Goal: Transaction & Acquisition: Download file/media

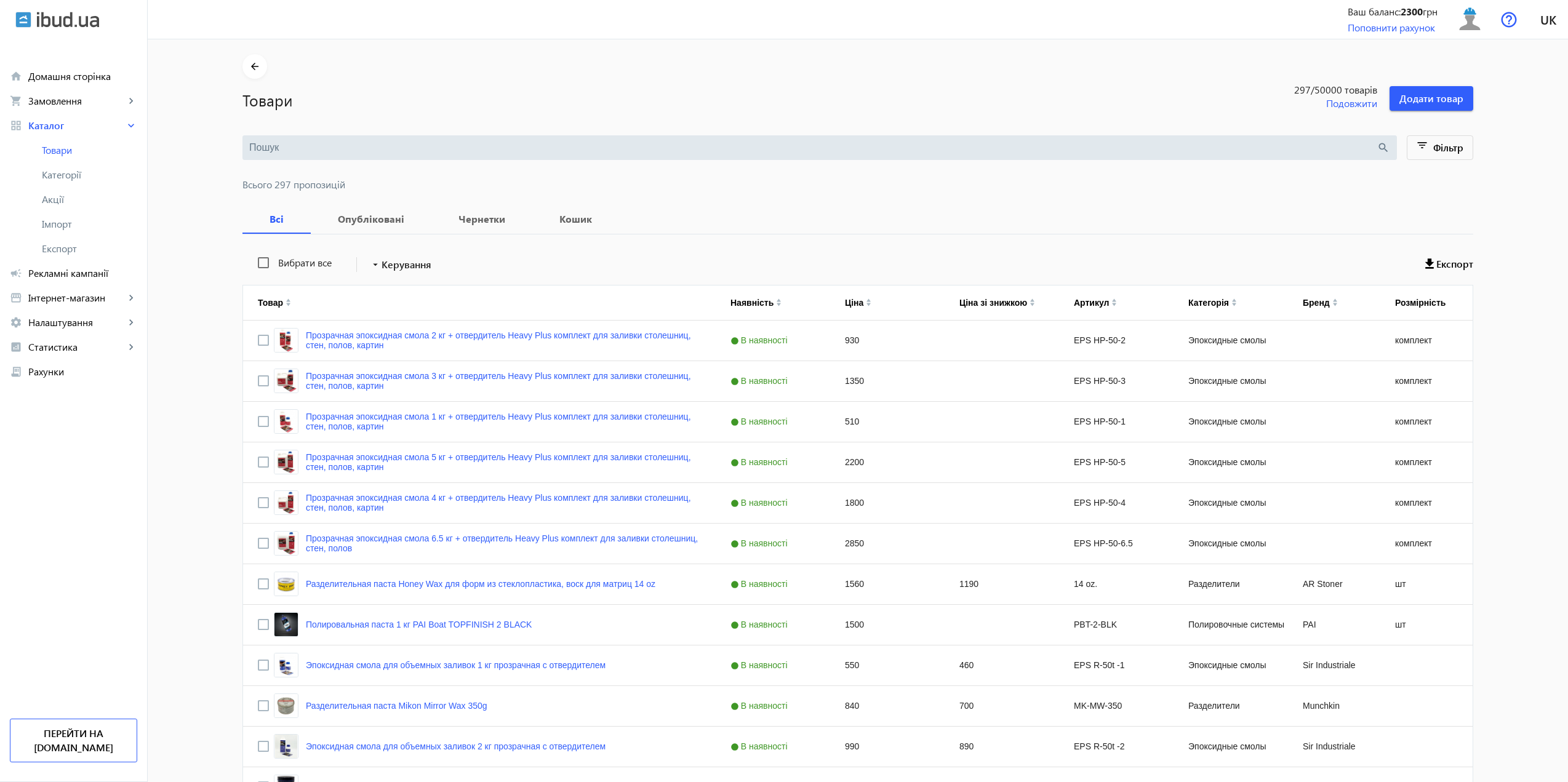
click at [307, 147] on input "search" at bounding box center [812, 148] width 1127 height 14
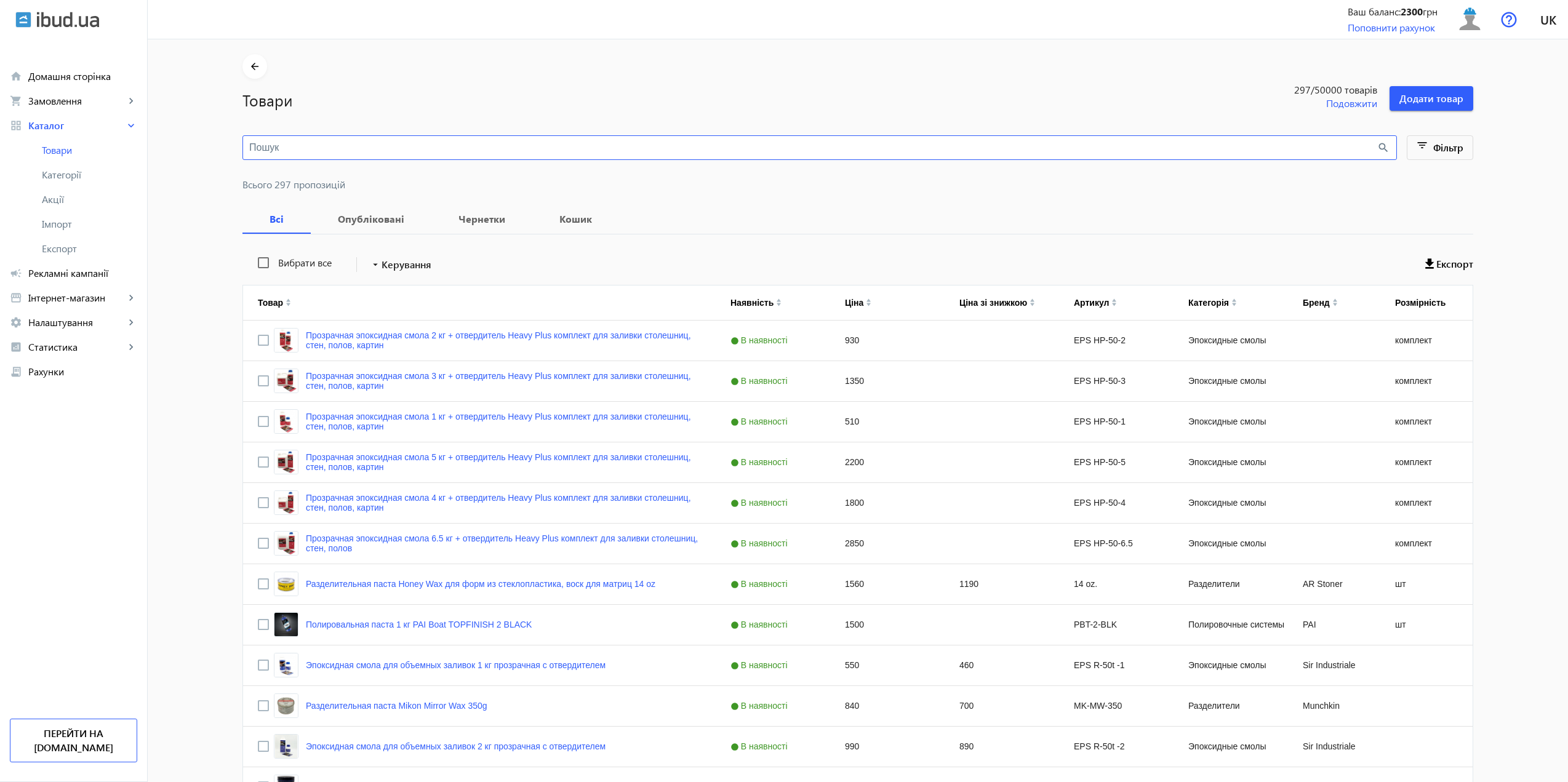
click at [305, 148] on input "search" at bounding box center [812, 148] width 1127 height 14
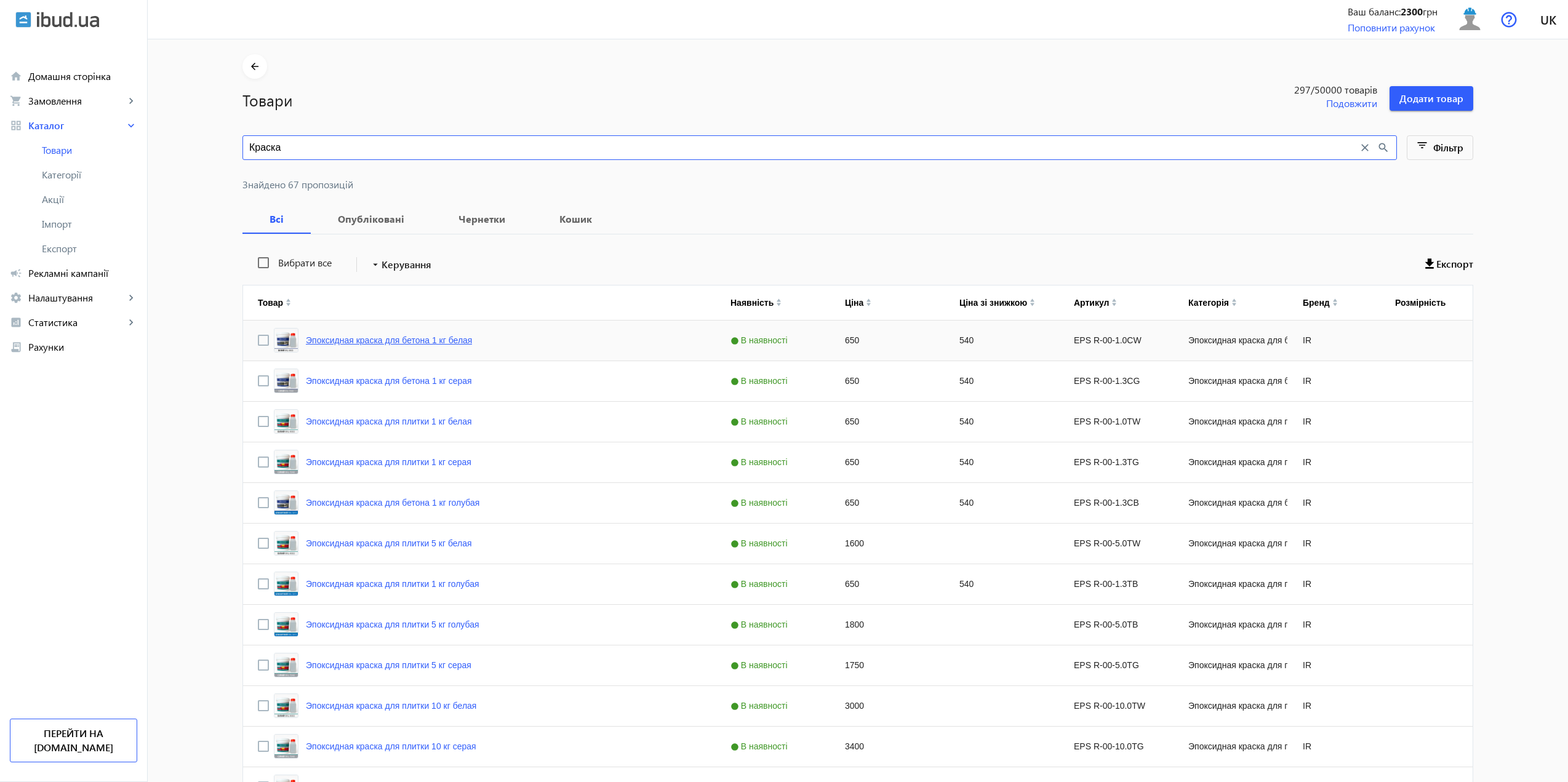
type input "Краска"
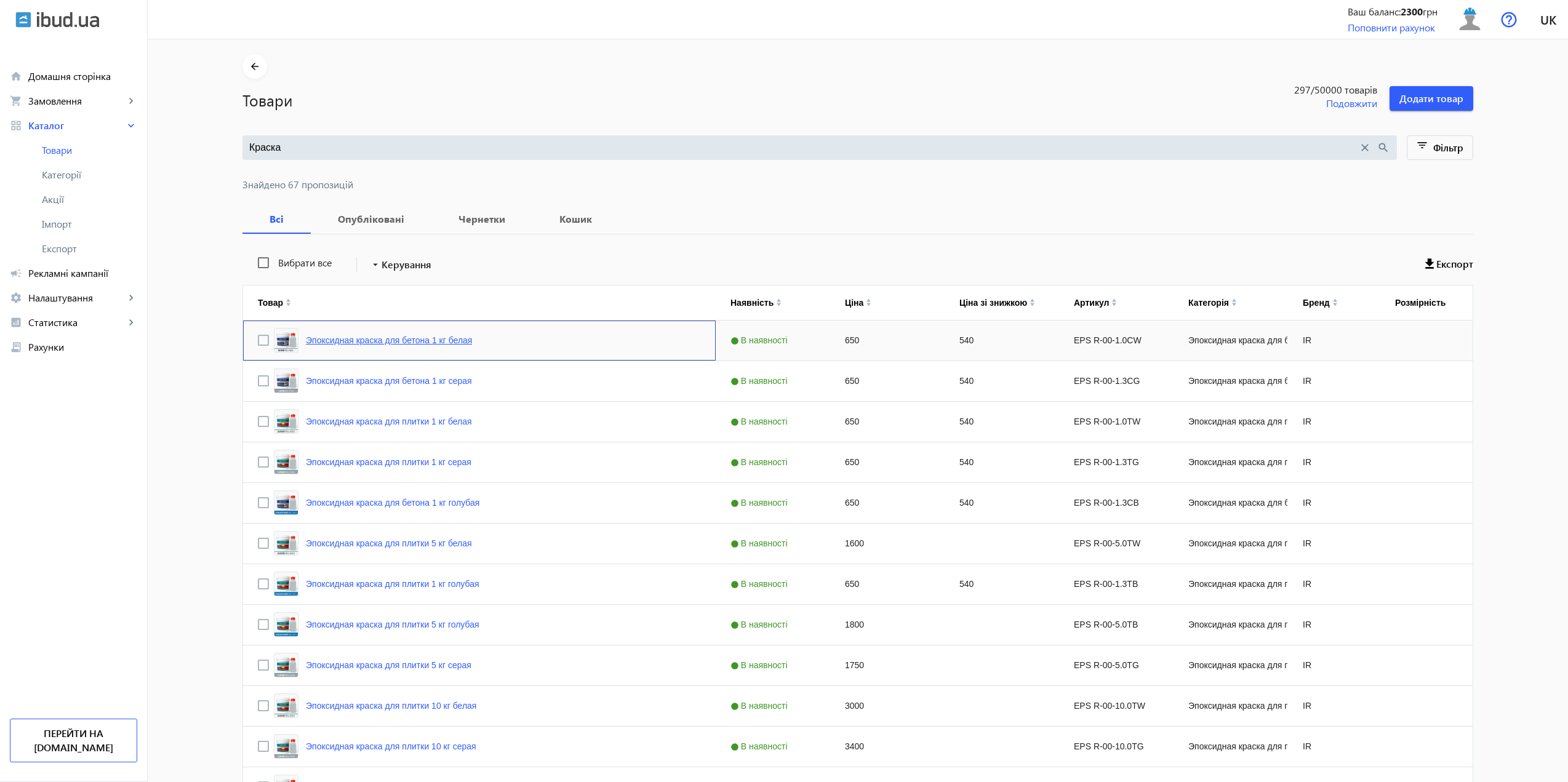
click at [378, 339] on link "Эпоксидная краска для бетона 1 кг белая" at bounding box center [388, 340] width 166 height 9
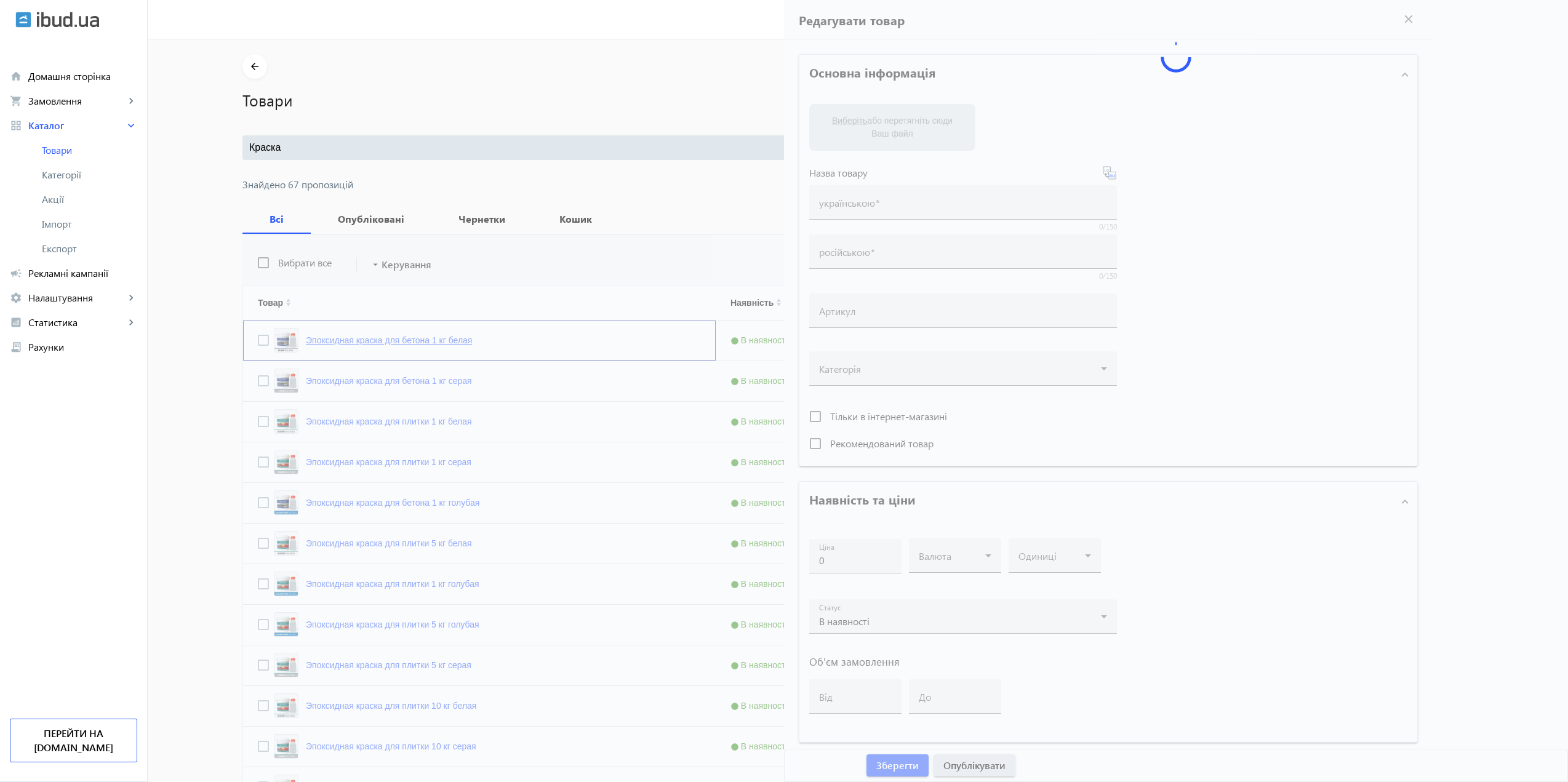
type input "Эпоксидная краска для бетона 1 кг белая"
type input "EPS R-00-1.0СW"
type input "650"
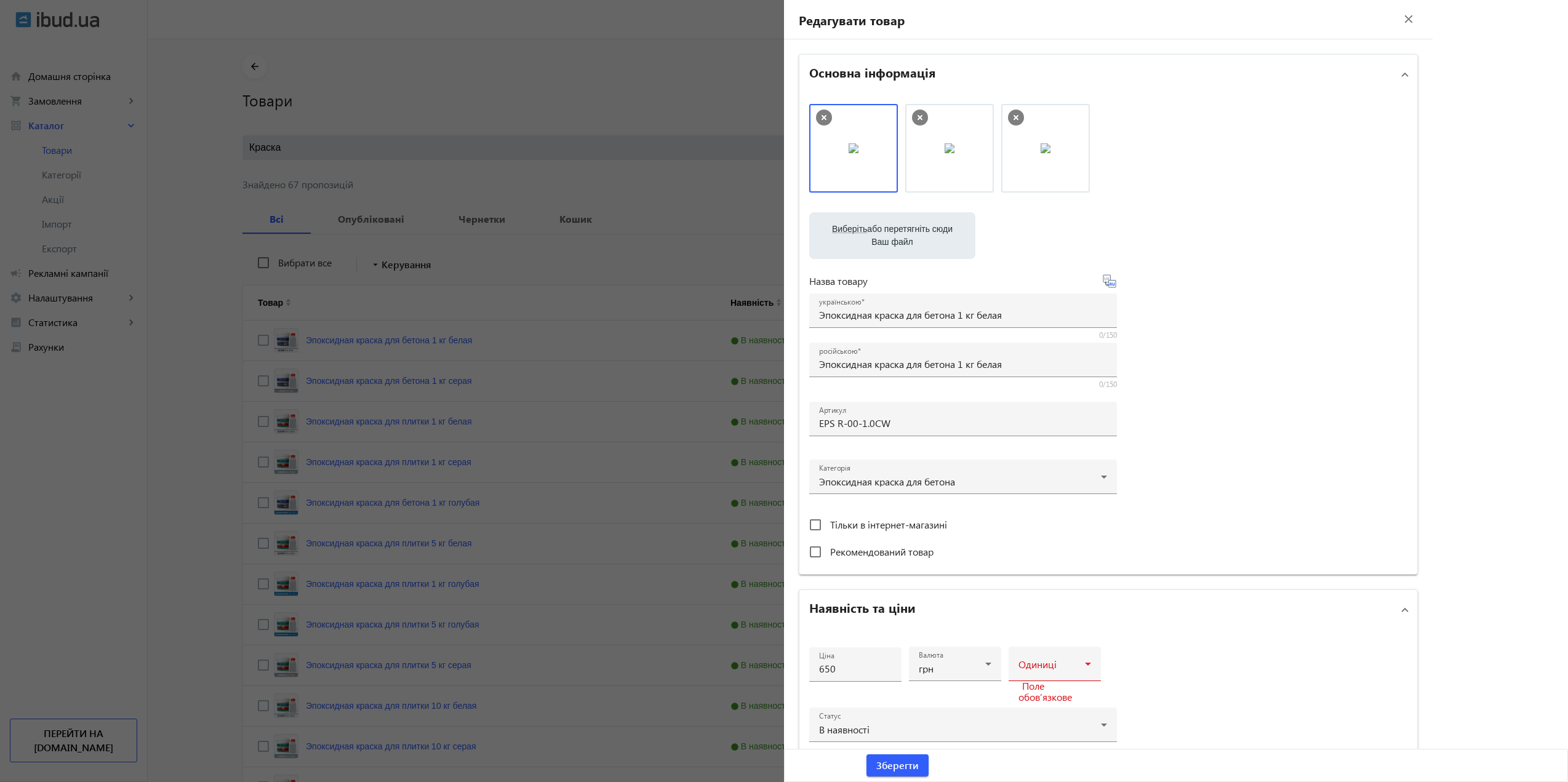
click at [1402, 16] on mat-icon "close" at bounding box center [1407, 18] width 18 height 18
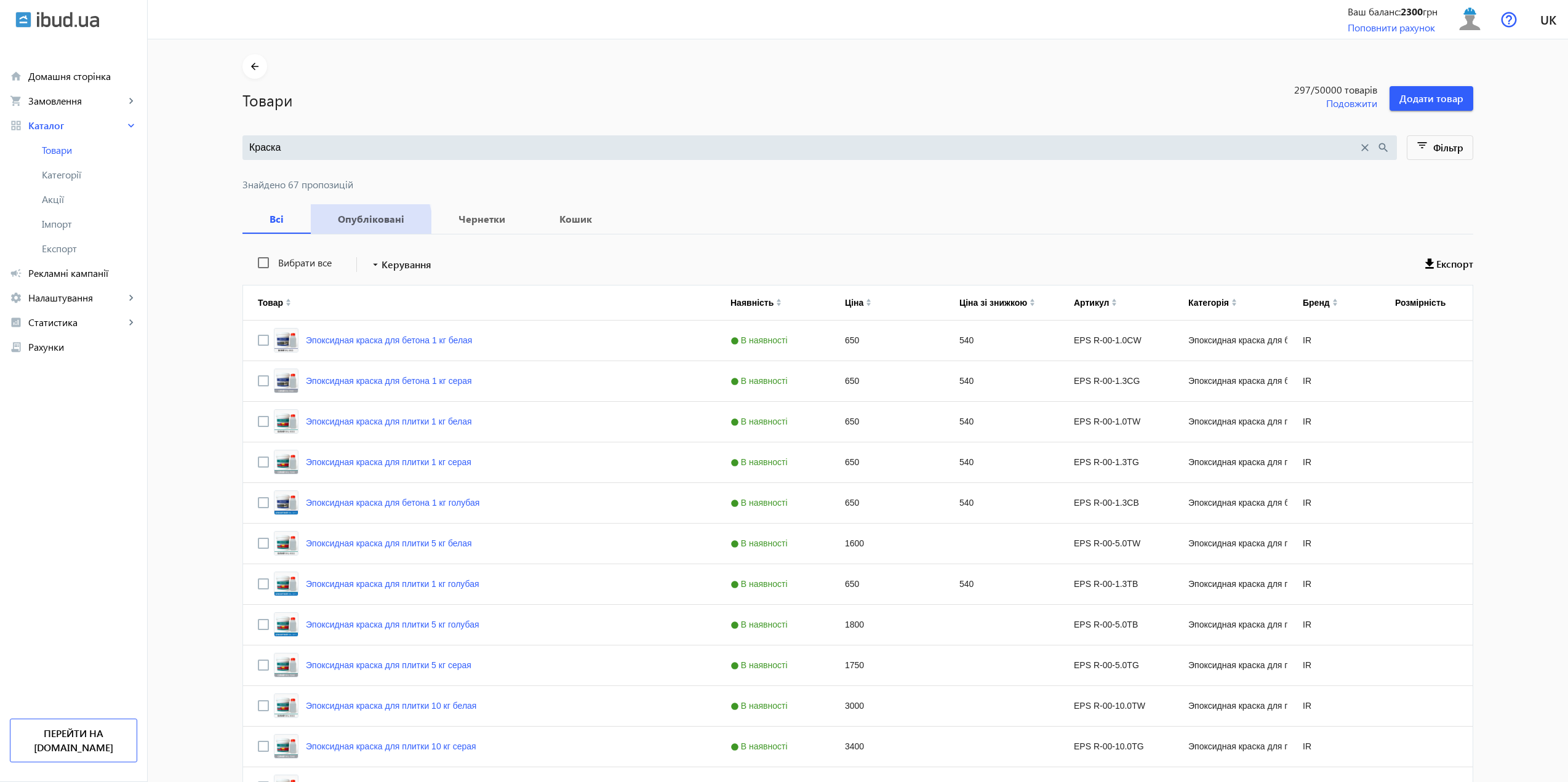
click at [357, 224] on b "Опубліковані" at bounding box center [371, 218] width 91 height 9
click at [270, 226] on span "Всі" at bounding box center [277, 219] width 39 height 29
click at [419, 338] on link "Эпоксидная краска для бетона 1 кг белая" at bounding box center [388, 340] width 166 height 9
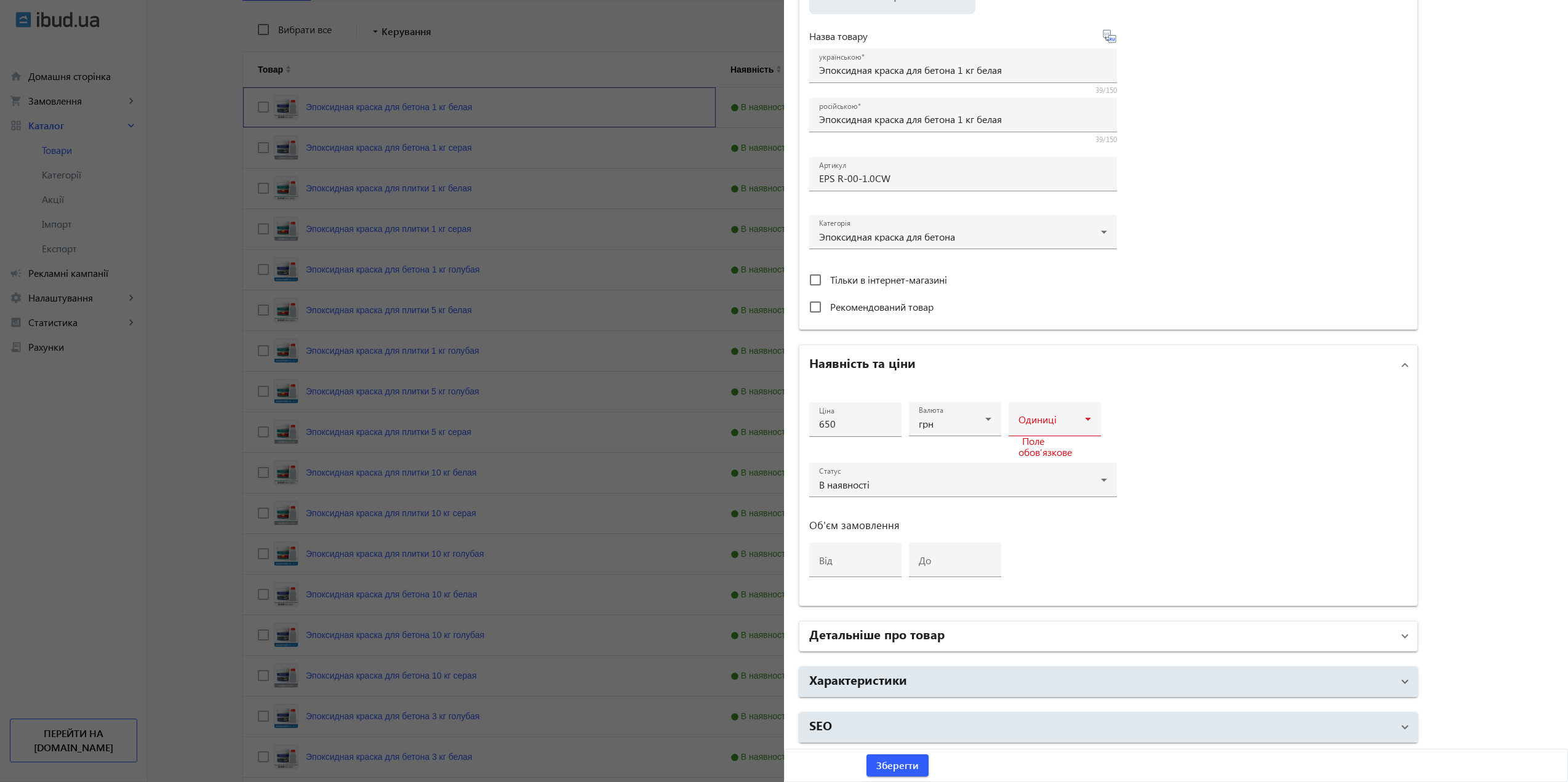
scroll to position [246, 0]
click at [958, 638] on mat-panel-title "Детальніше про товар" at bounding box center [1100, 636] width 583 height 22
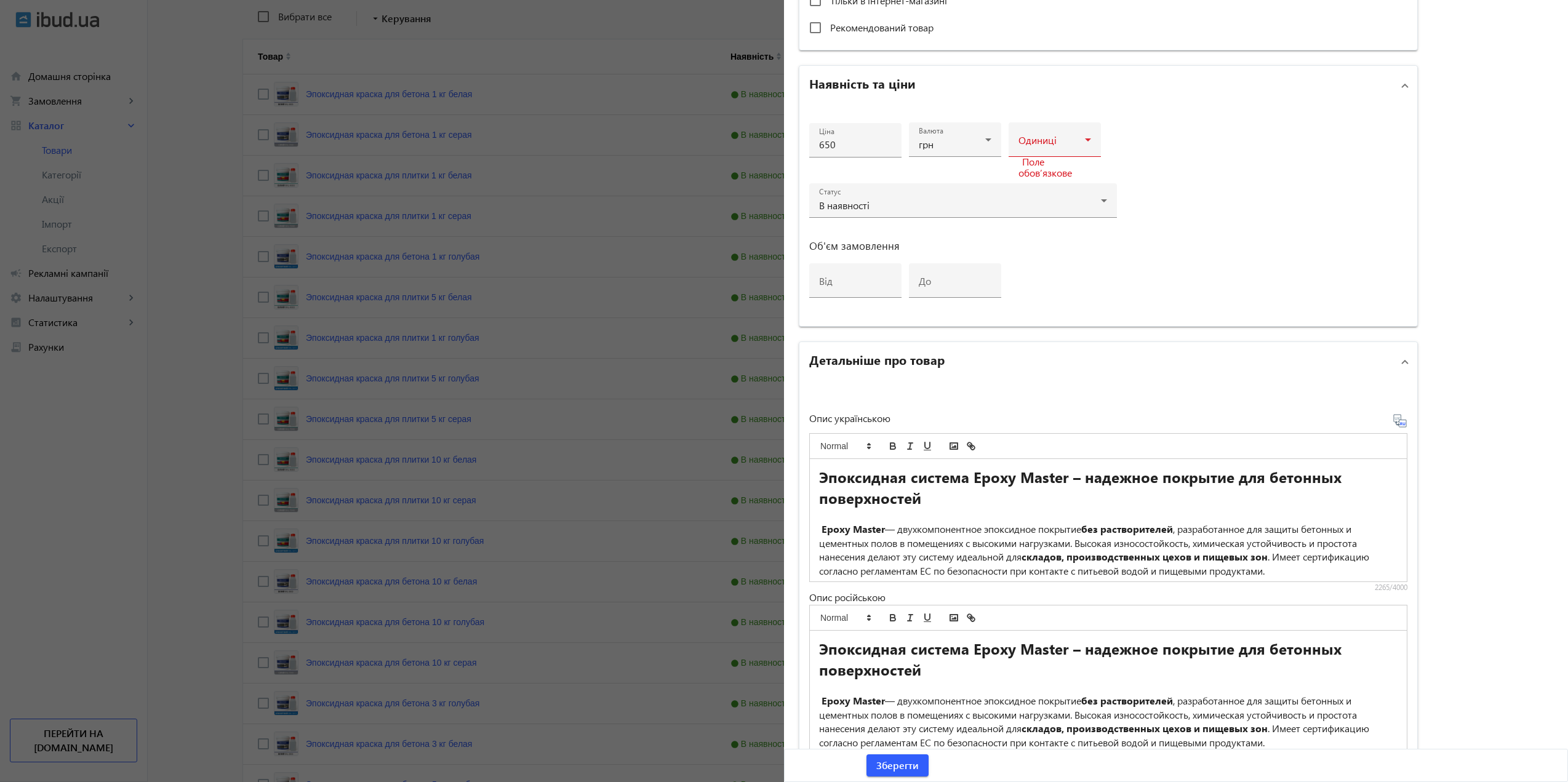
scroll to position [552, 0]
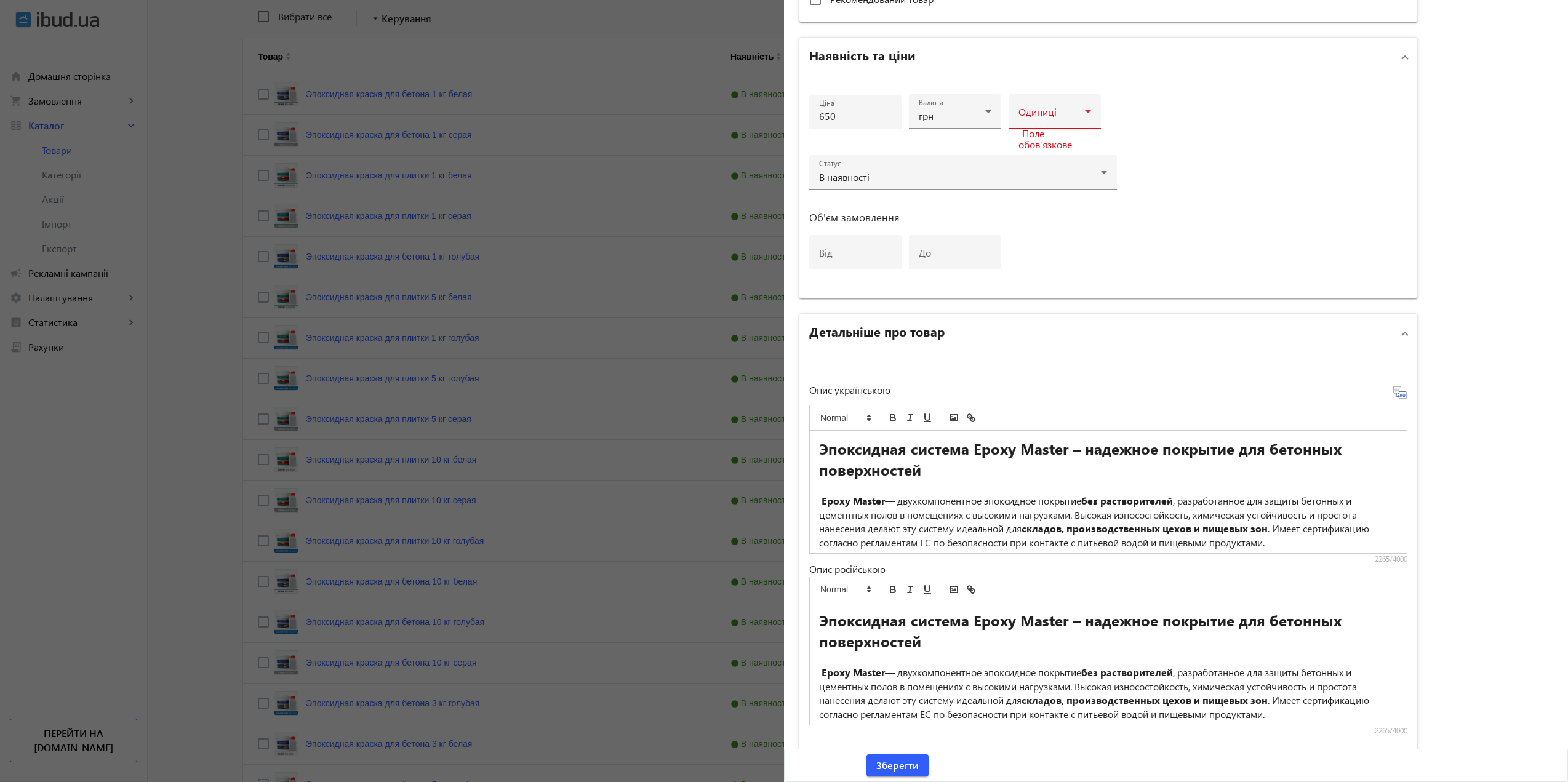
click at [697, 211] on div at bounding box center [784, 391] width 1568 height 782
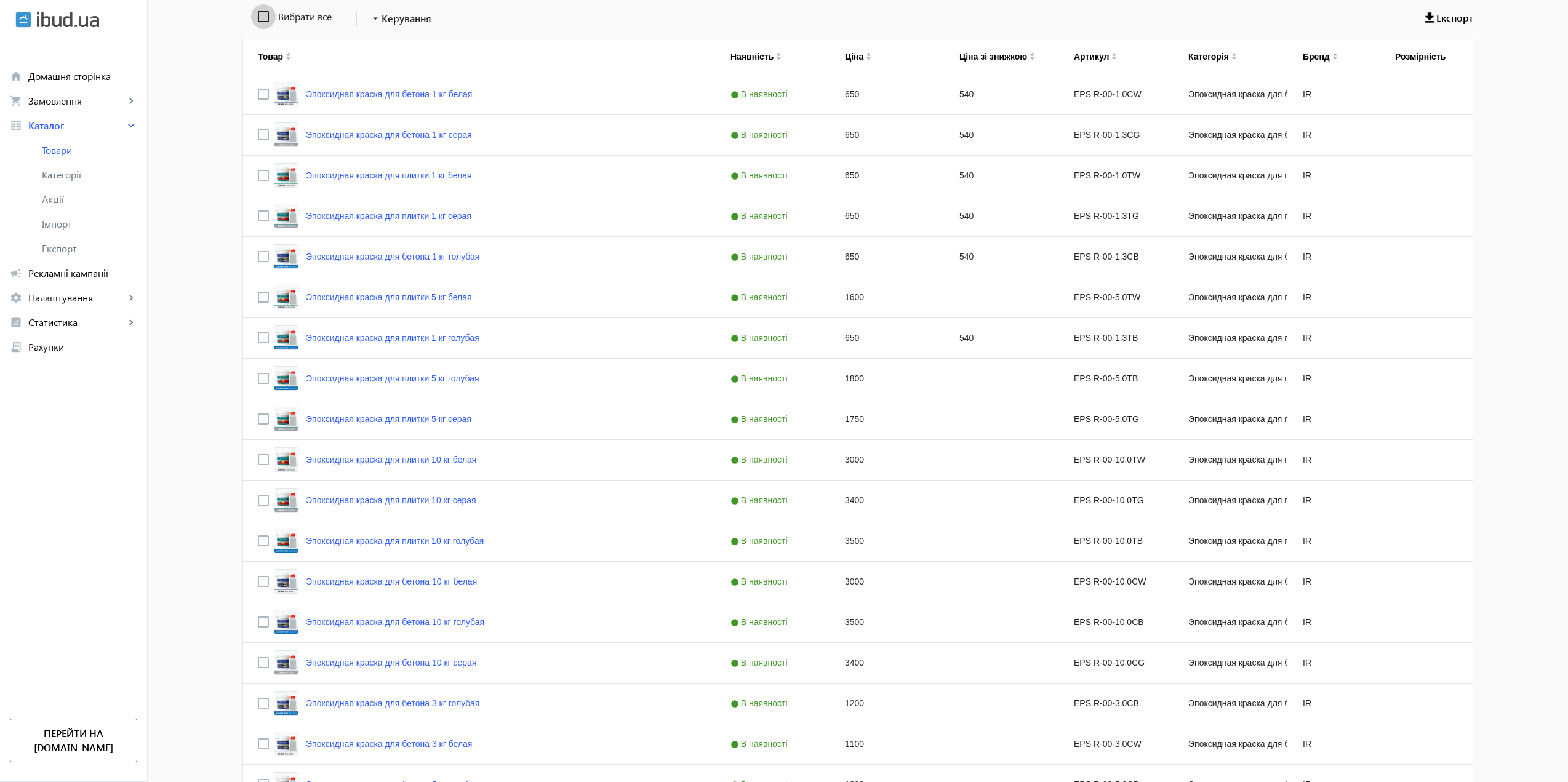
click at [259, 21] on input "Вибрати все" at bounding box center [263, 16] width 25 height 25
checkbox input "true"
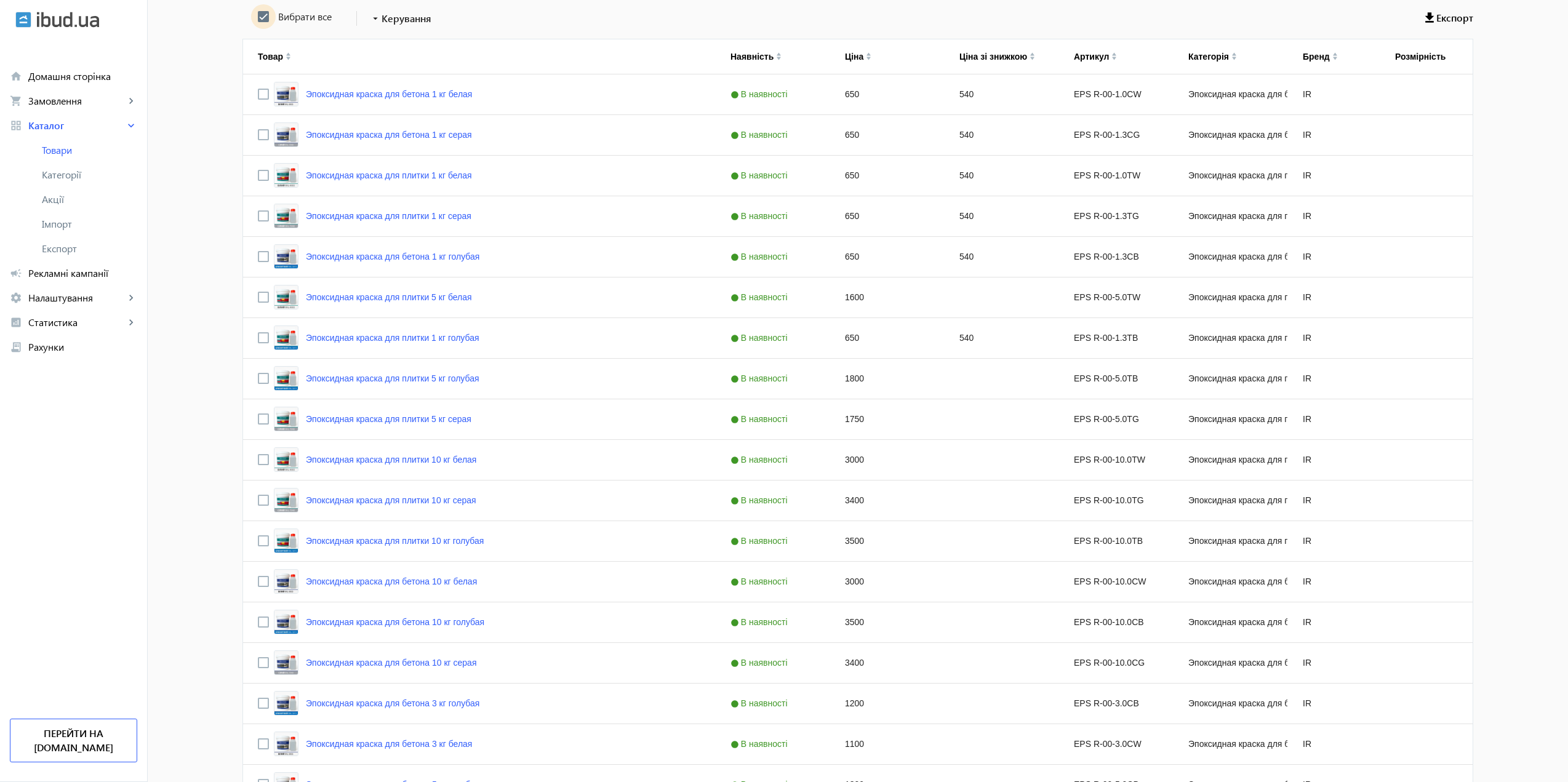
checkbox input "true"
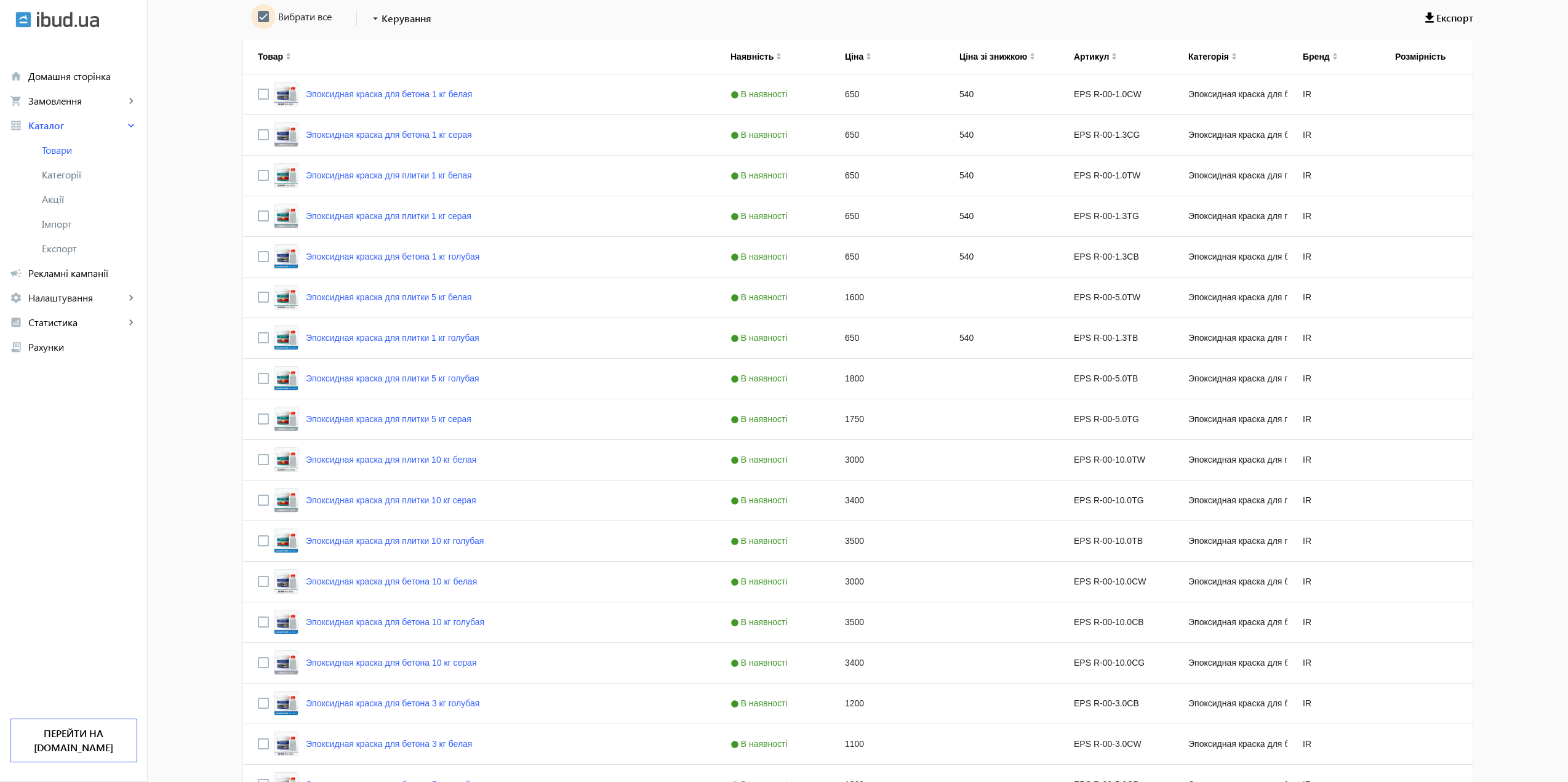
checkbox input "true"
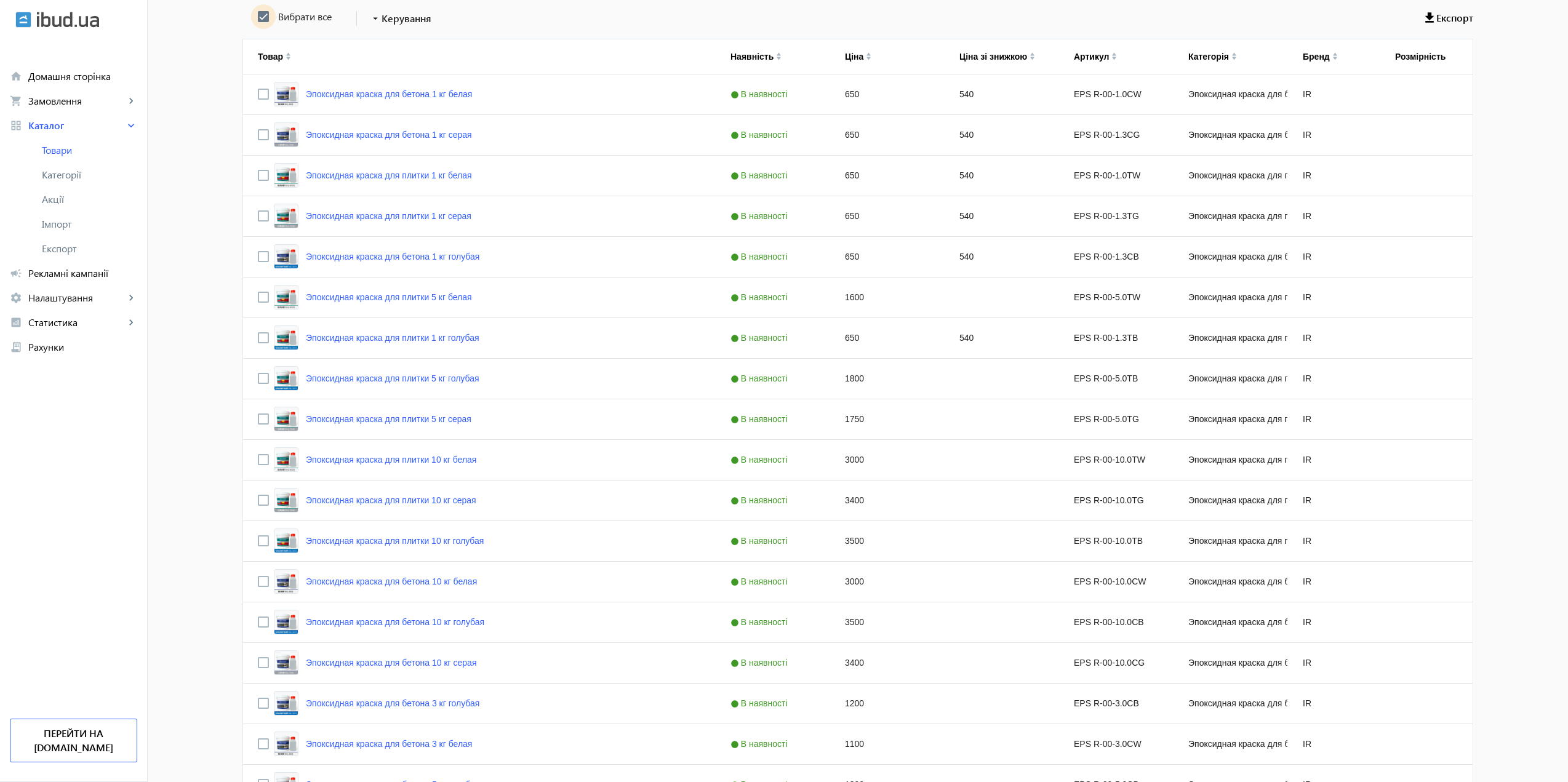
checkbox input "true"
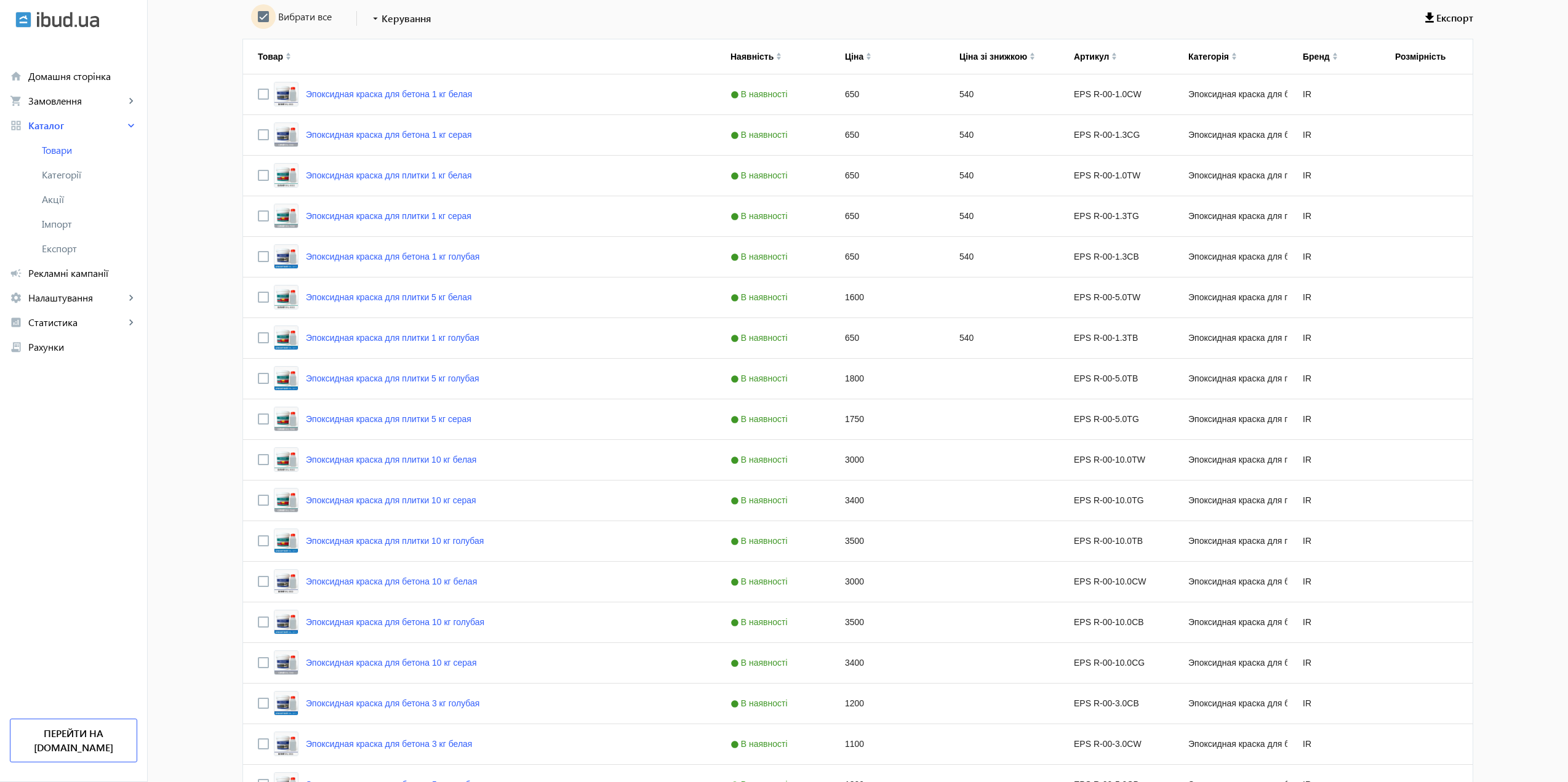
checkbox input "true"
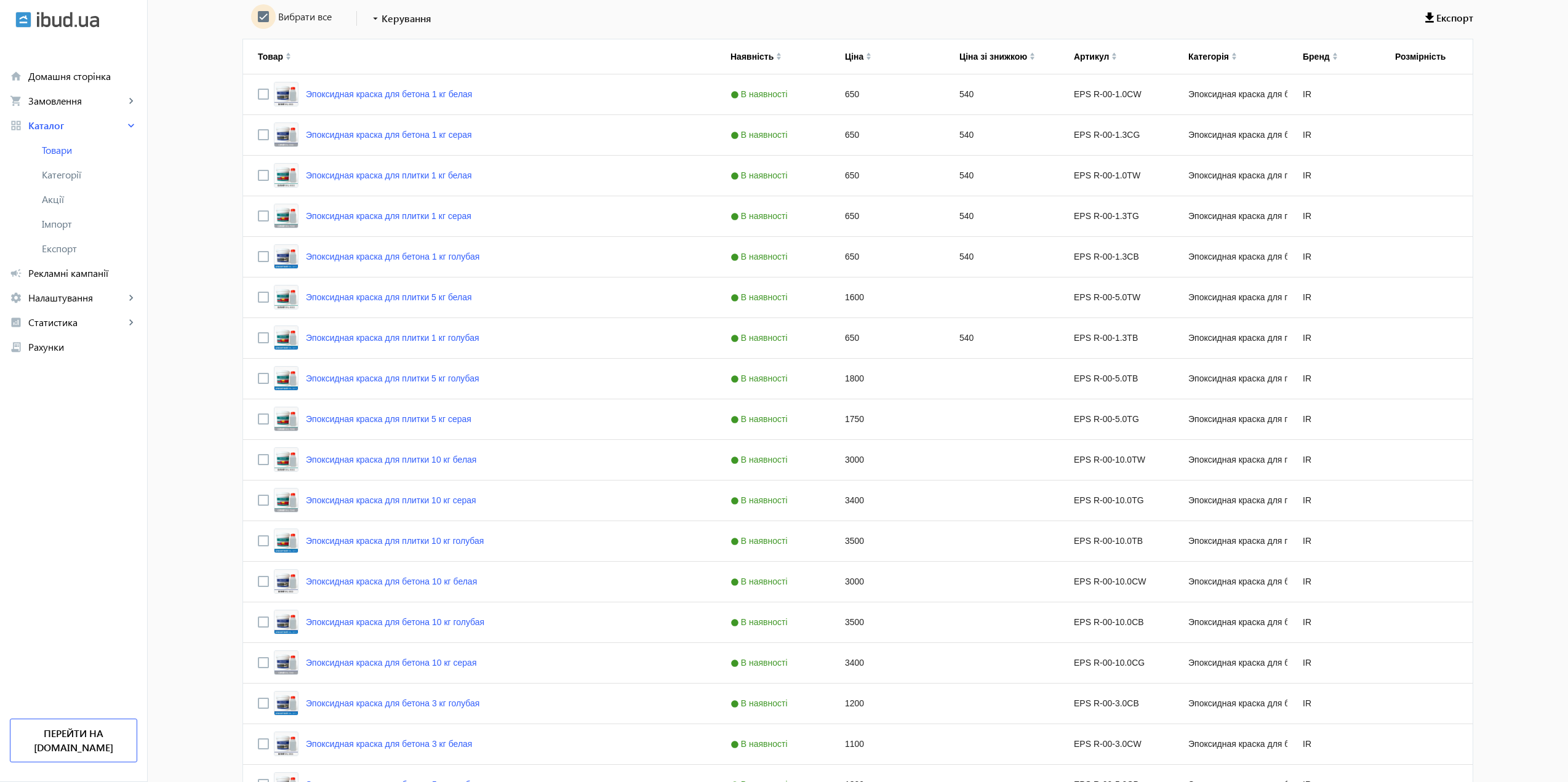
checkbox input "true"
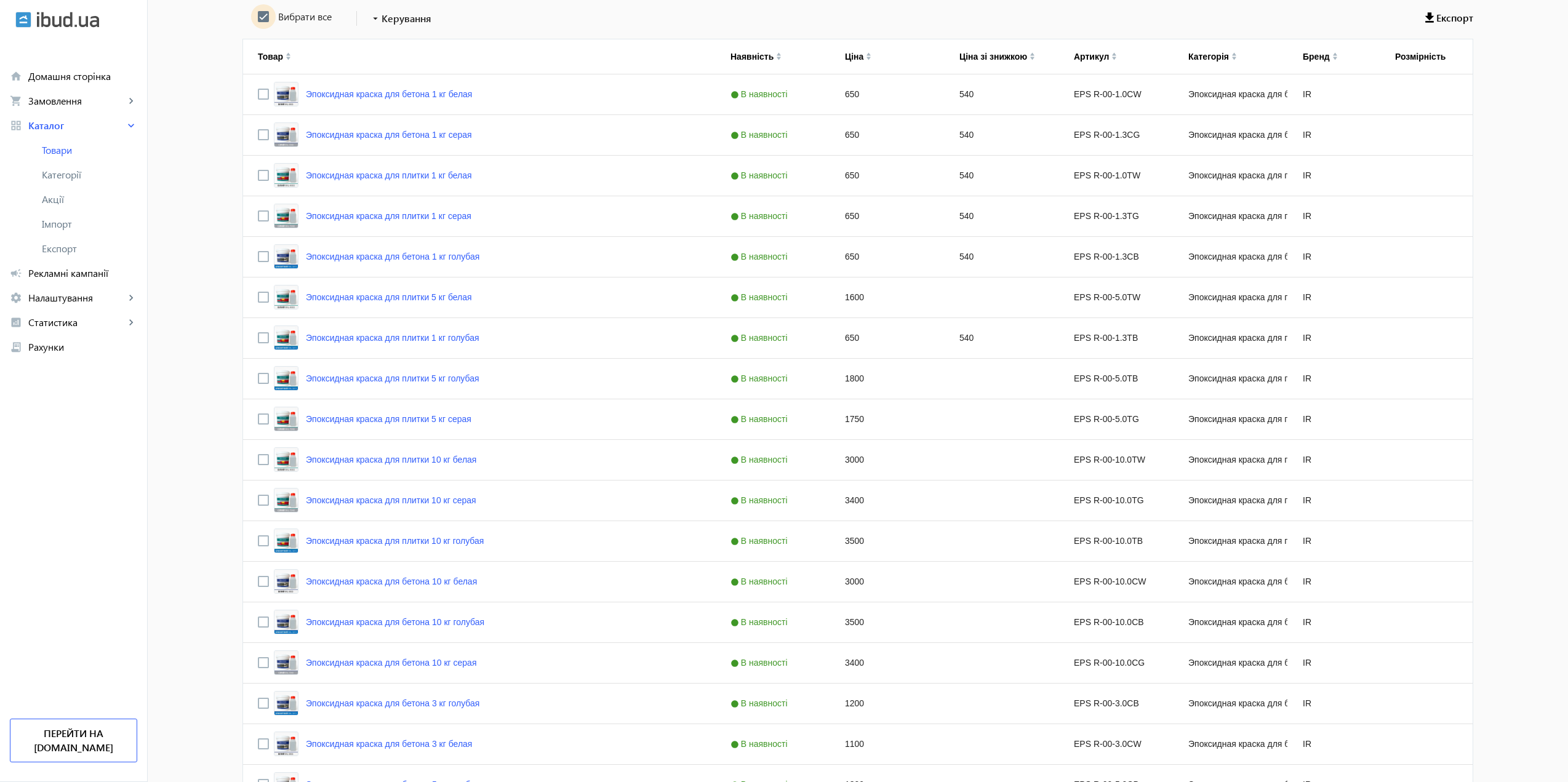
checkbox input "true"
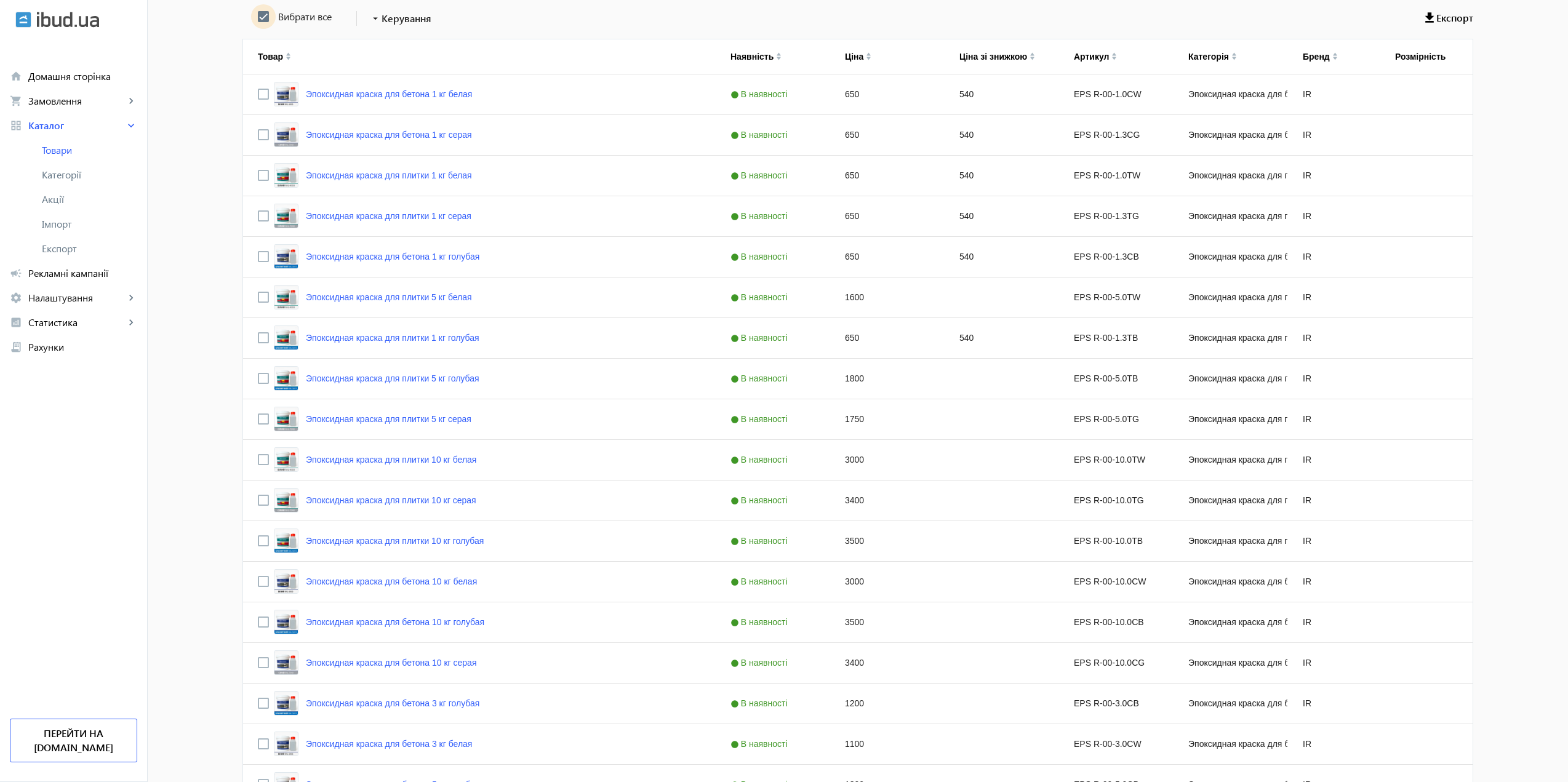
checkbox input "true"
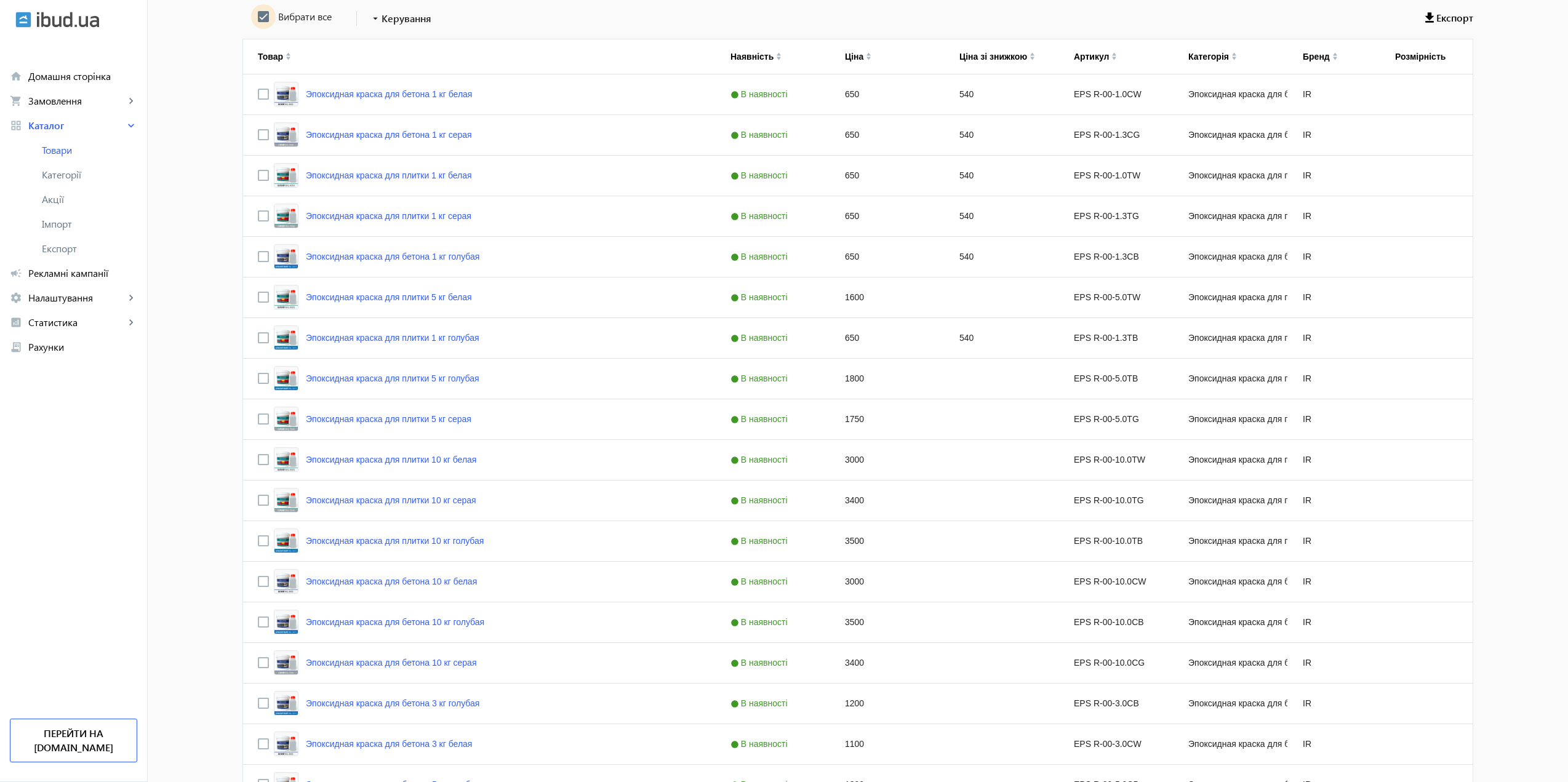
checkbox input "true"
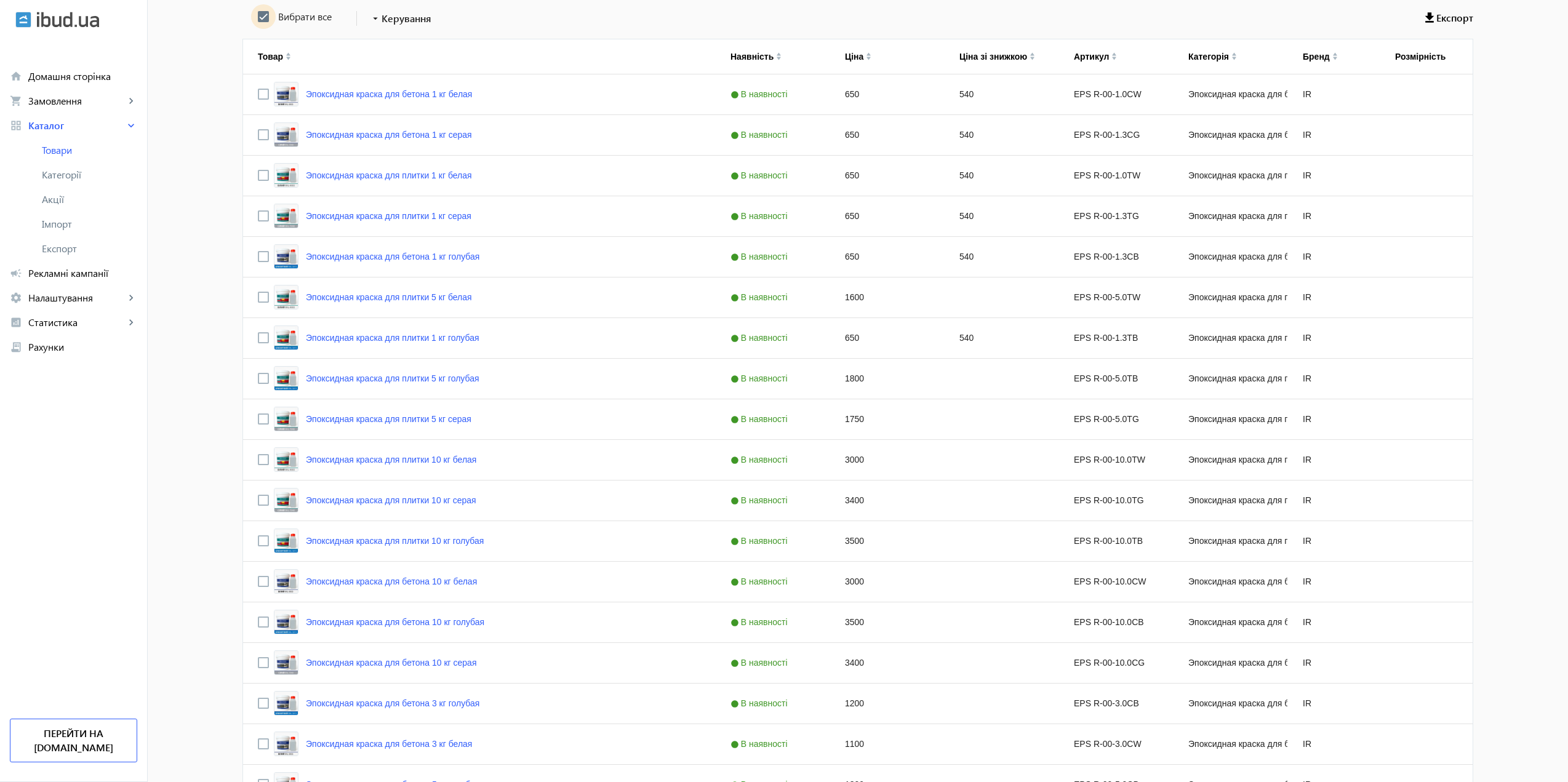
checkbox input "true"
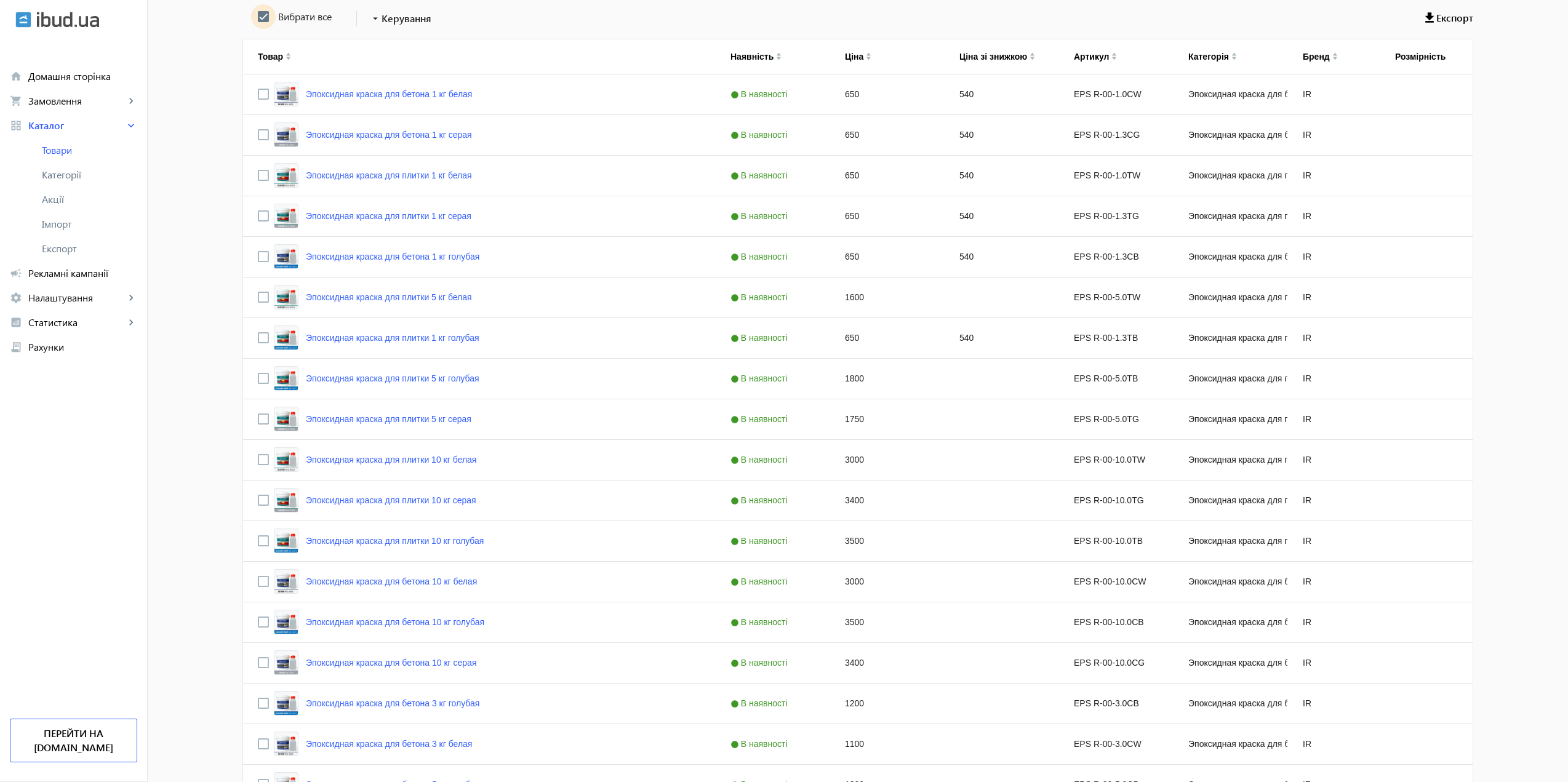
checkbox input "true"
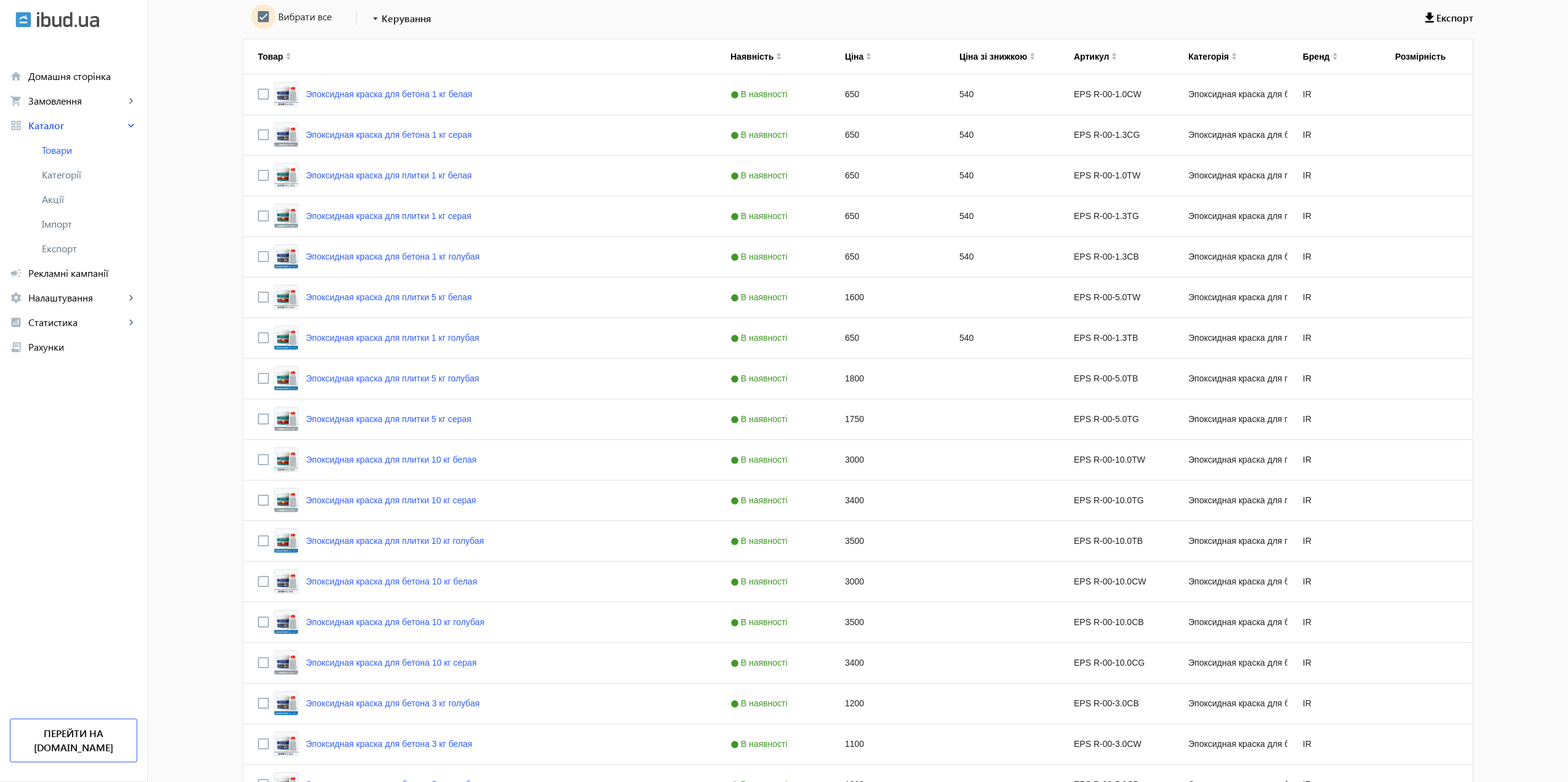
checkbox input "true"
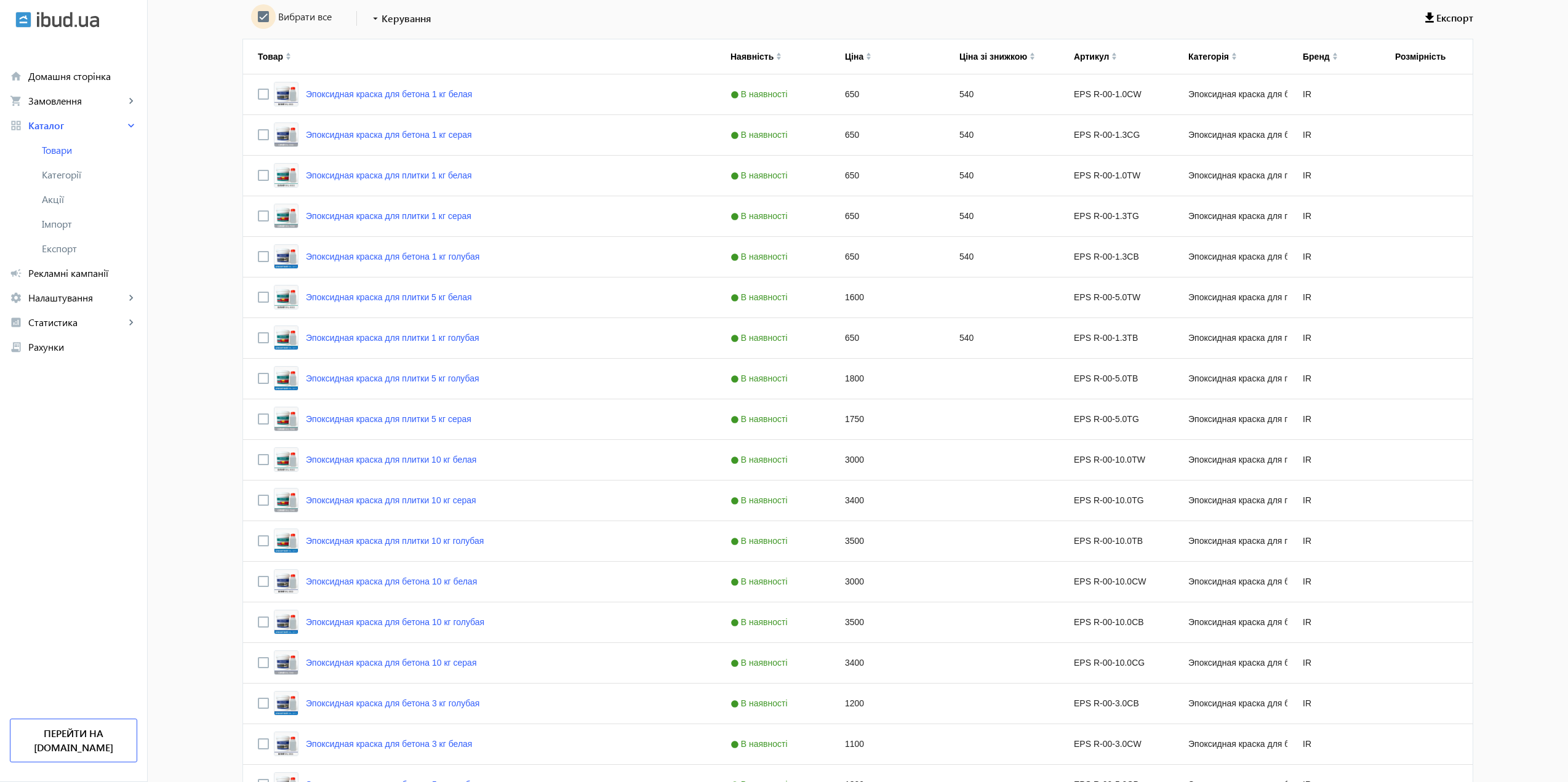
checkbox input "true"
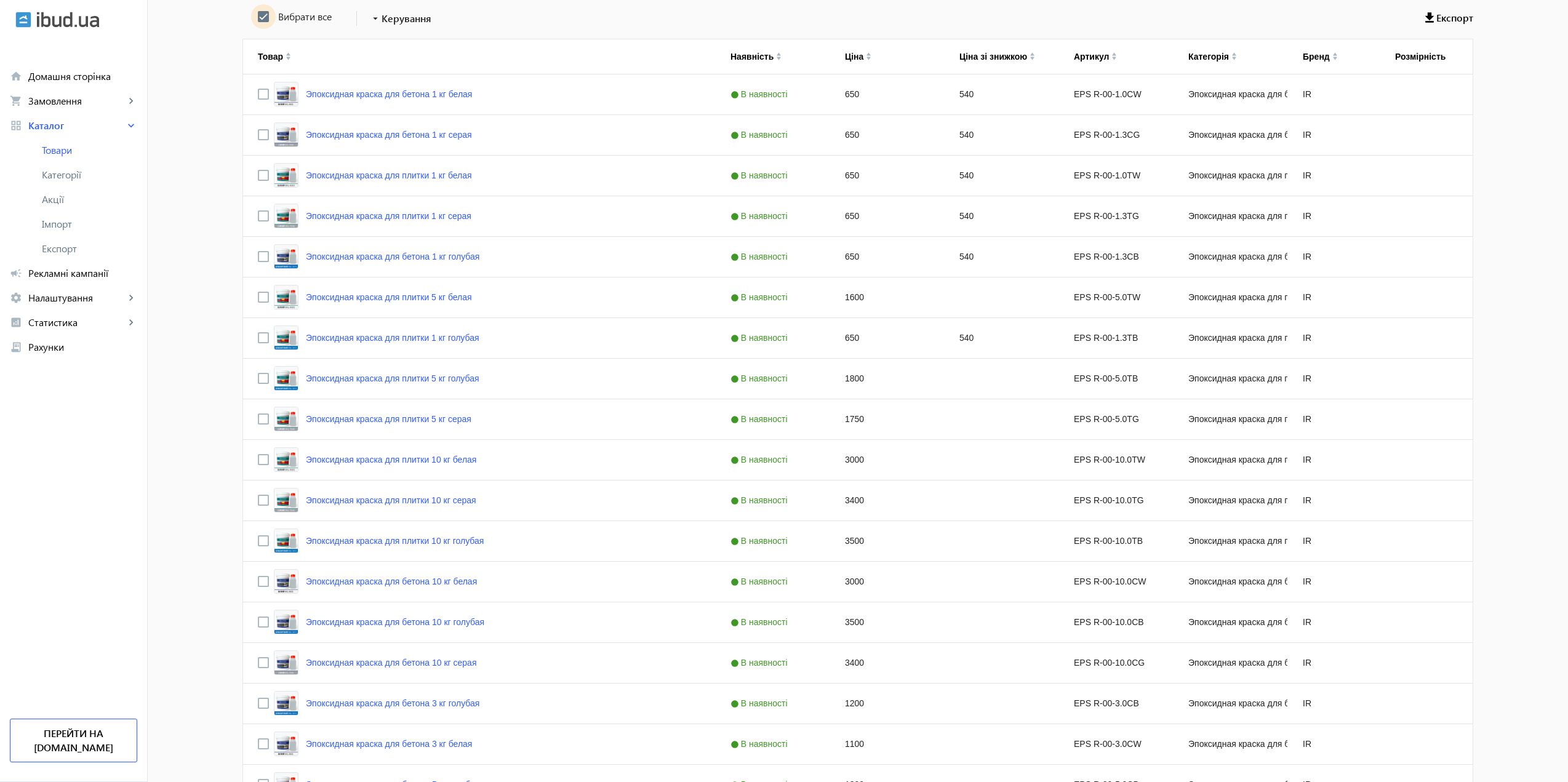
checkbox input "true"
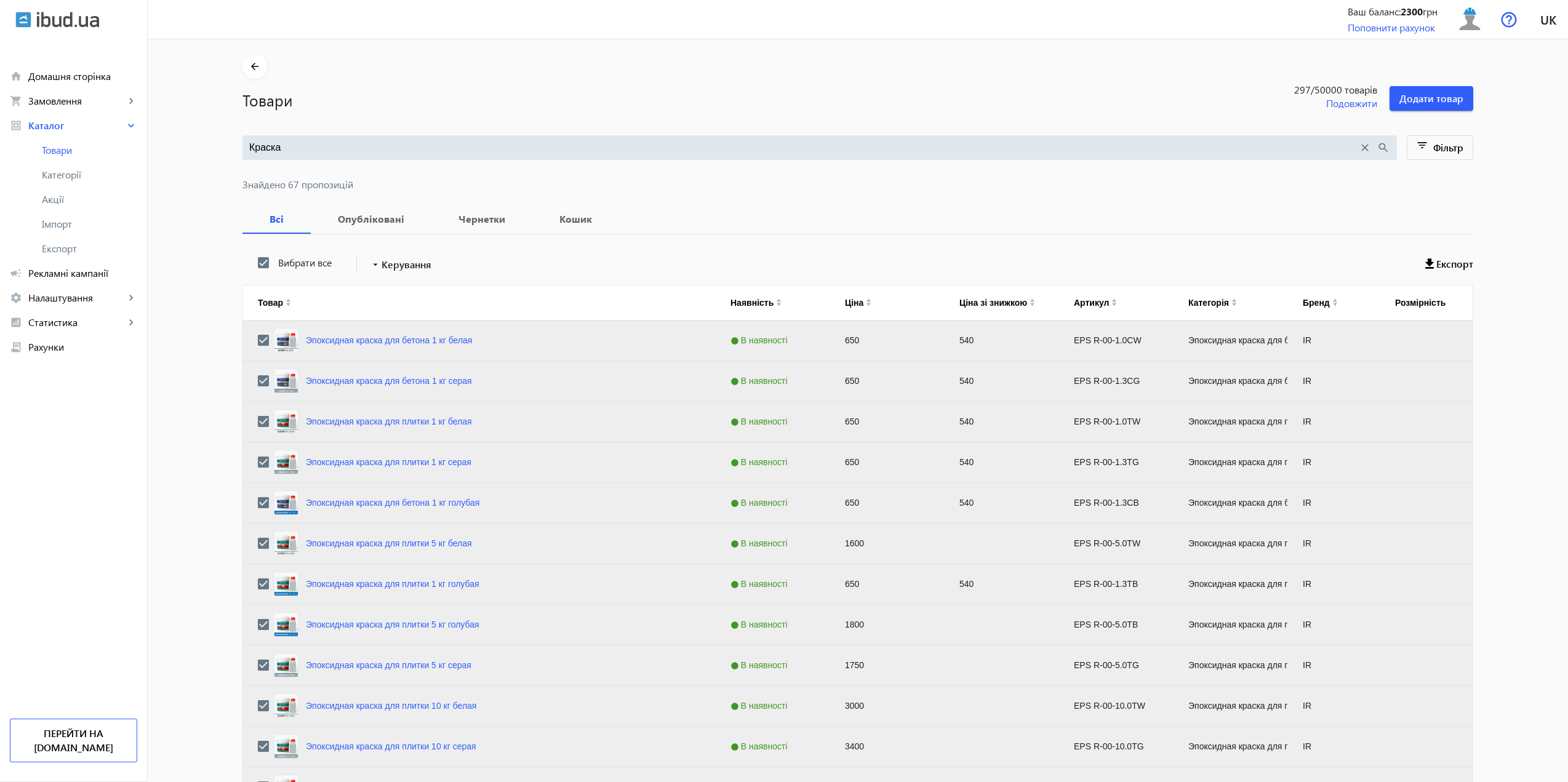
click at [298, 137] on div "Краска close search" at bounding box center [819, 148] width 1154 height 25
click at [307, 149] on input "Краска" at bounding box center [803, 148] width 1109 height 14
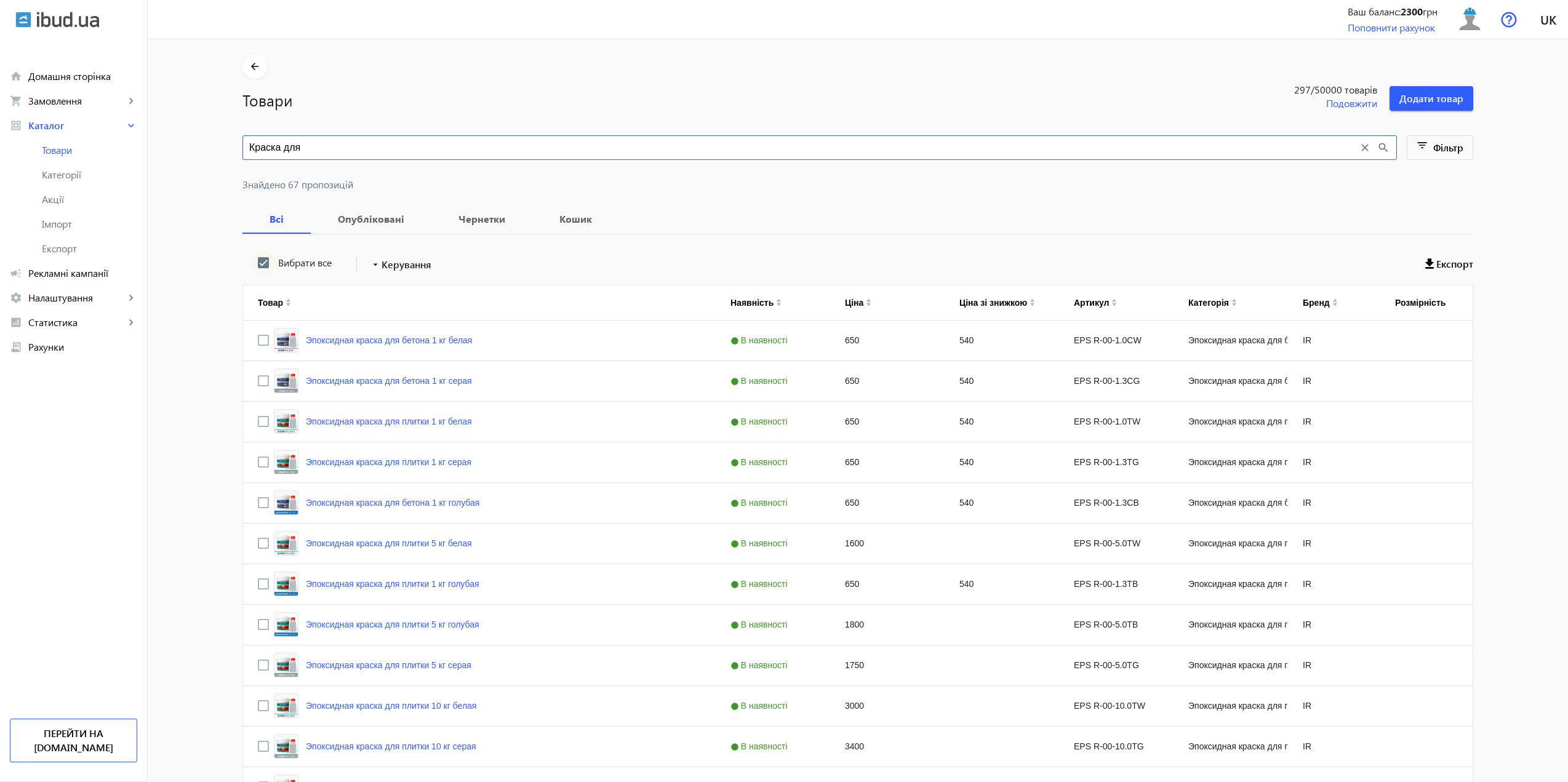
type input "Краска для"
click at [259, 262] on input "Вибрати все" at bounding box center [263, 263] width 25 height 25
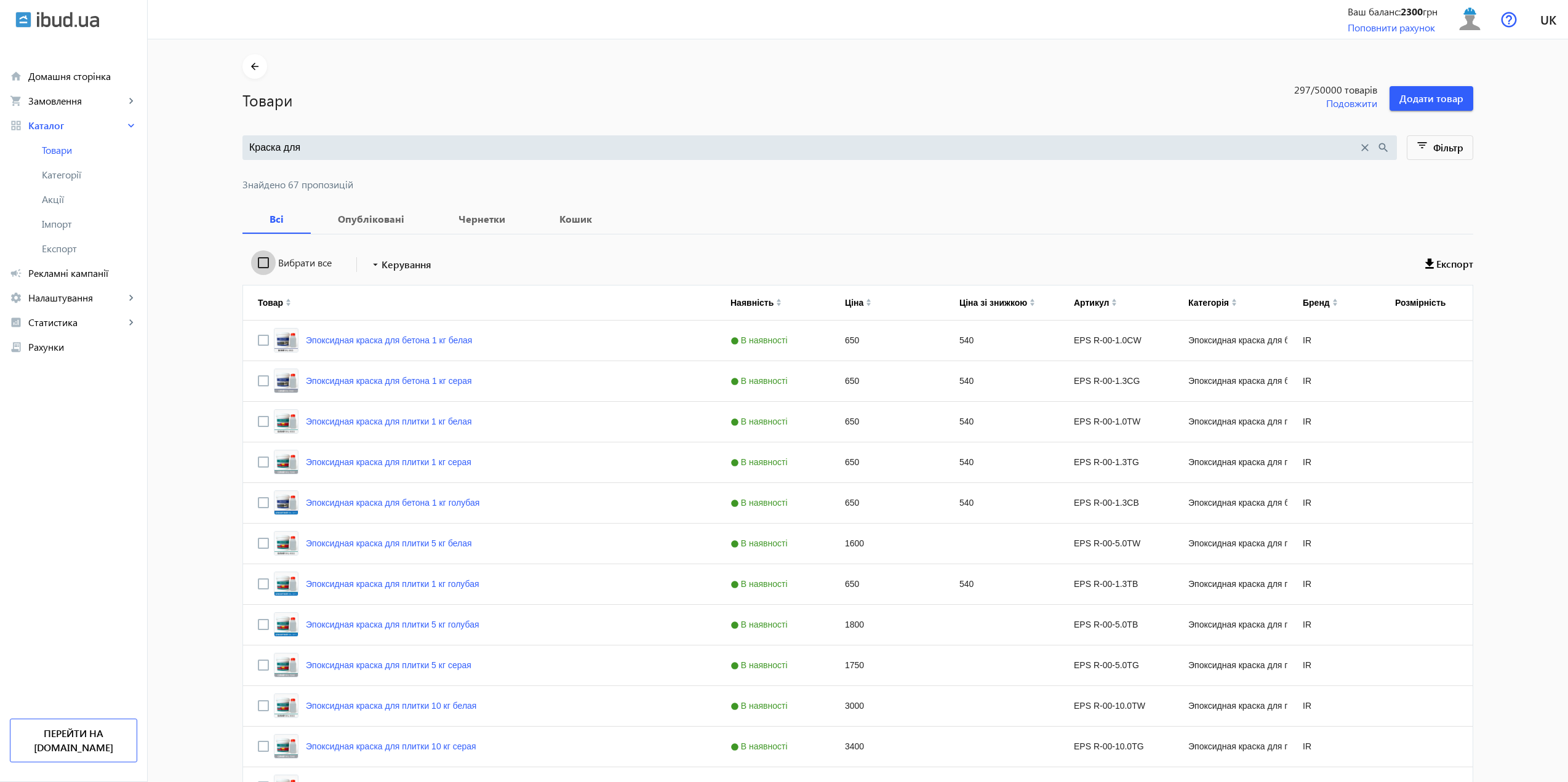
click at [259, 262] on input "Вибрати все" at bounding box center [263, 263] width 25 height 25
checkbox input "true"
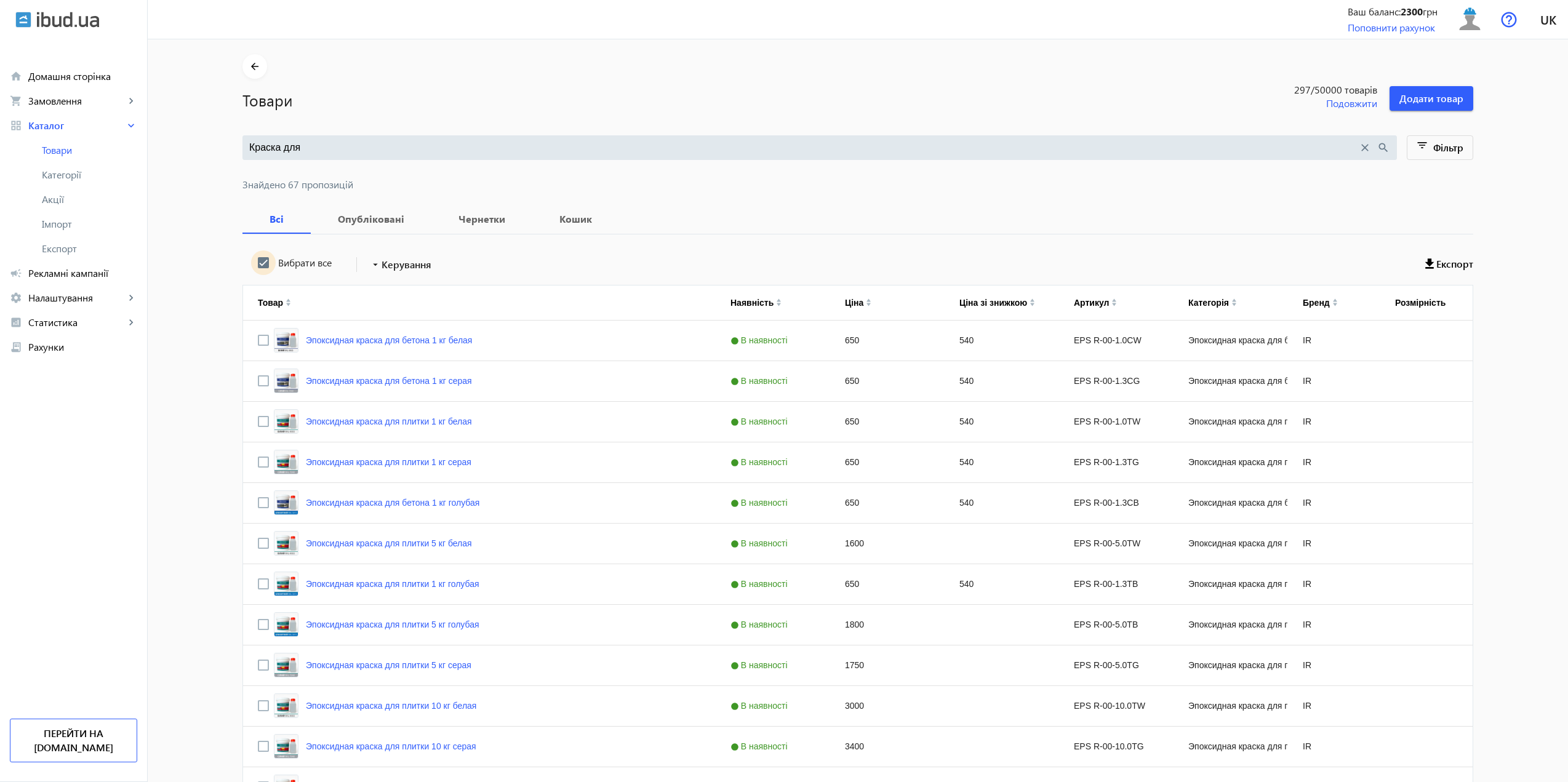
checkbox input "true"
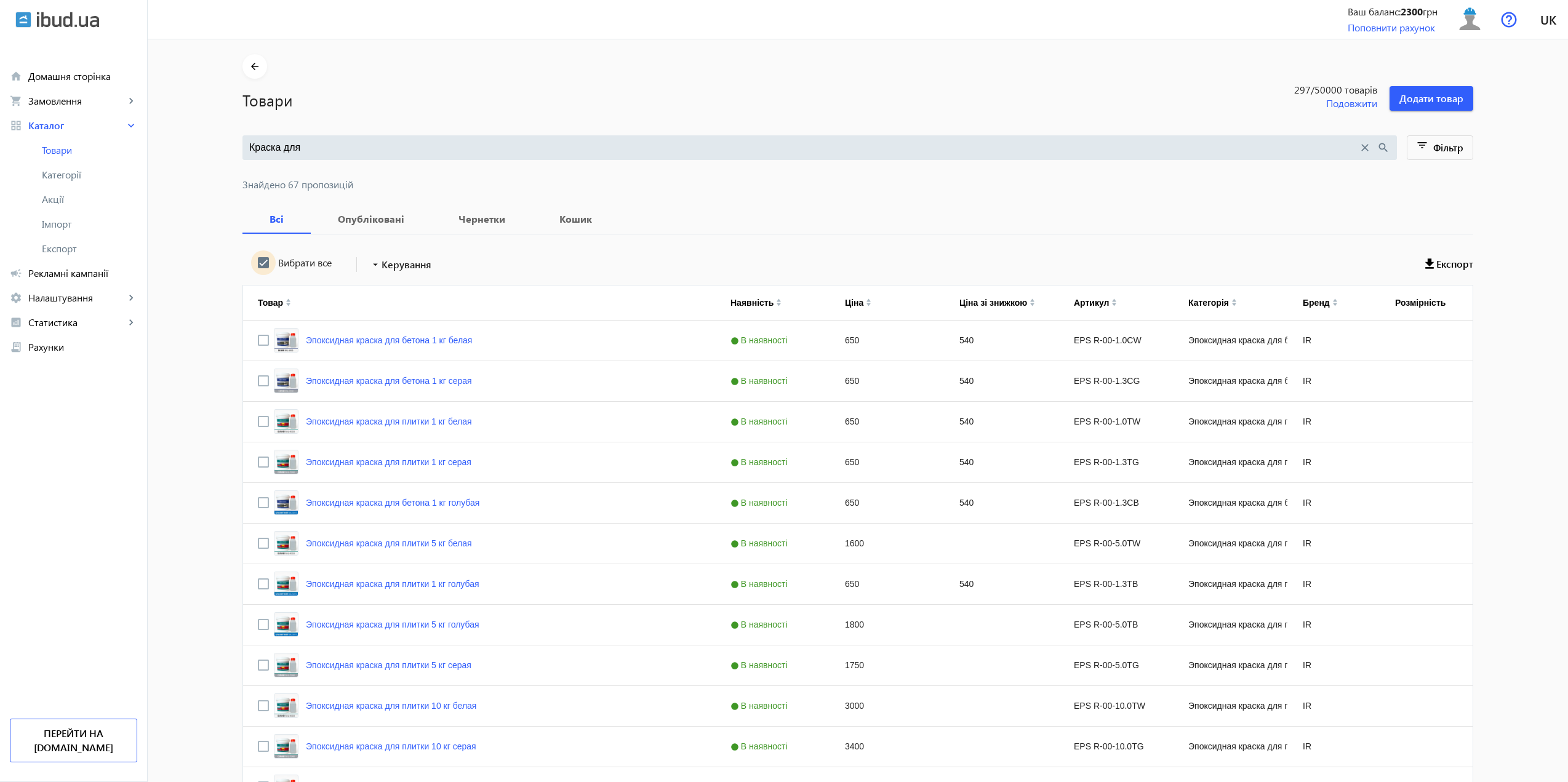
checkbox input "true"
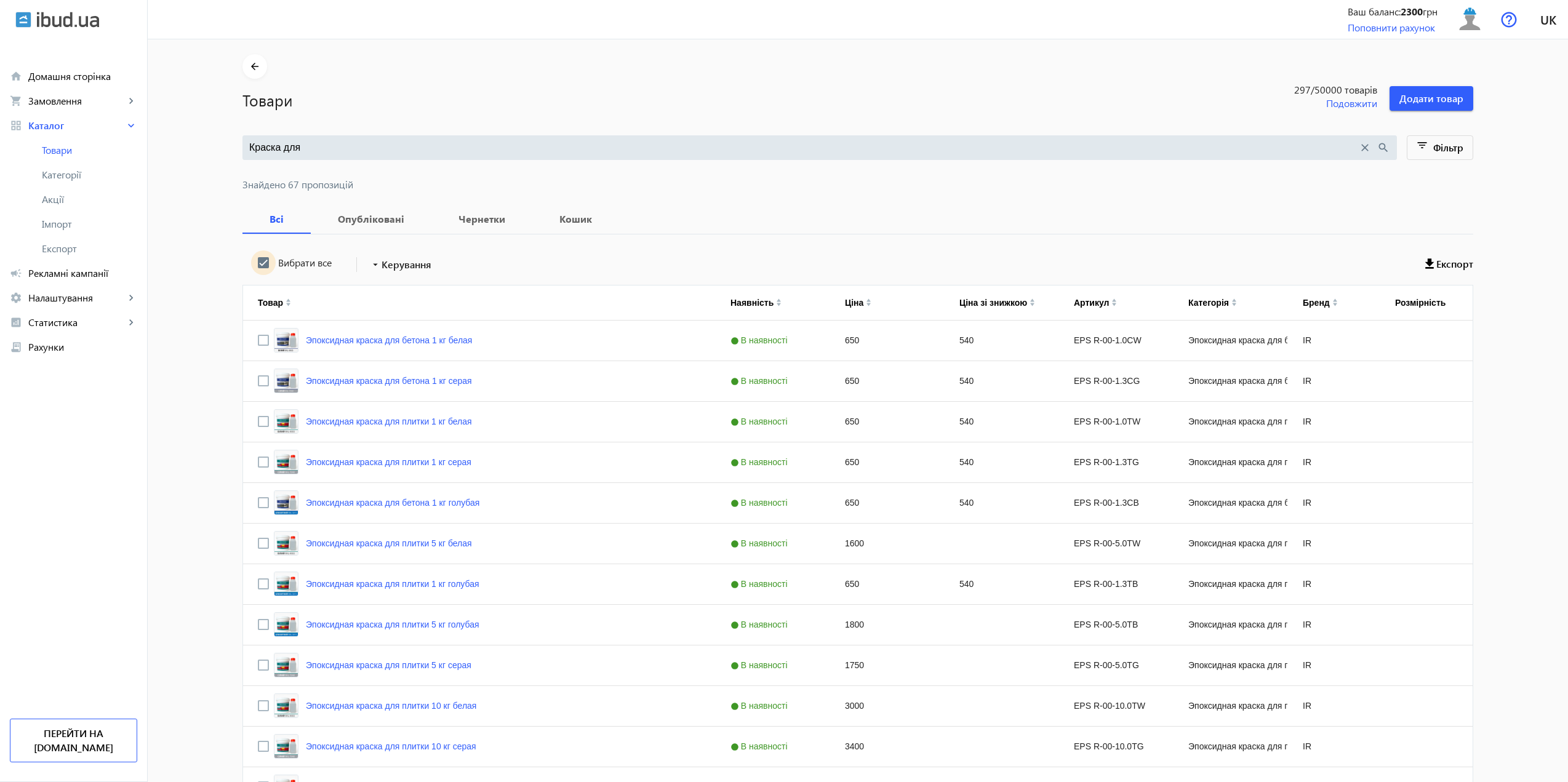
checkbox input "true"
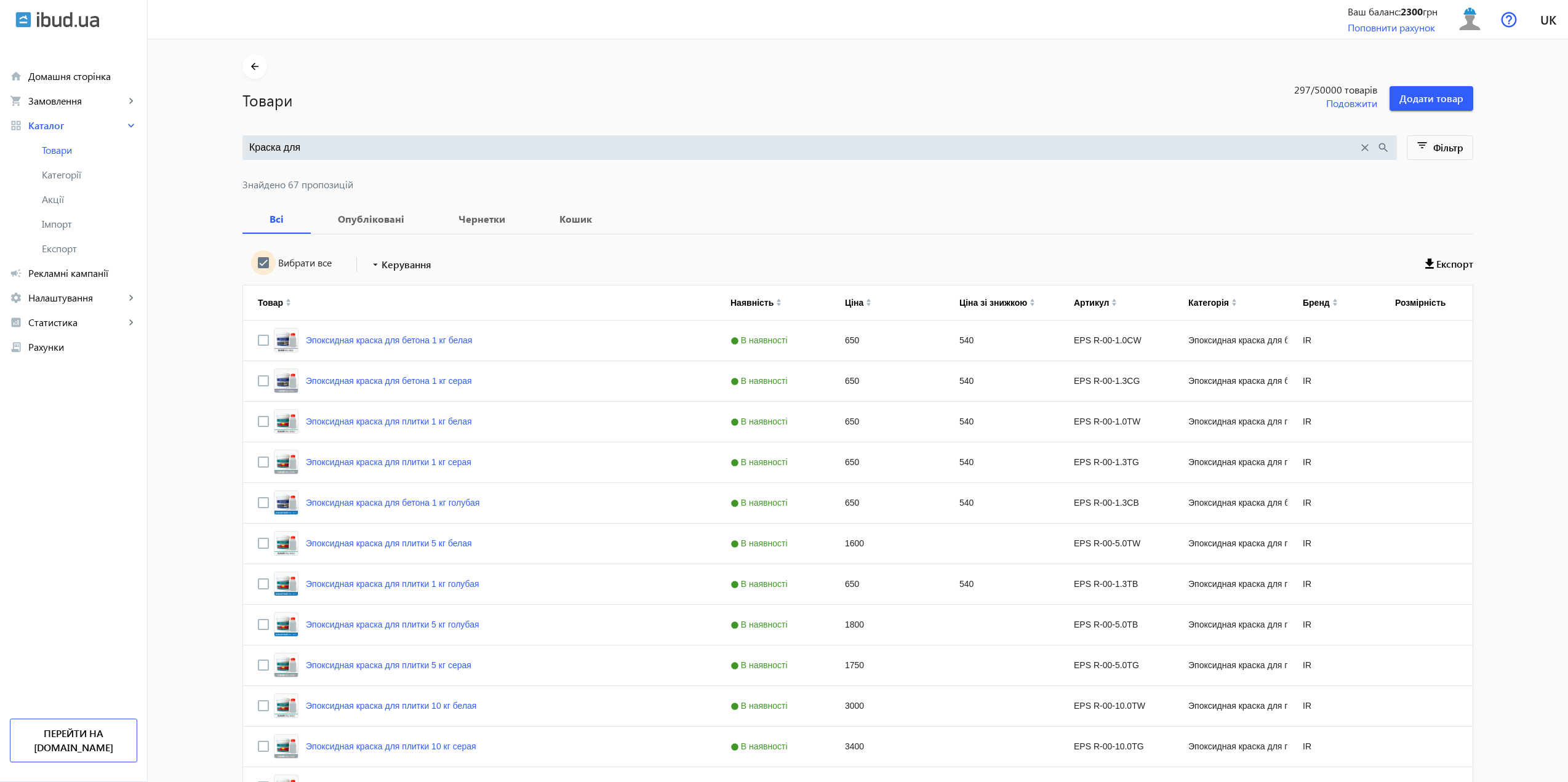
checkbox input "true"
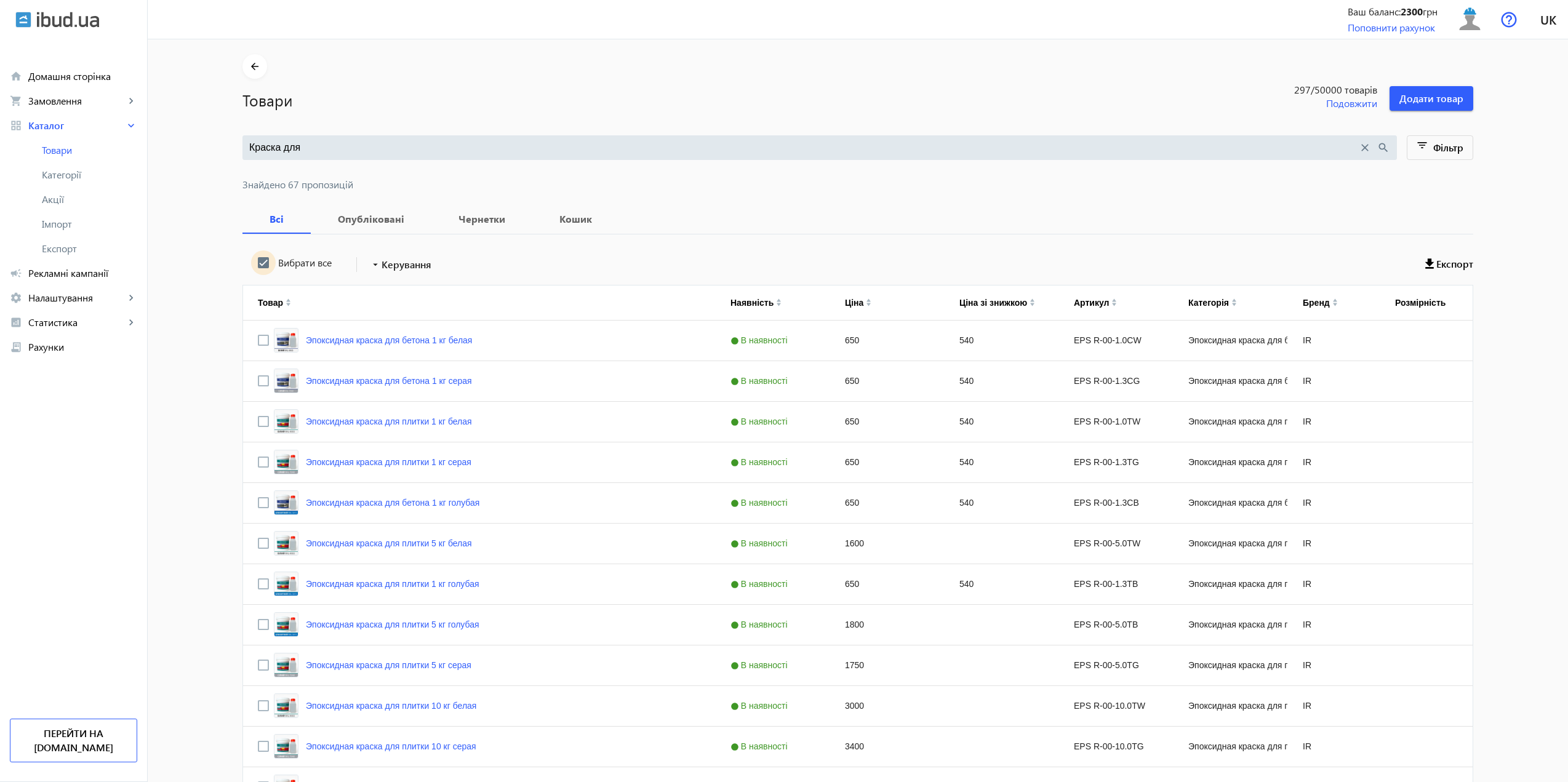
checkbox input "true"
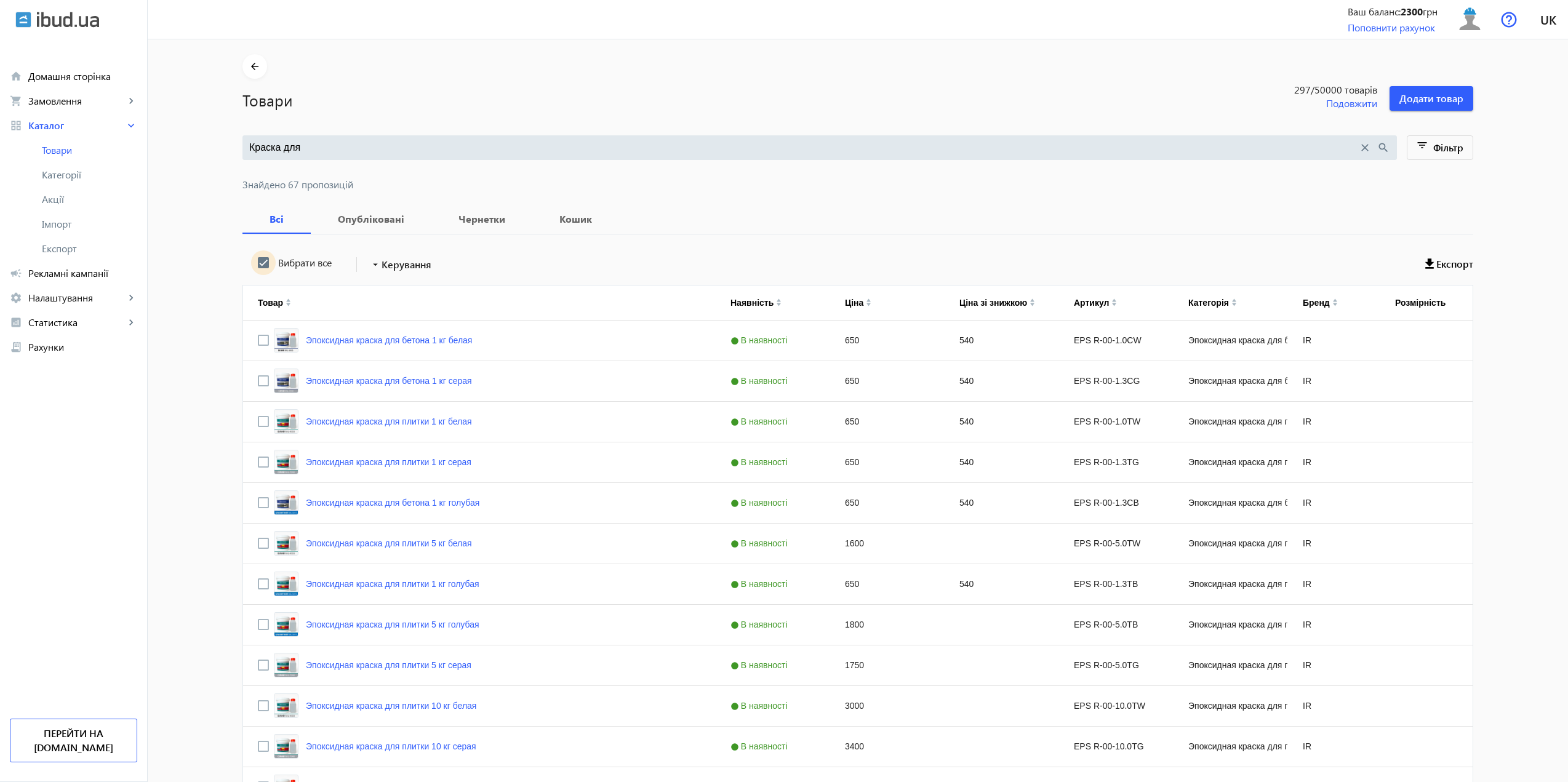
checkbox input "true"
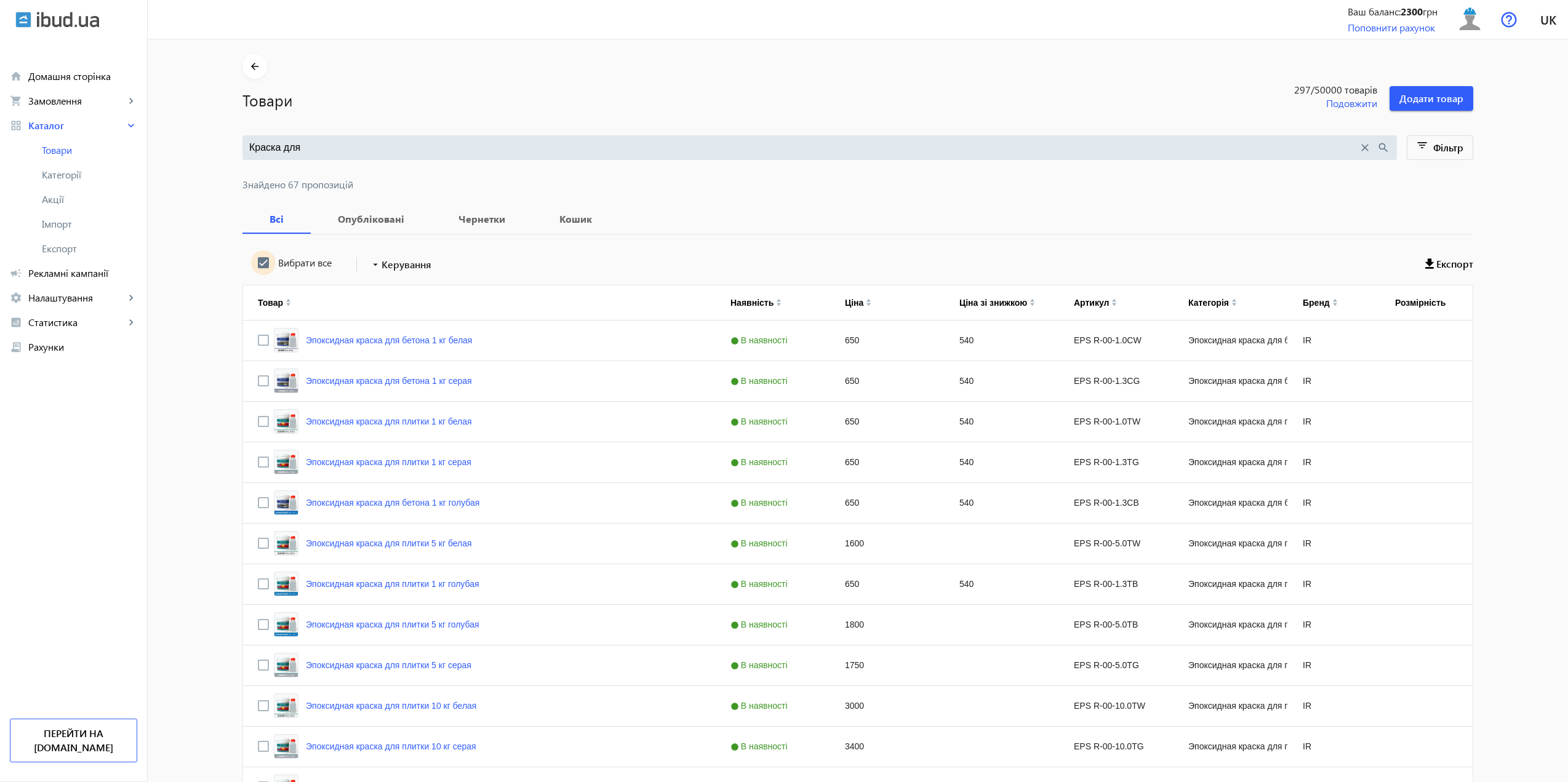
checkbox input "true"
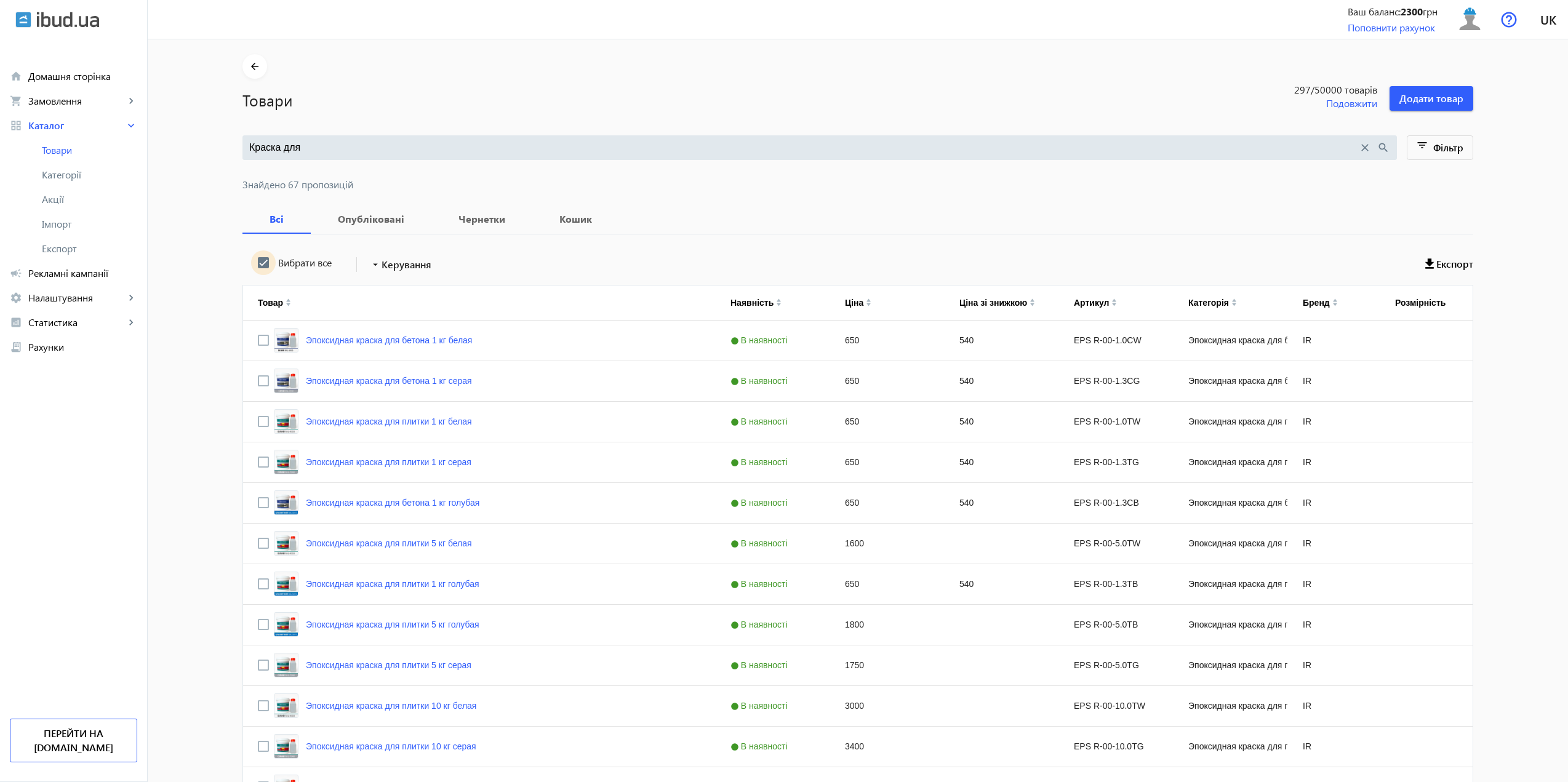
checkbox input "true"
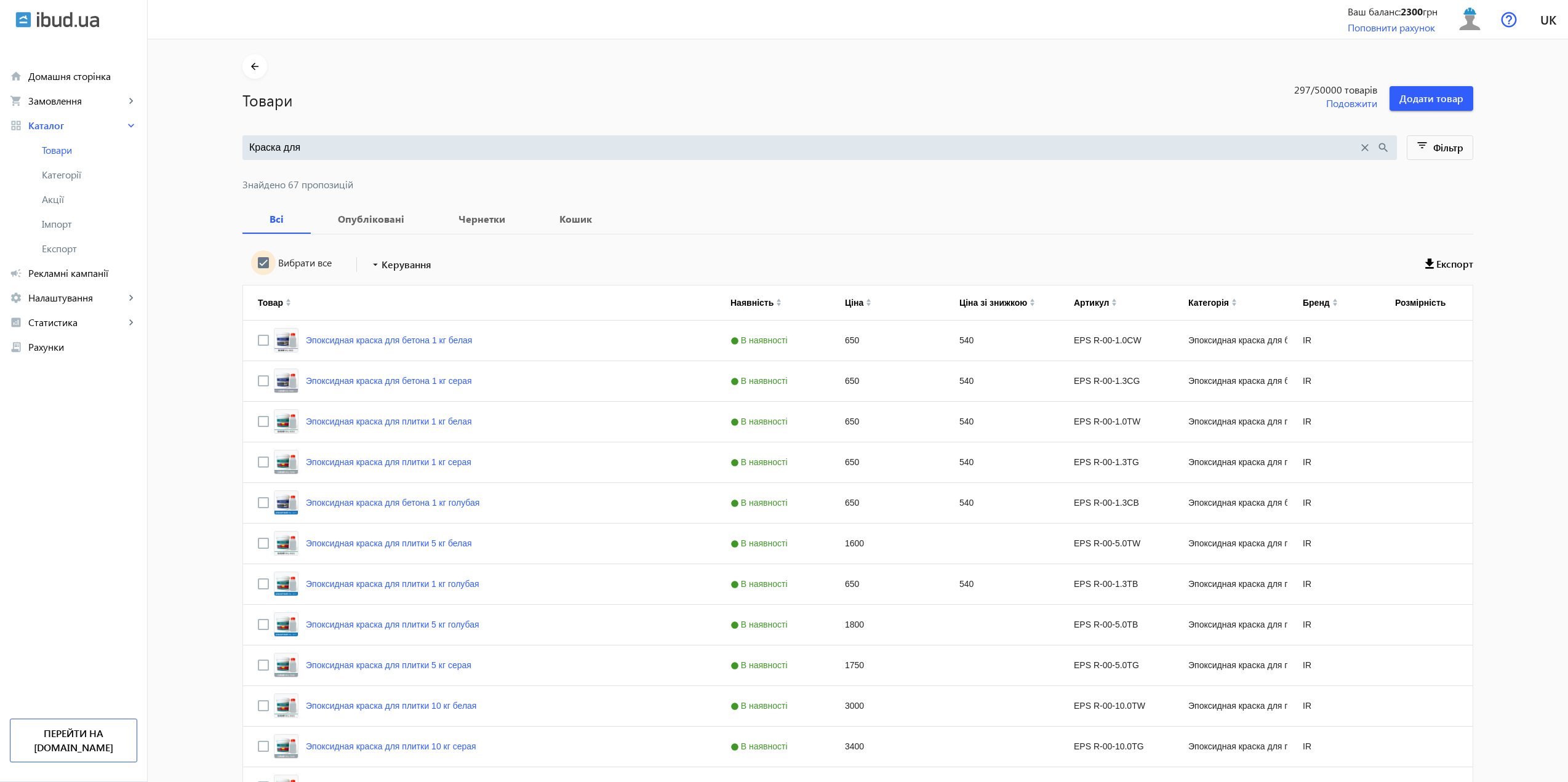
checkbox input "true"
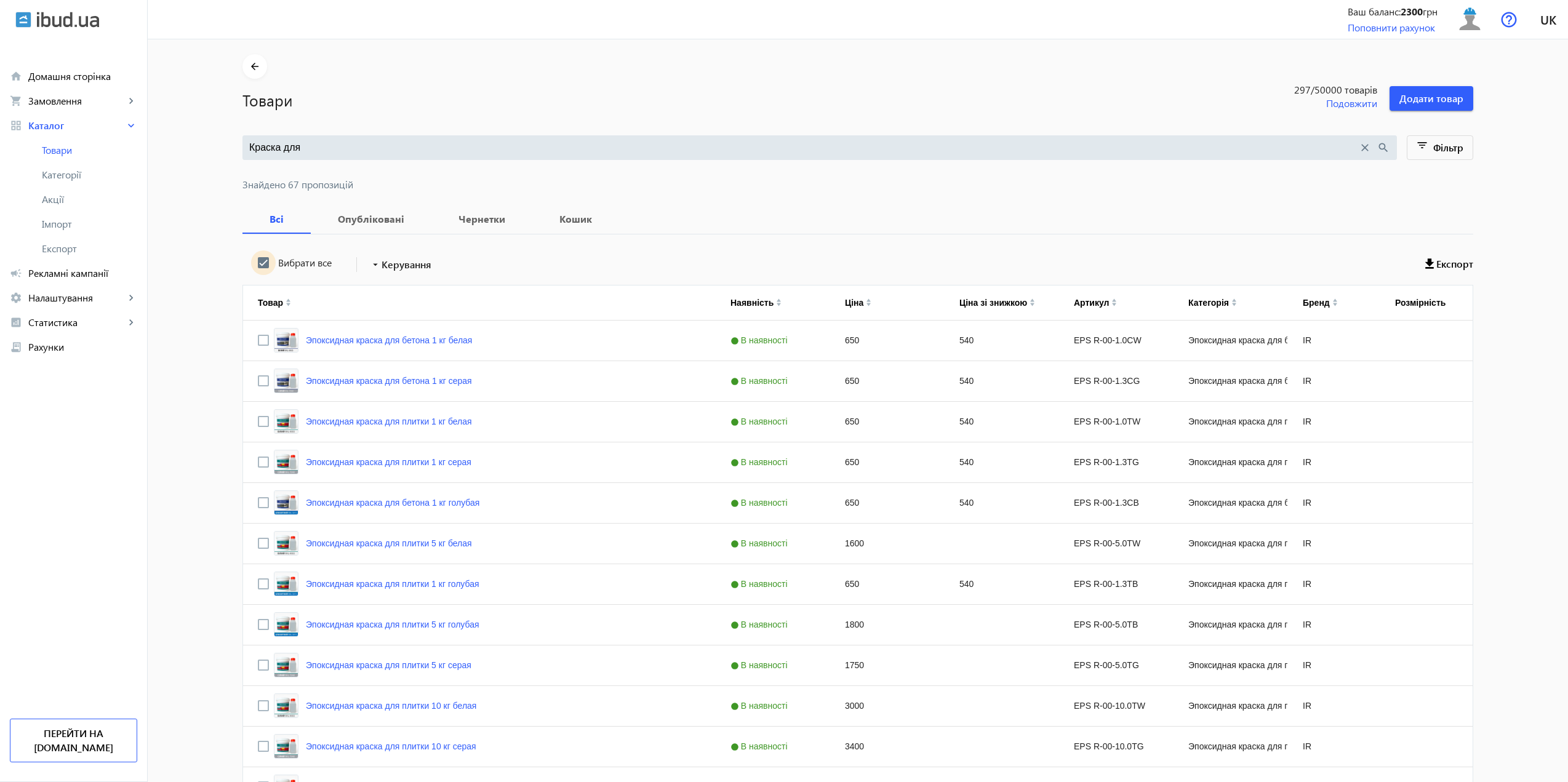
checkbox input "true"
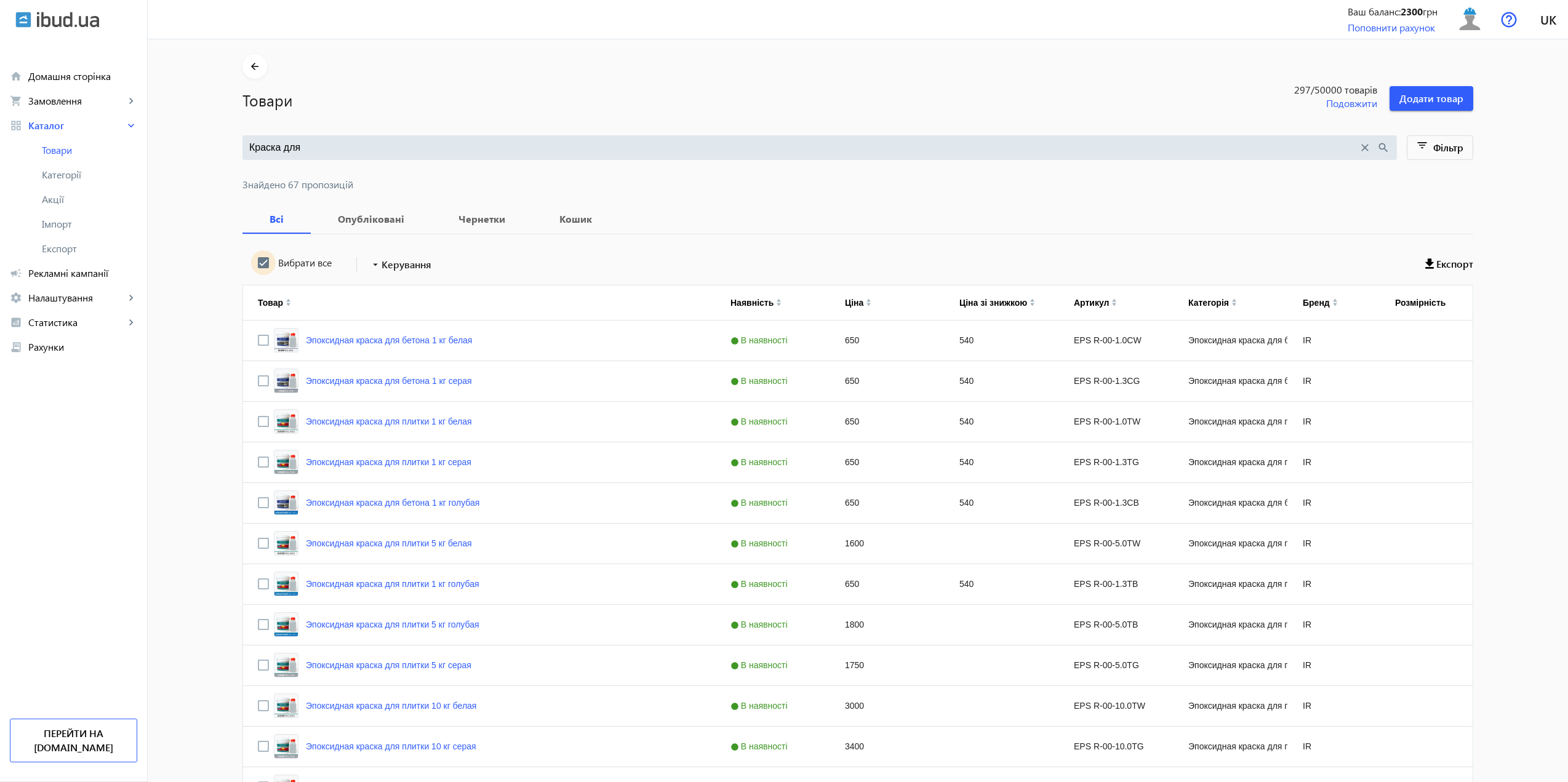
checkbox input "true"
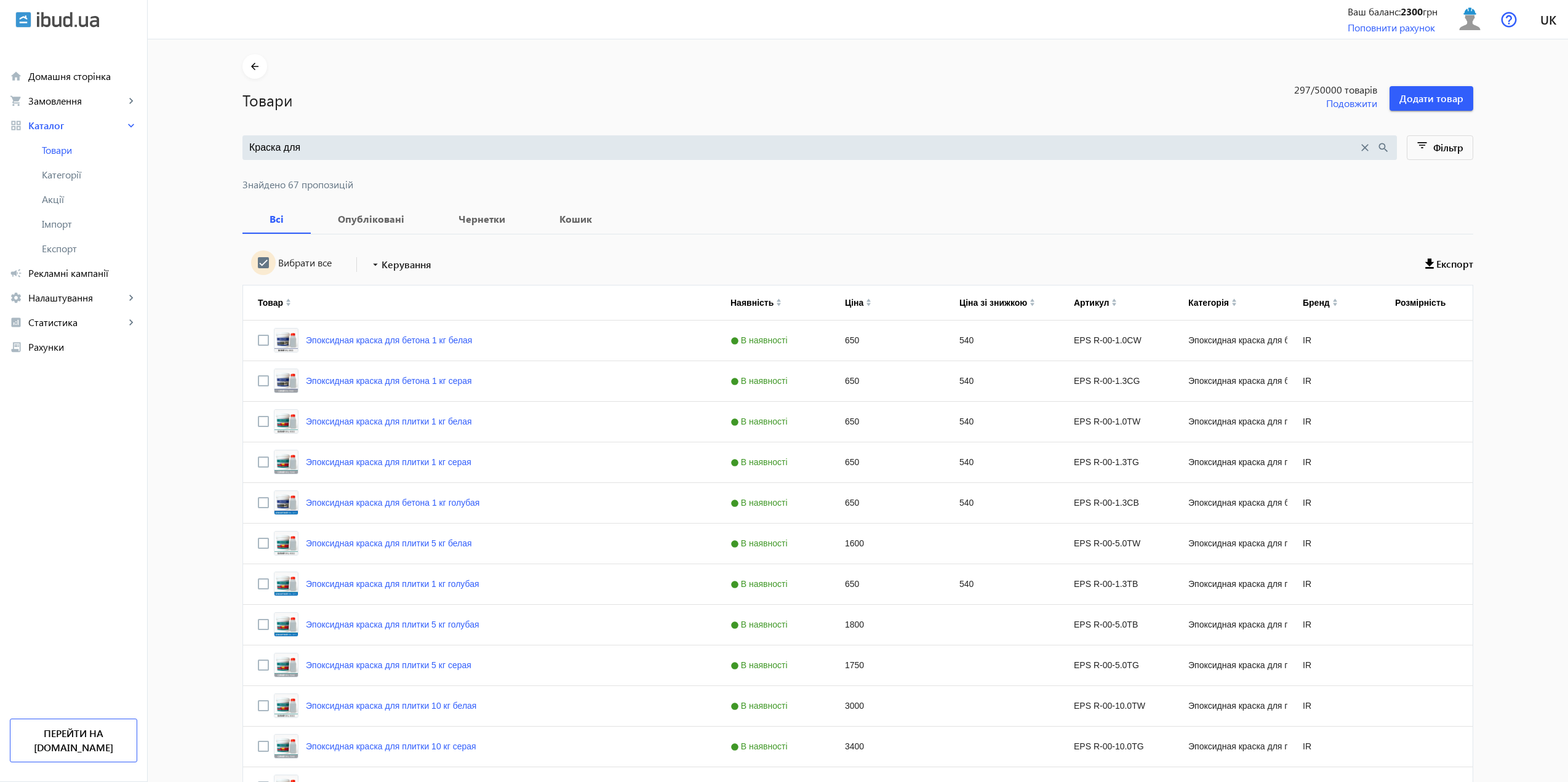
checkbox input "true"
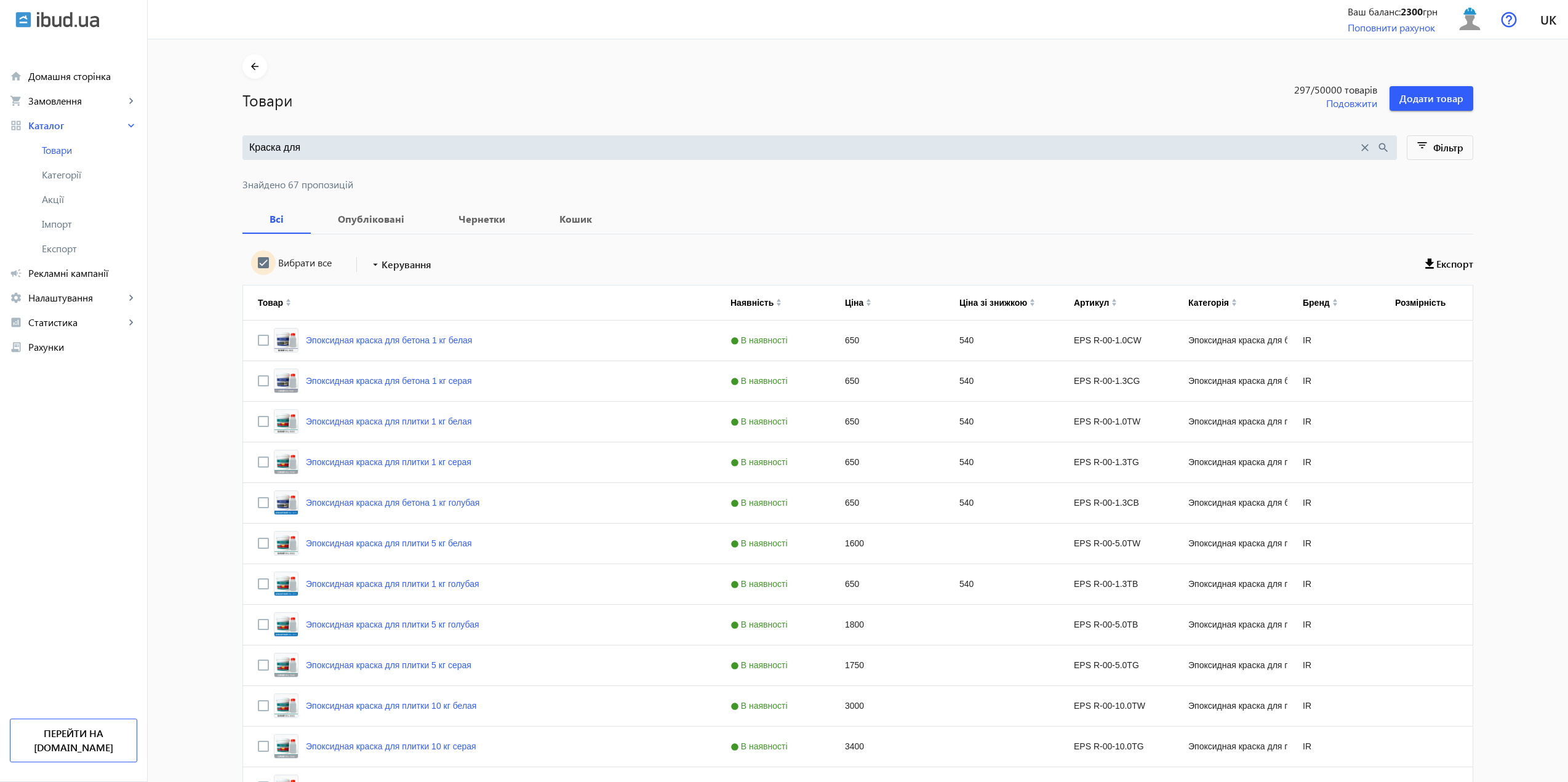
checkbox input "true"
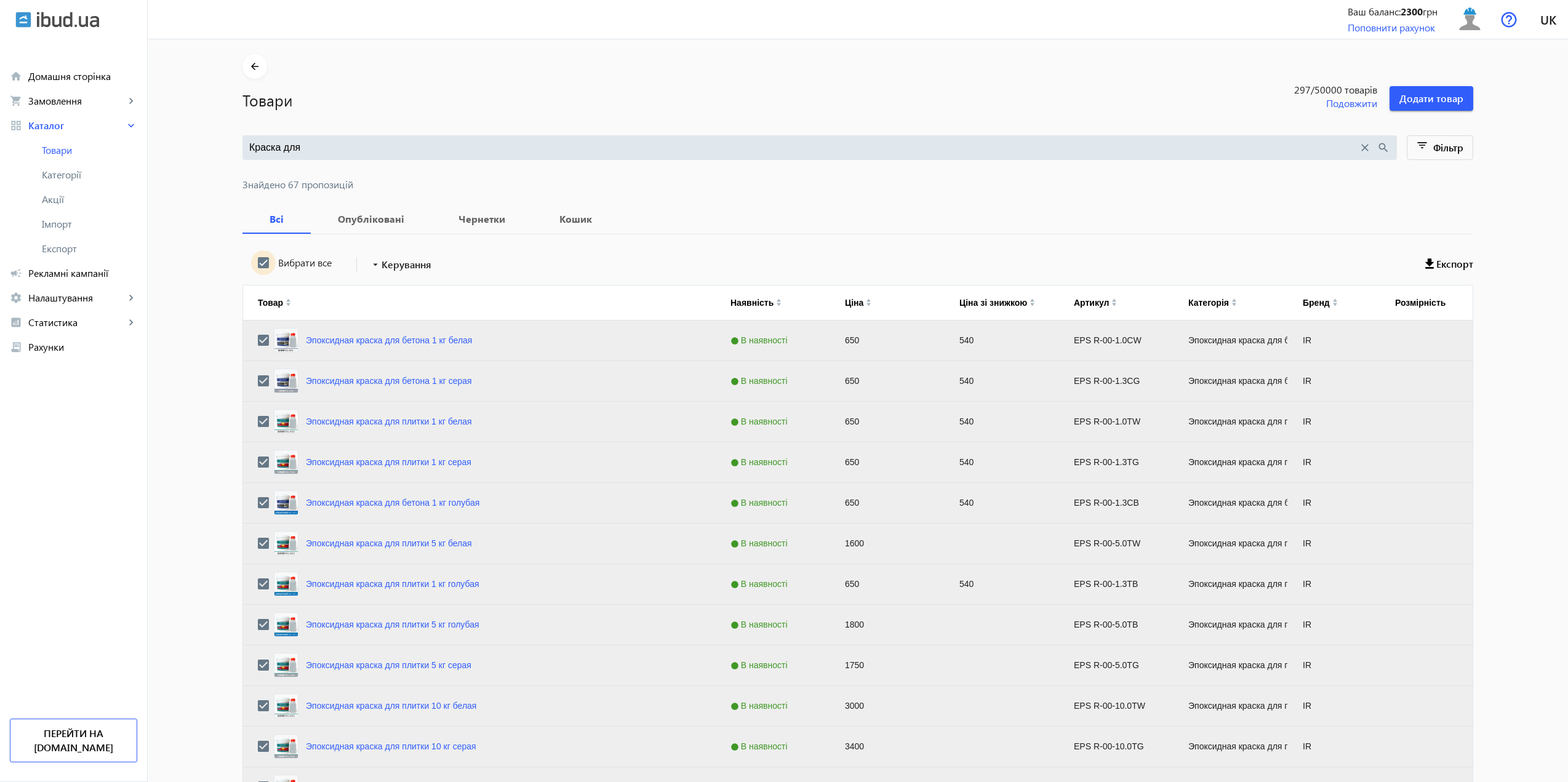
click at [259, 262] on input "Вибрати все" at bounding box center [263, 263] width 25 height 25
checkbox input "false"
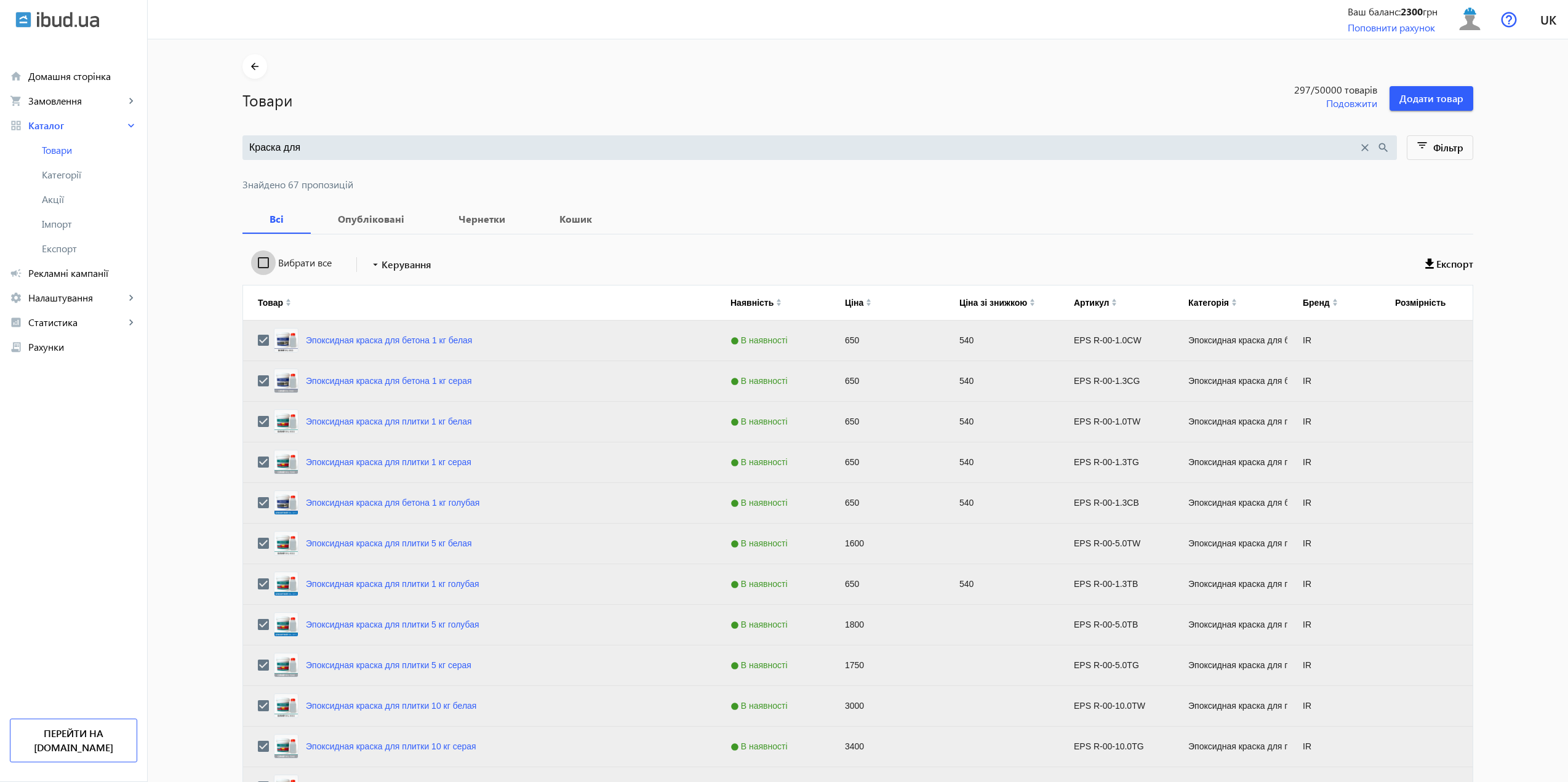
checkbox input "false"
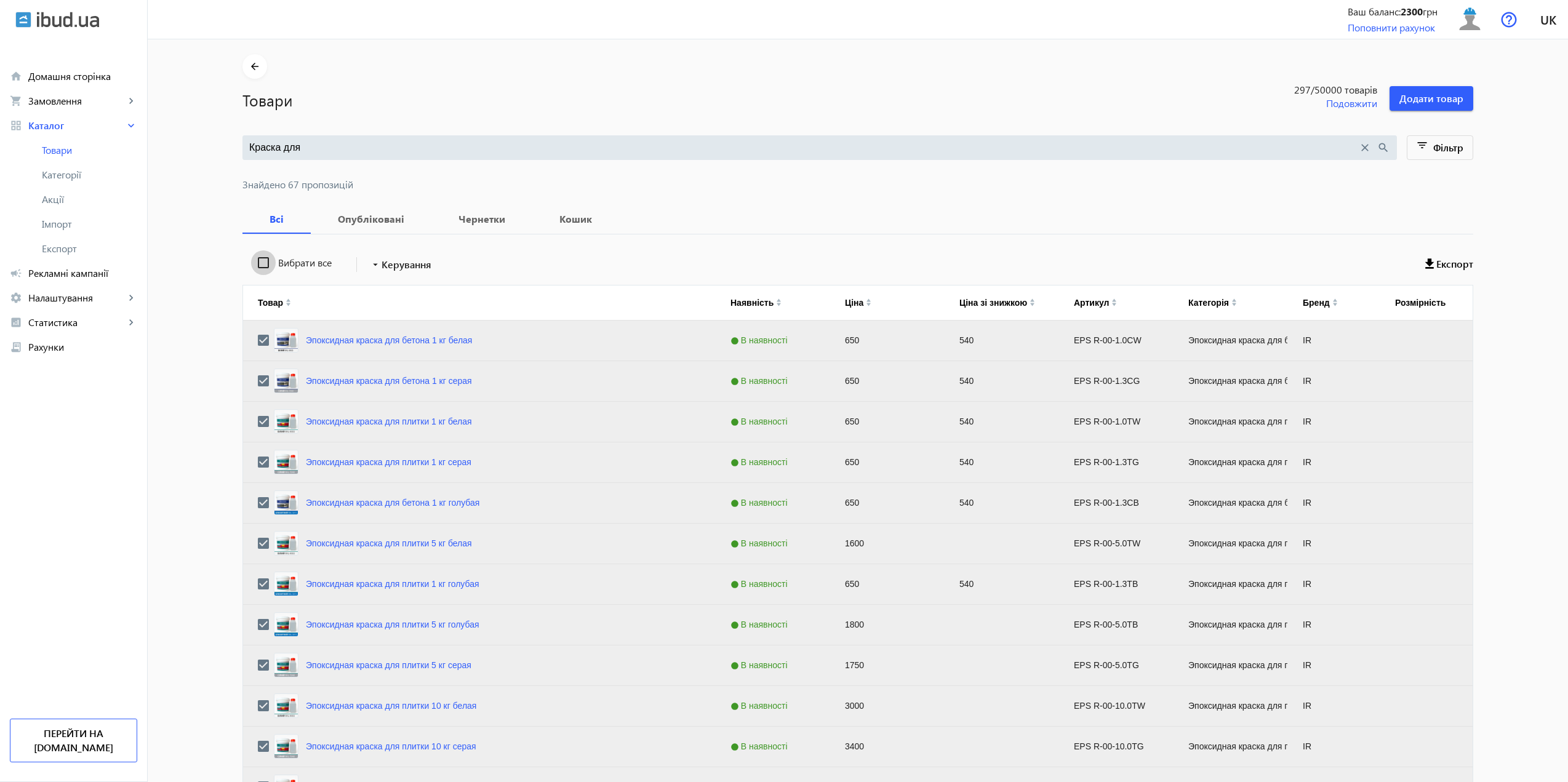
checkbox input "false"
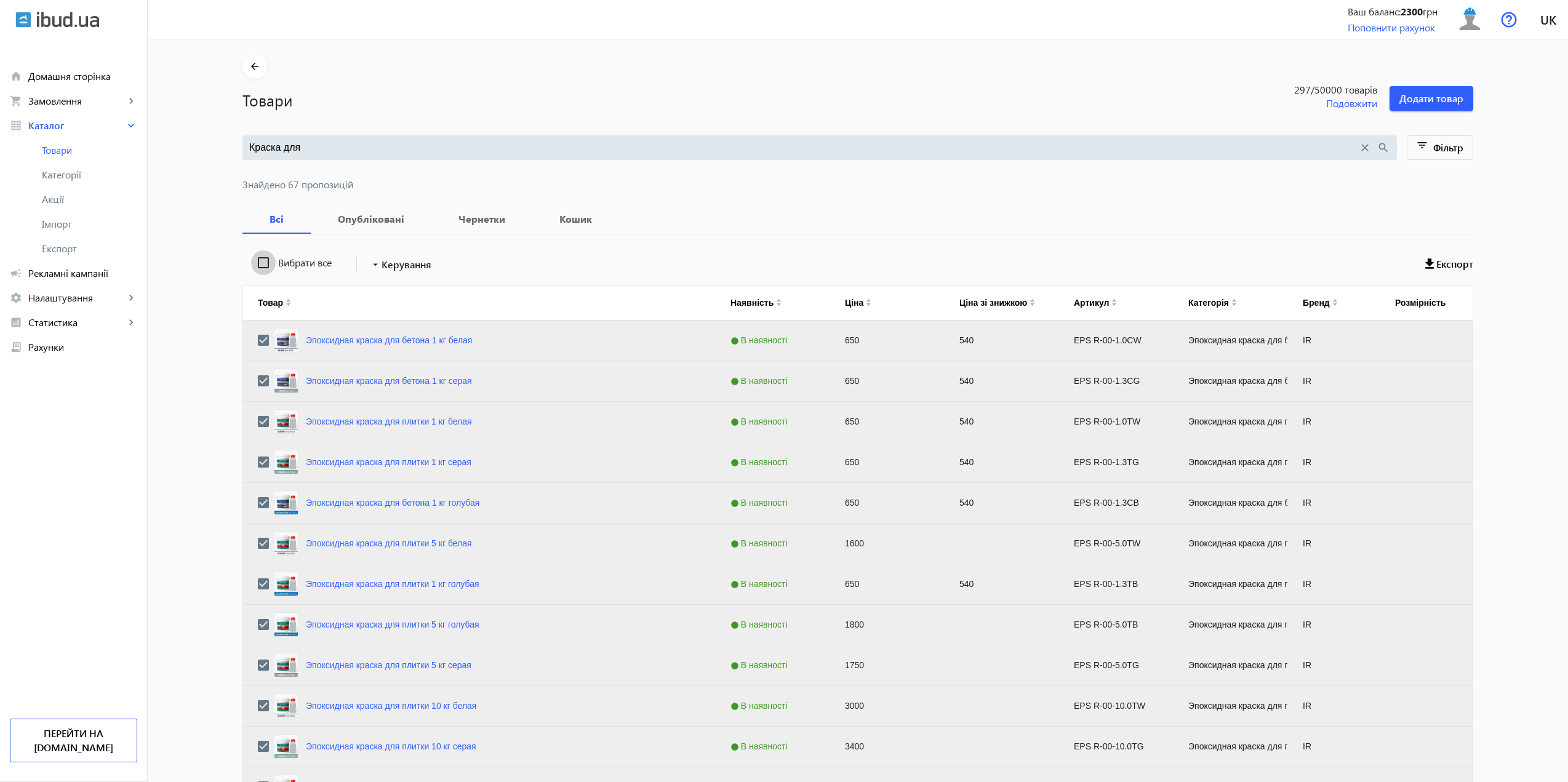
checkbox input "false"
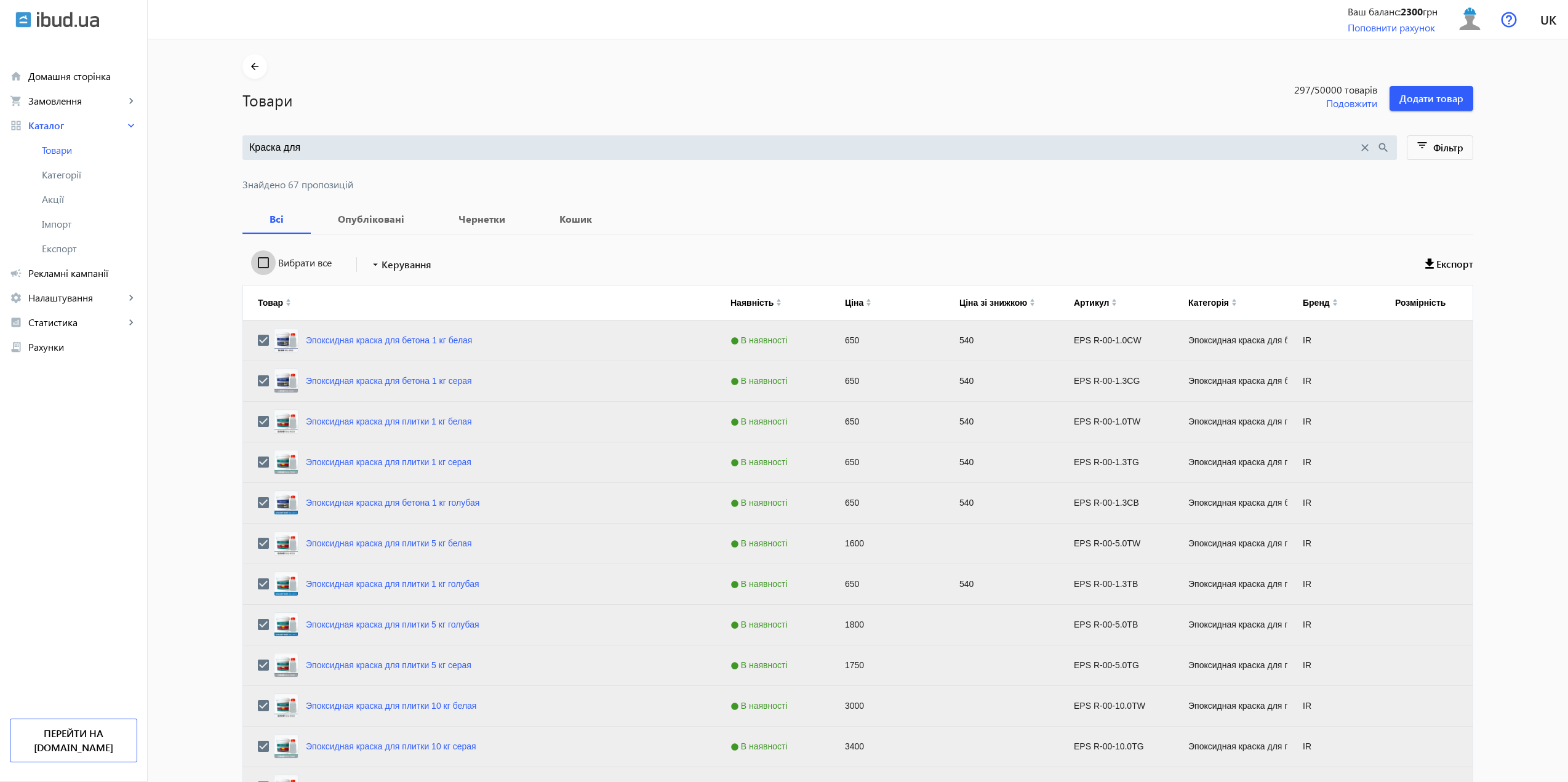
checkbox input "false"
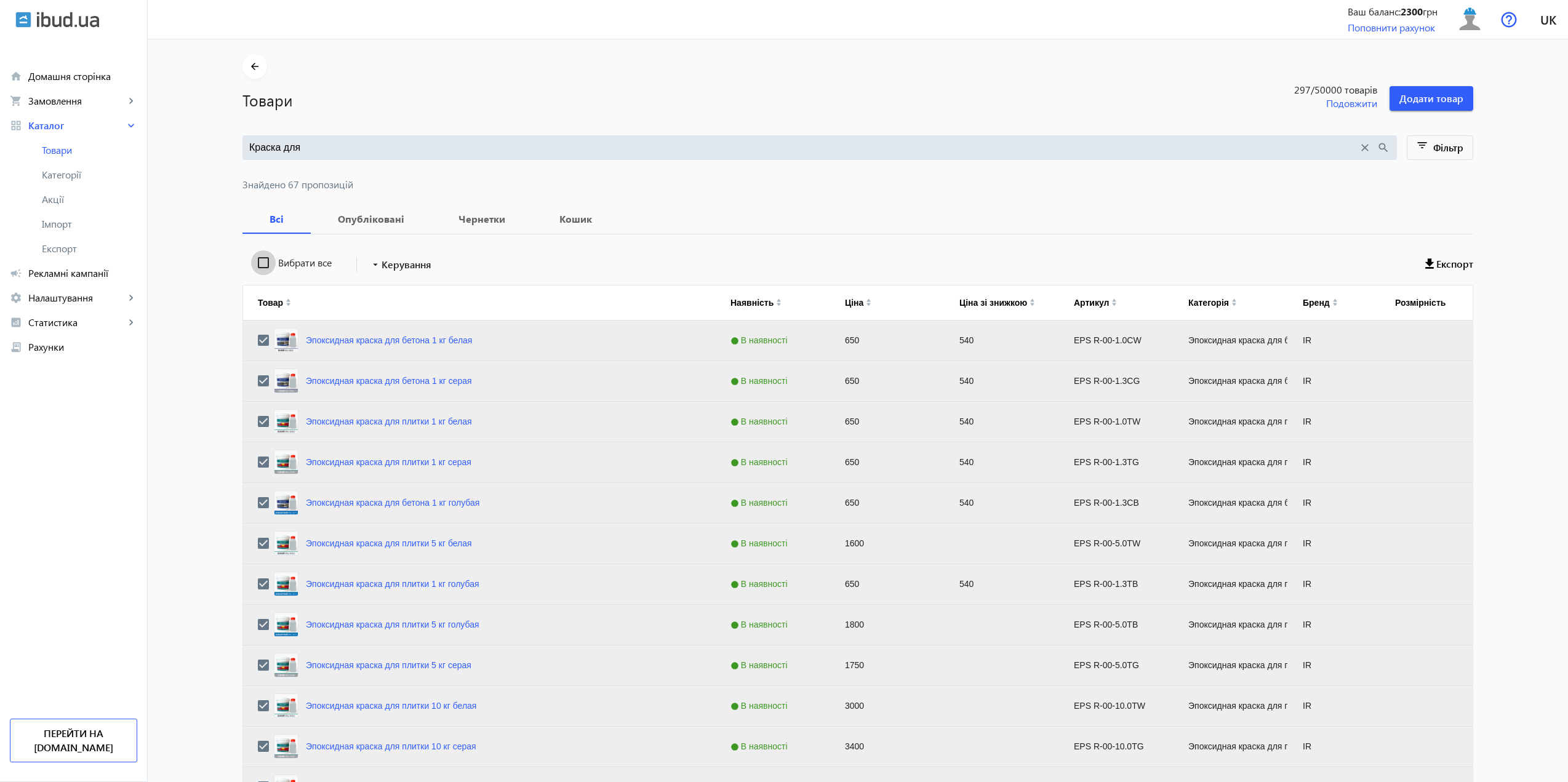
checkbox input "false"
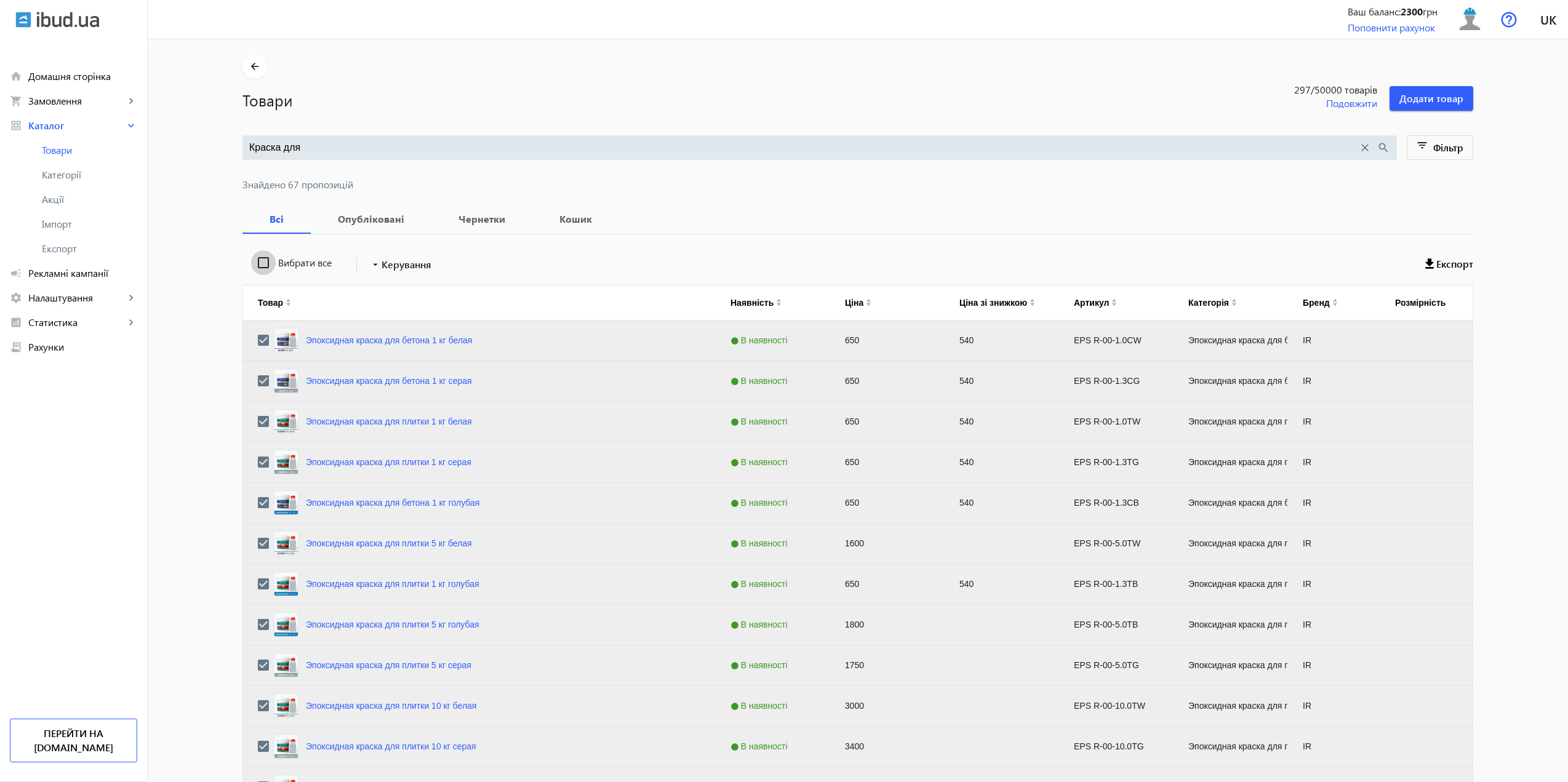
checkbox input "false"
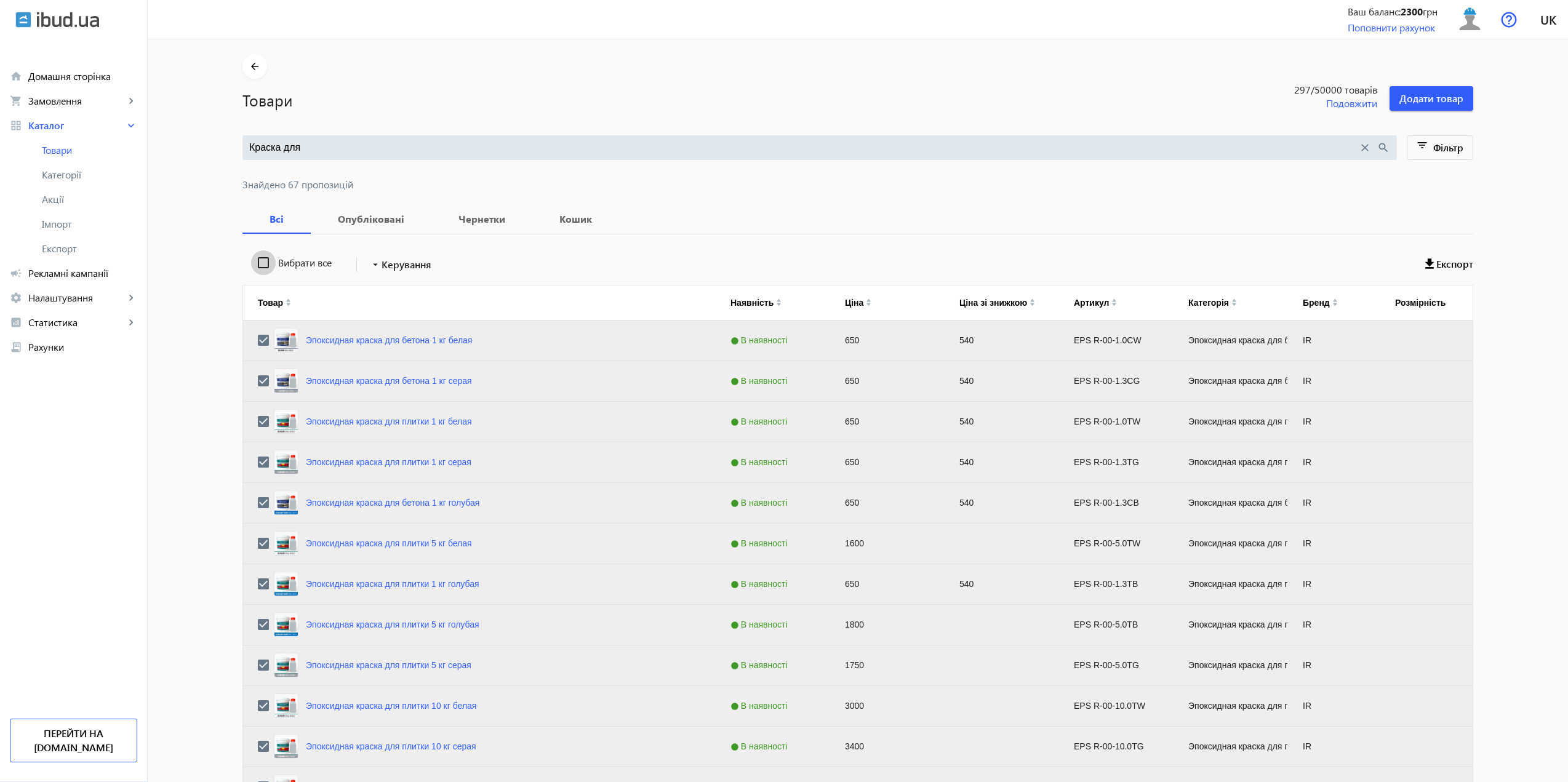
checkbox input "false"
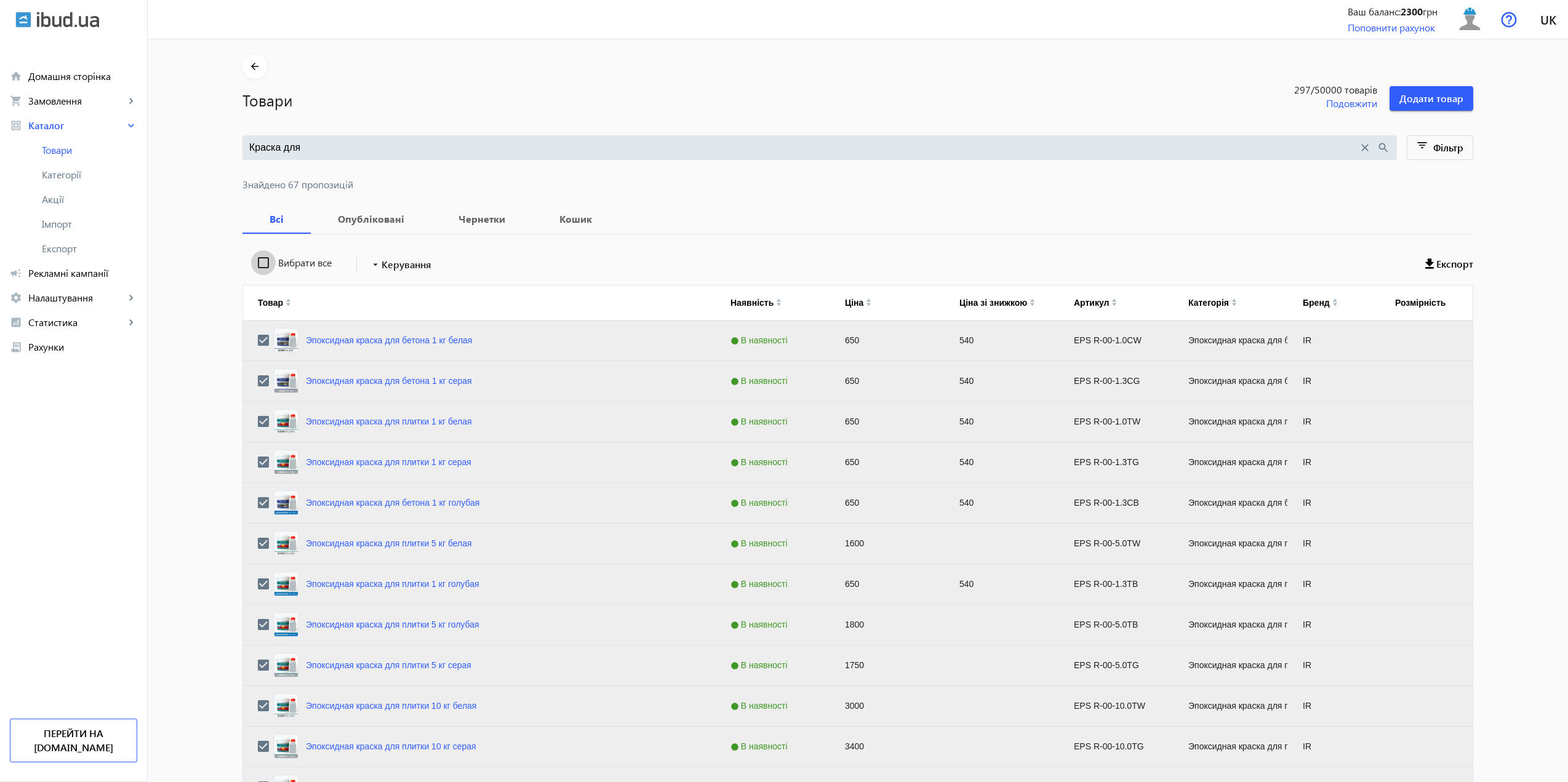
checkbox input "false"
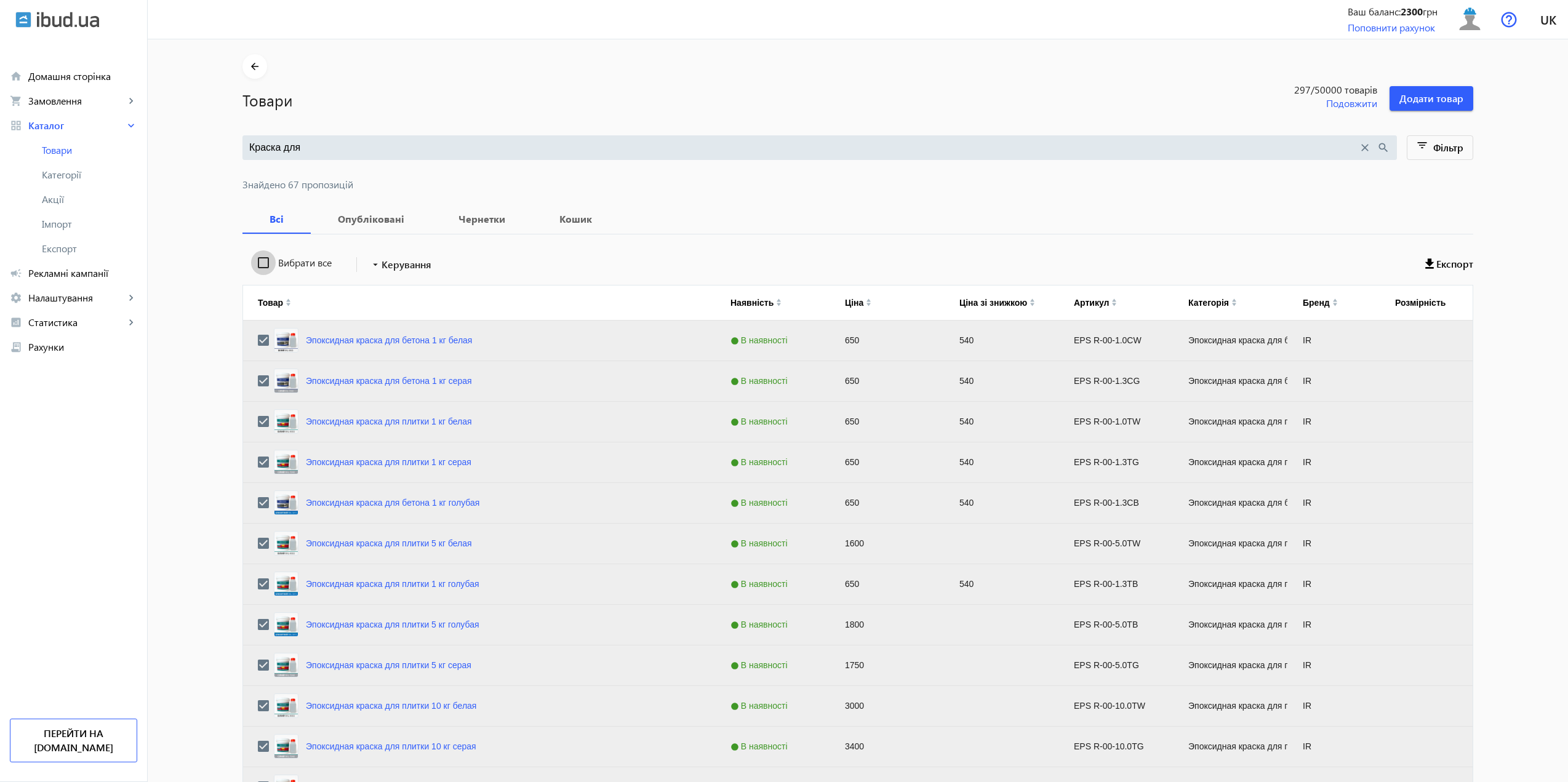
checkbox input "false"
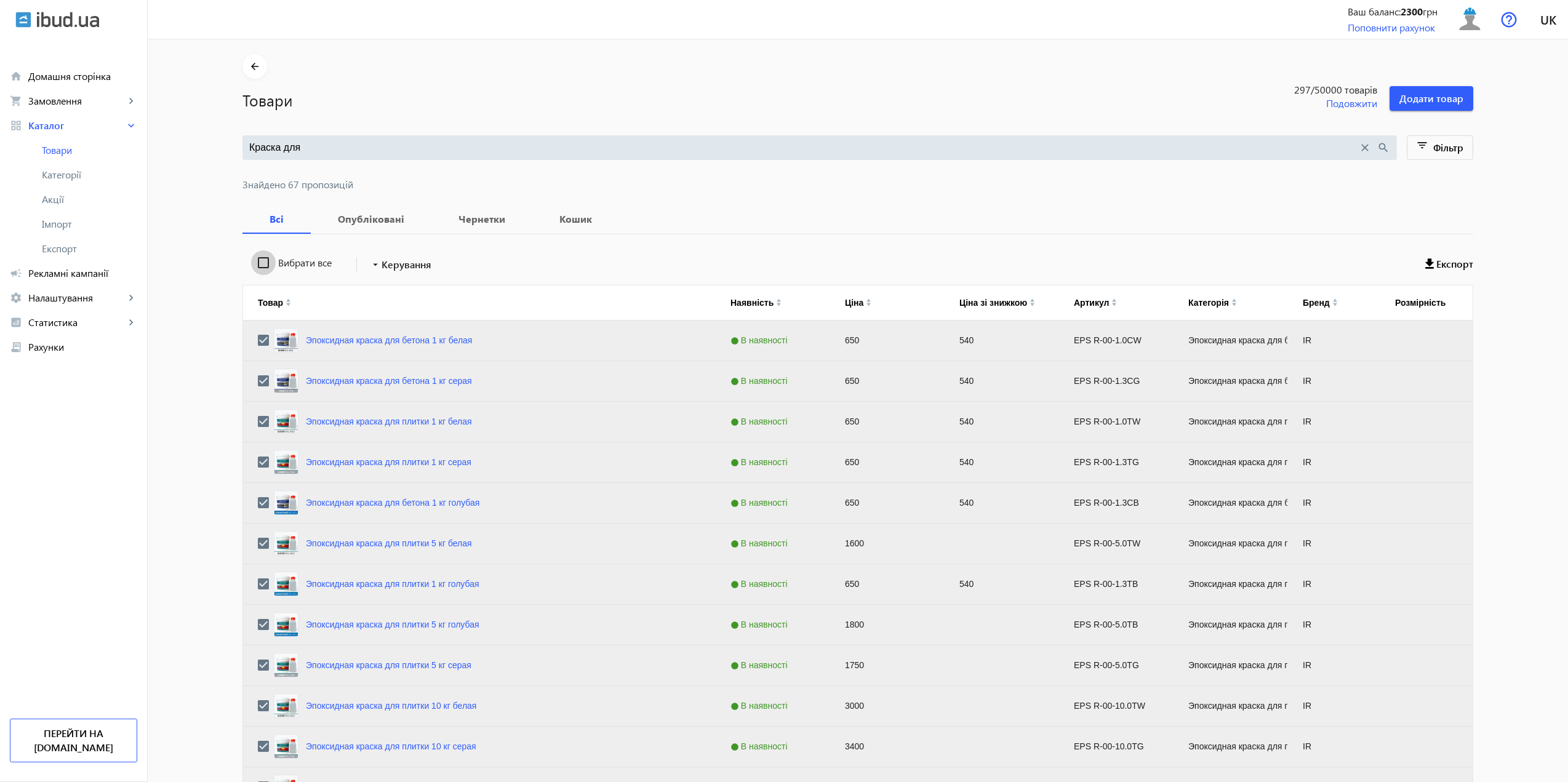
checkbox input "false"
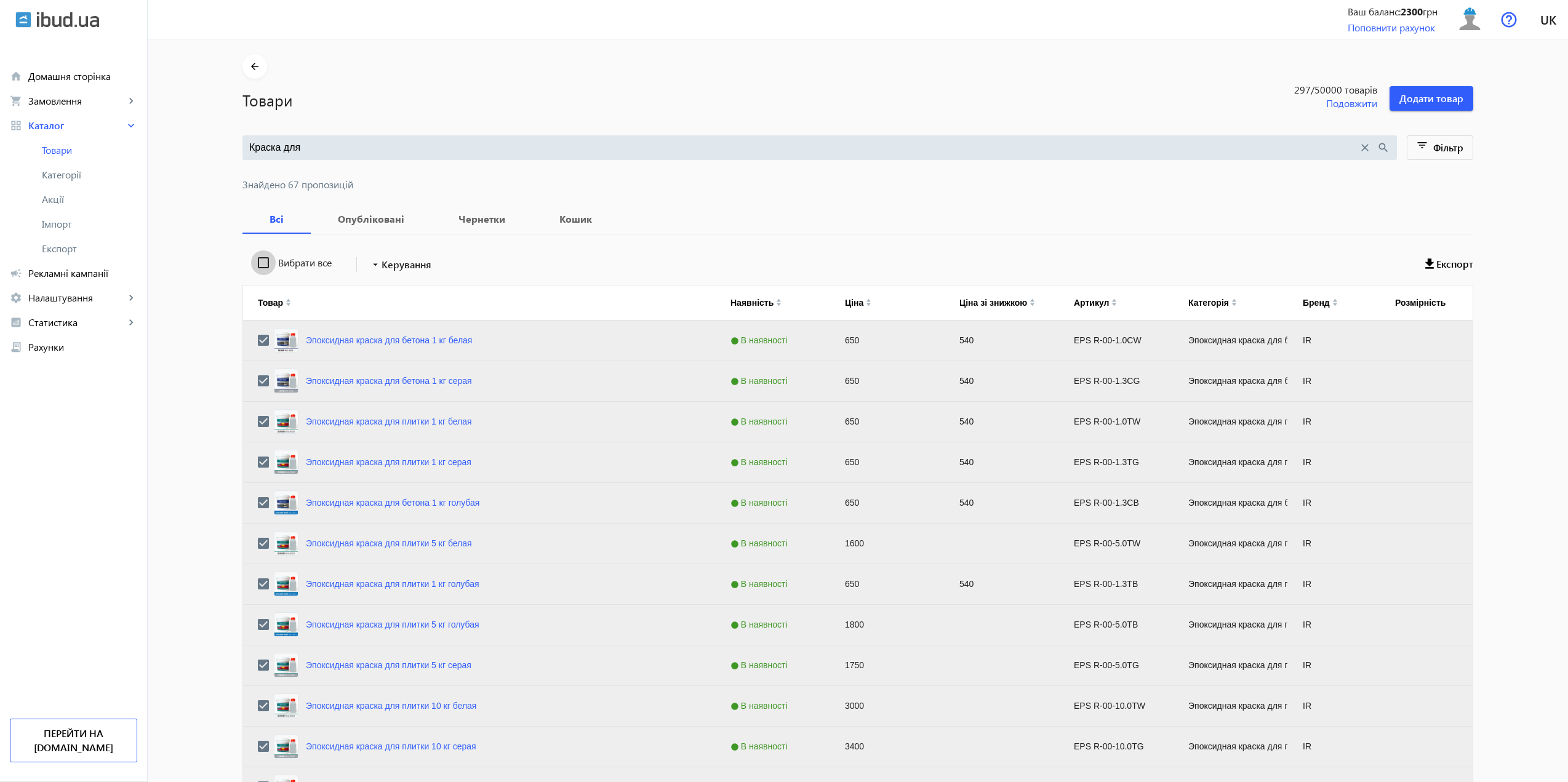
checkbox input "false"
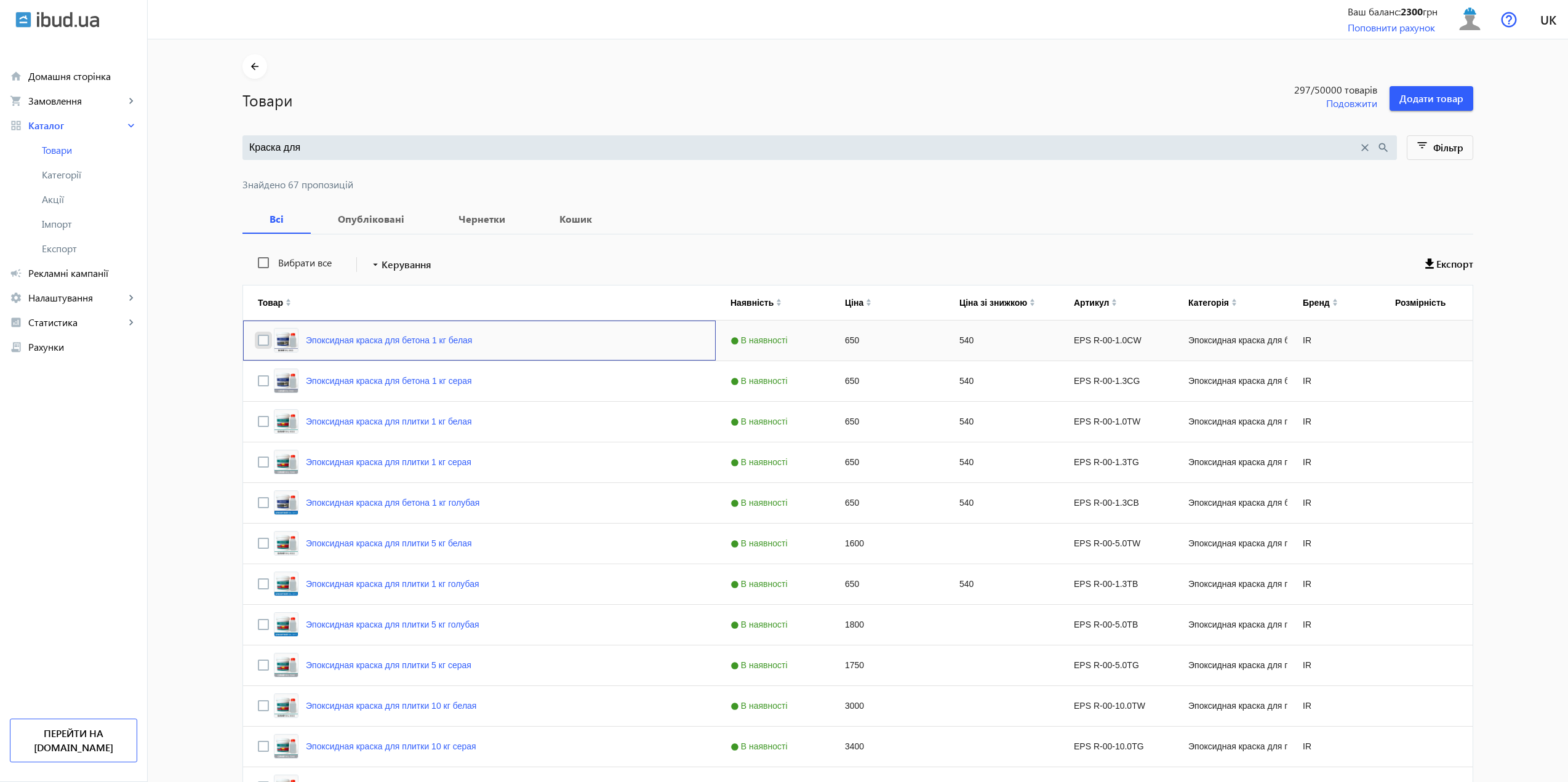
drag, startPoint x: 264, startPoint y: 337, endPoint x: 257, endPoint y: 359, distance: 23.1
click at [263, 337] on input "Press Space to toggle row selection (unchecked)" at bounding box center [263, 340] width 11 height 11
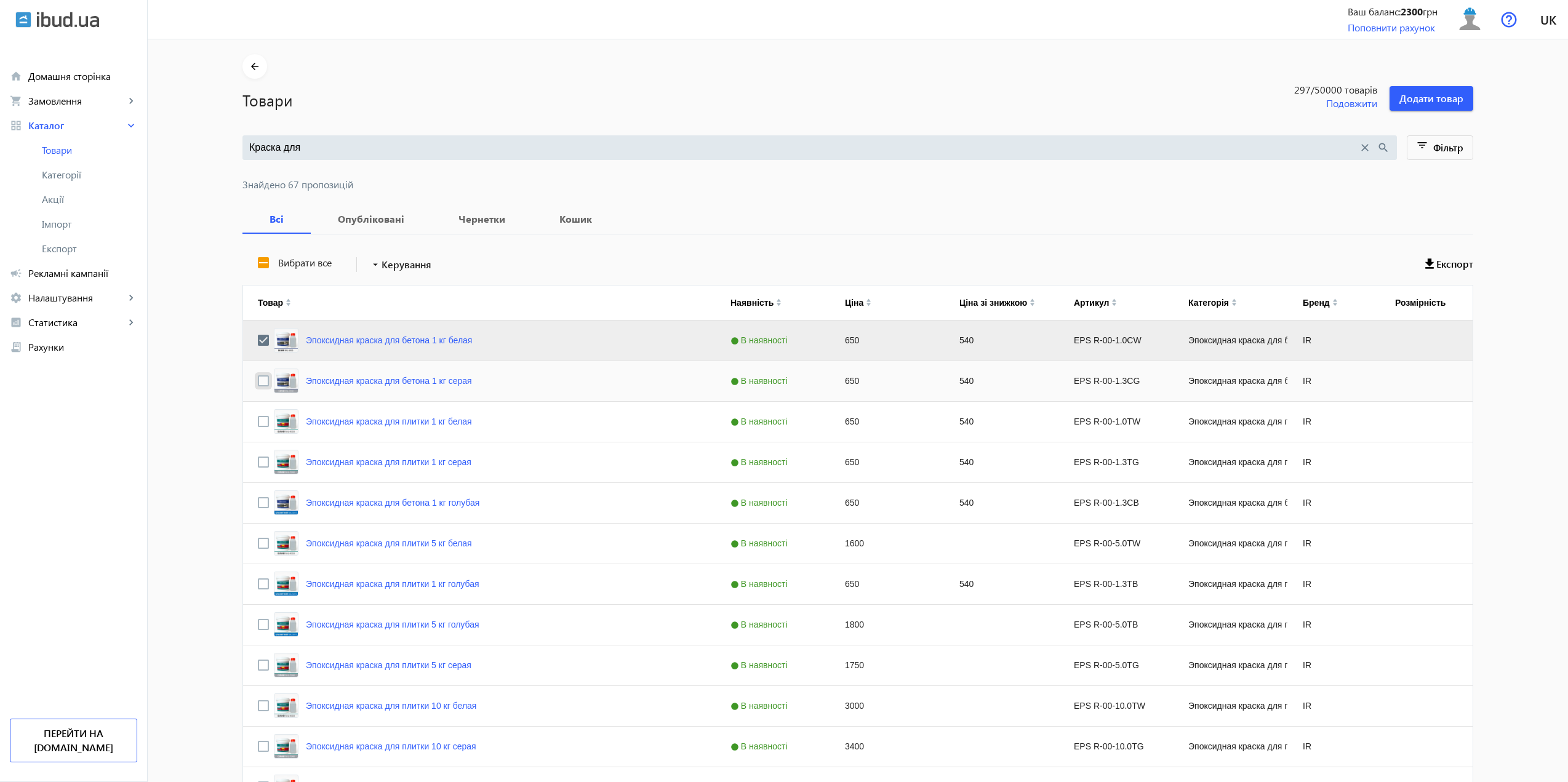
click at [262, 383] on input "Press Space to toggle row selection (unchecked)" at bounding box center [263, 380] width 11 height 11
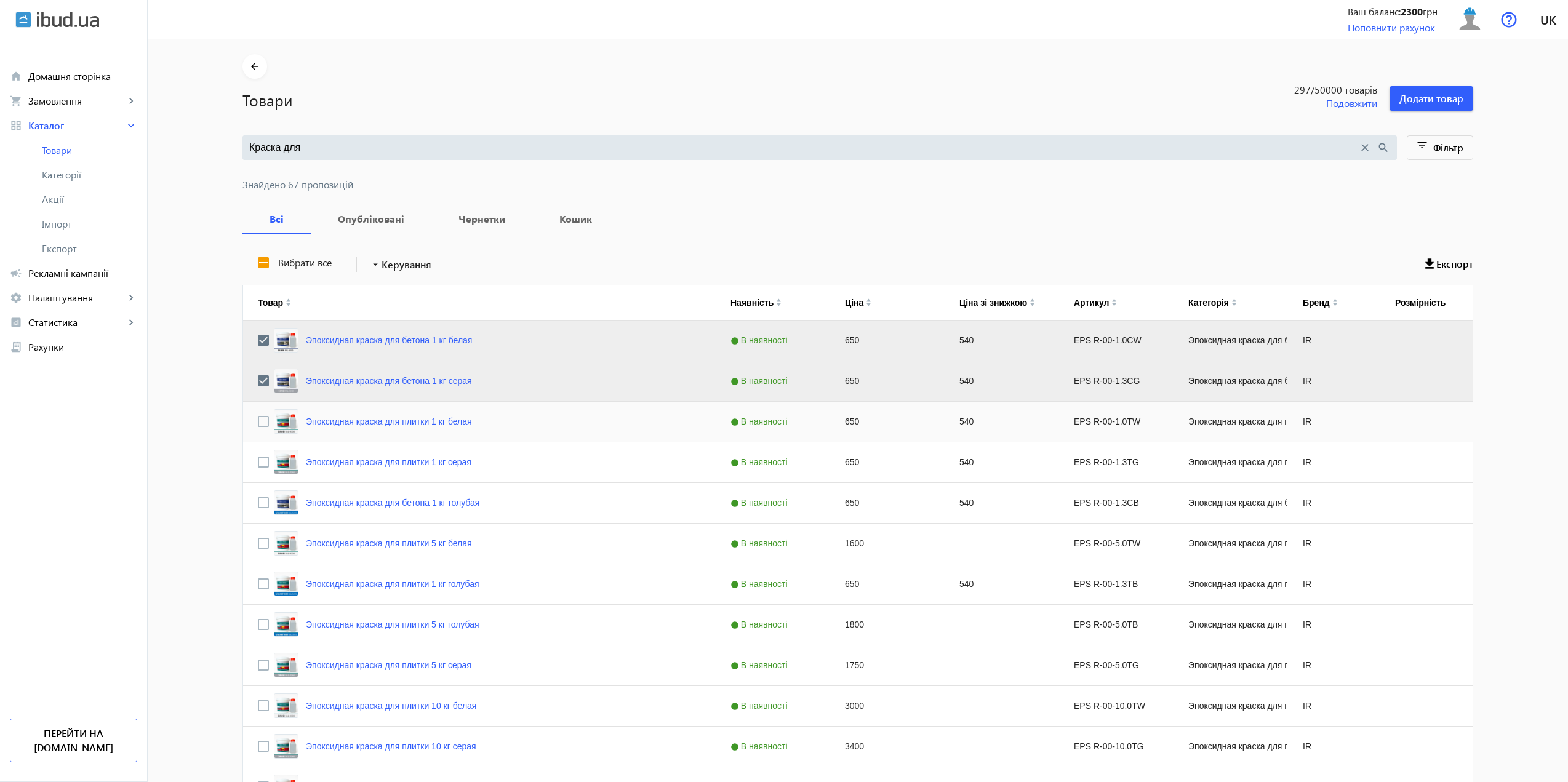
click at [260, 434] on div "Press SPACE to select this row." at bounding box center [263, 421] width 11 height 29
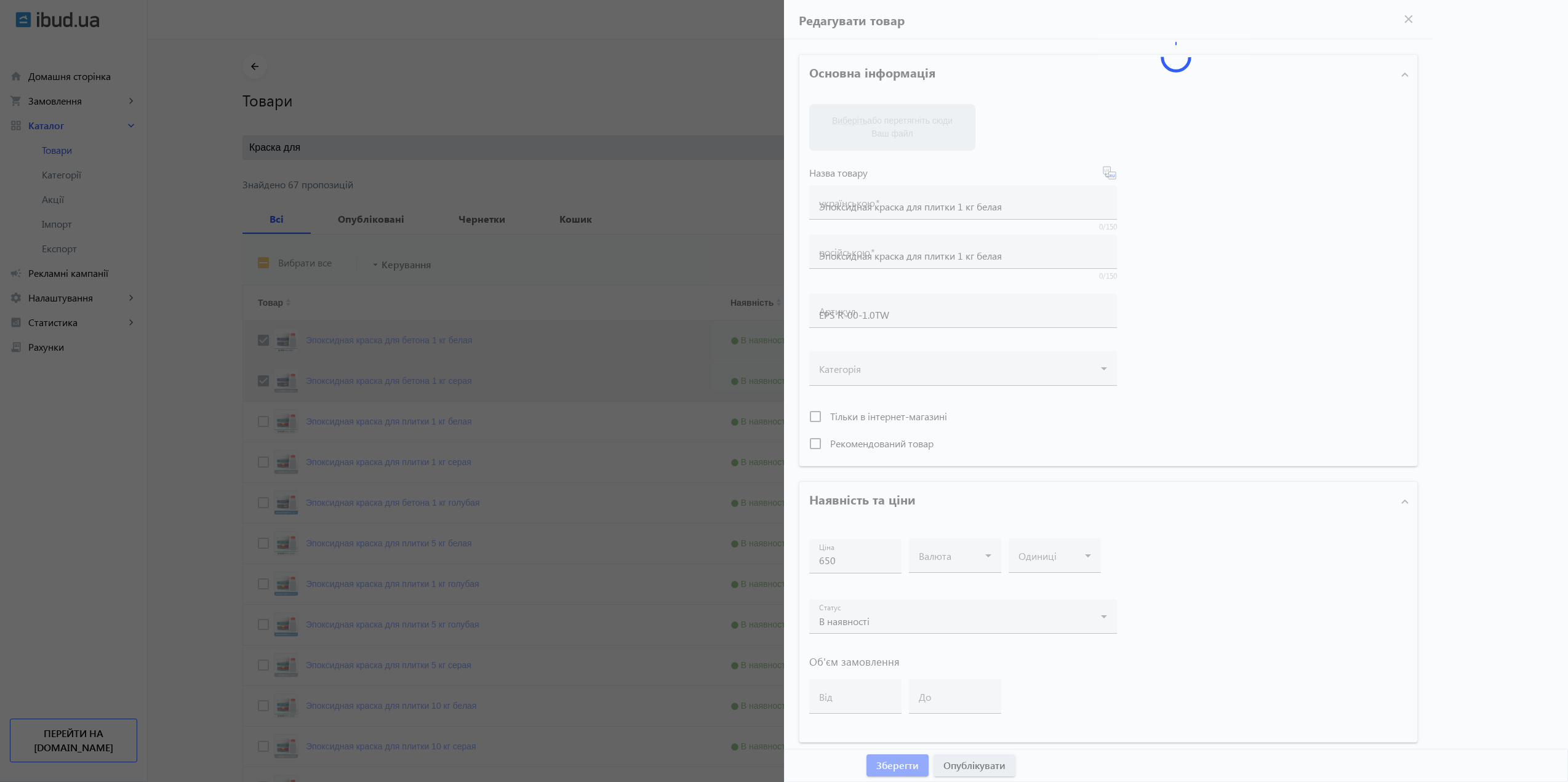
click at [259, 424] on div at bounding box center [784, 391] width 1568 height 782
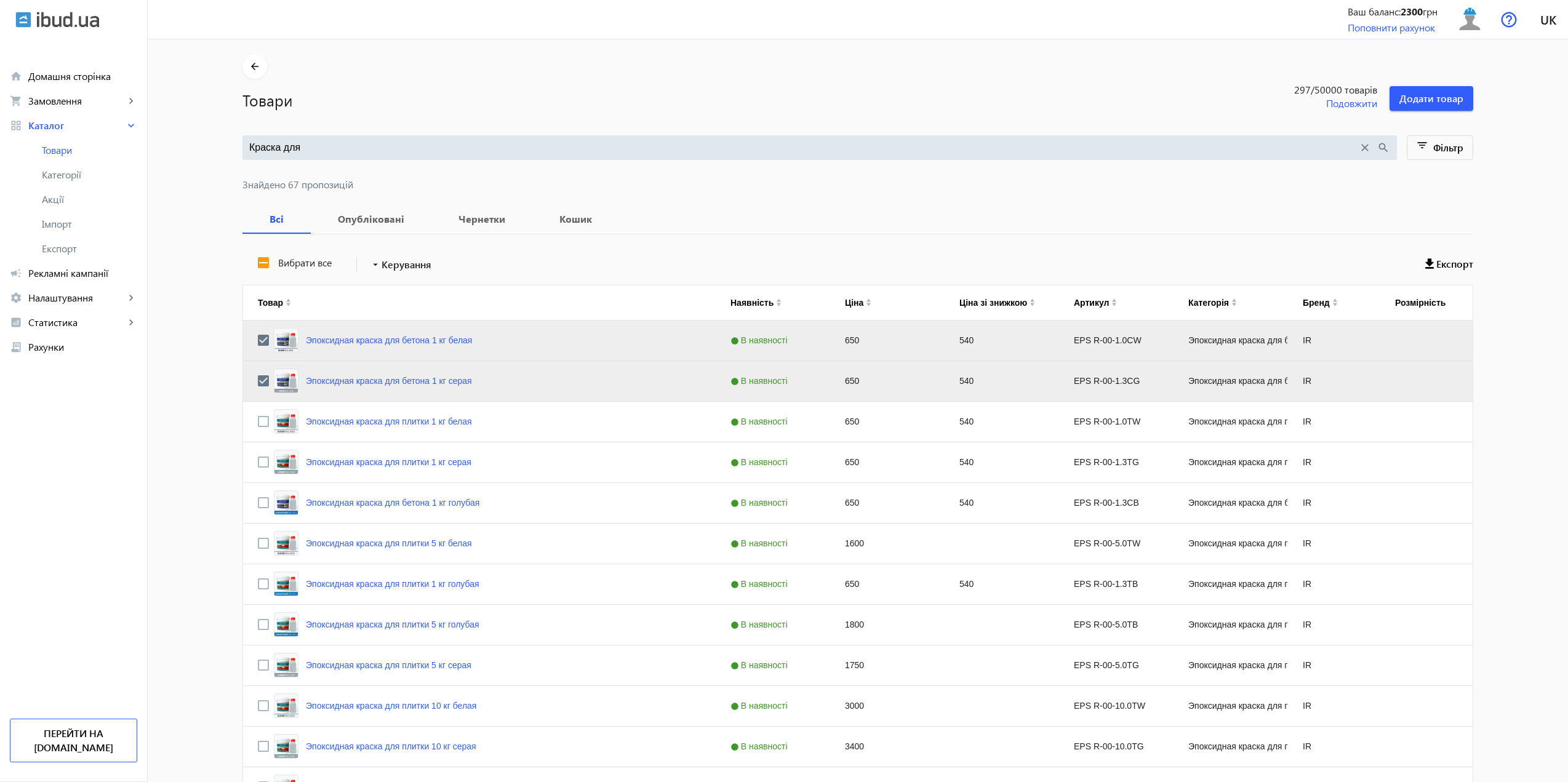
click at [258, 459] on input "Press Space to toggle row selection (unchecked)" at bounding box center [263, 462] width 11 height 11
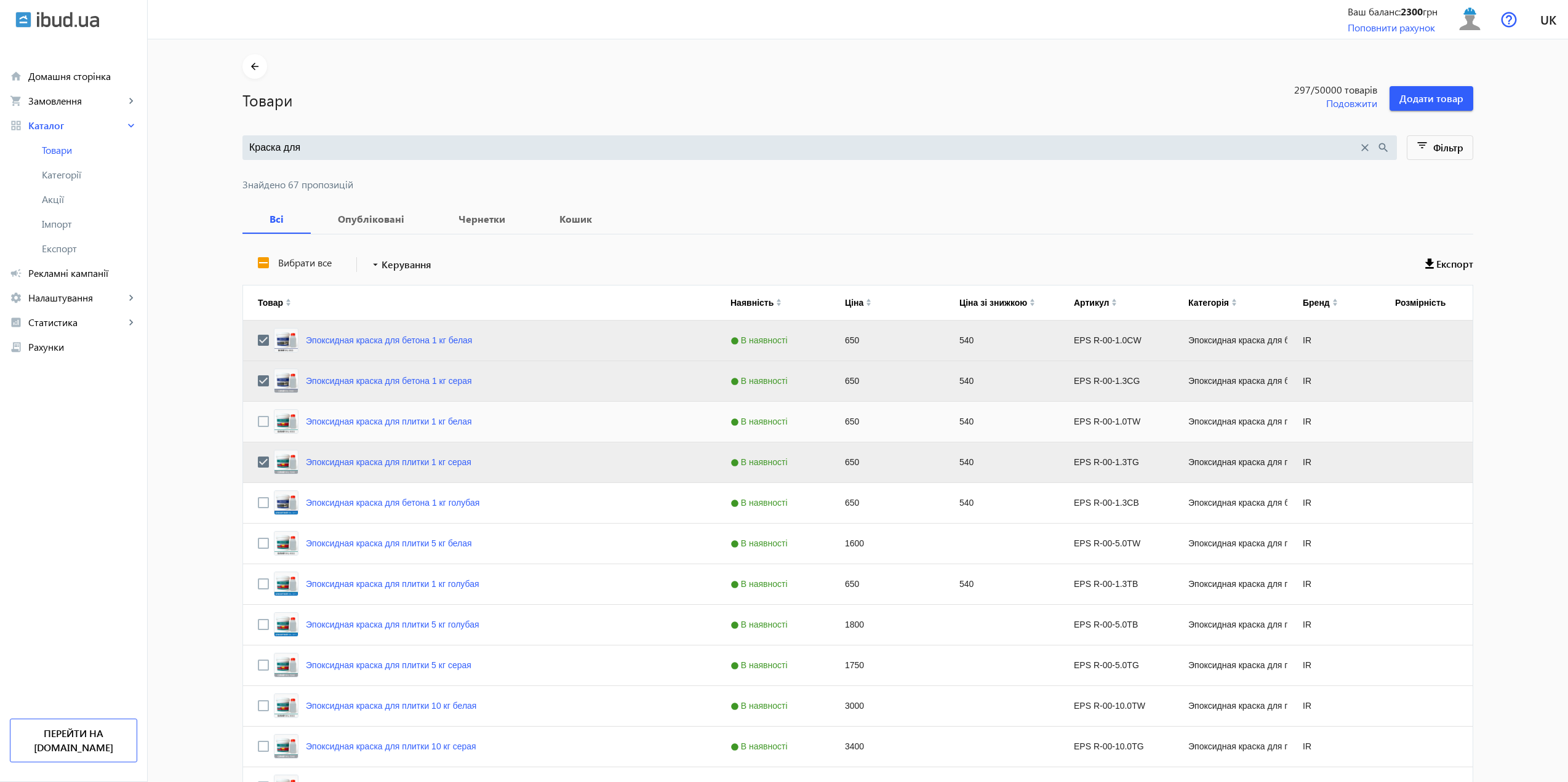
click at [262, 427] on div "Press SPACE to select this row." at bounding box center [263, 421] width 11 height 29
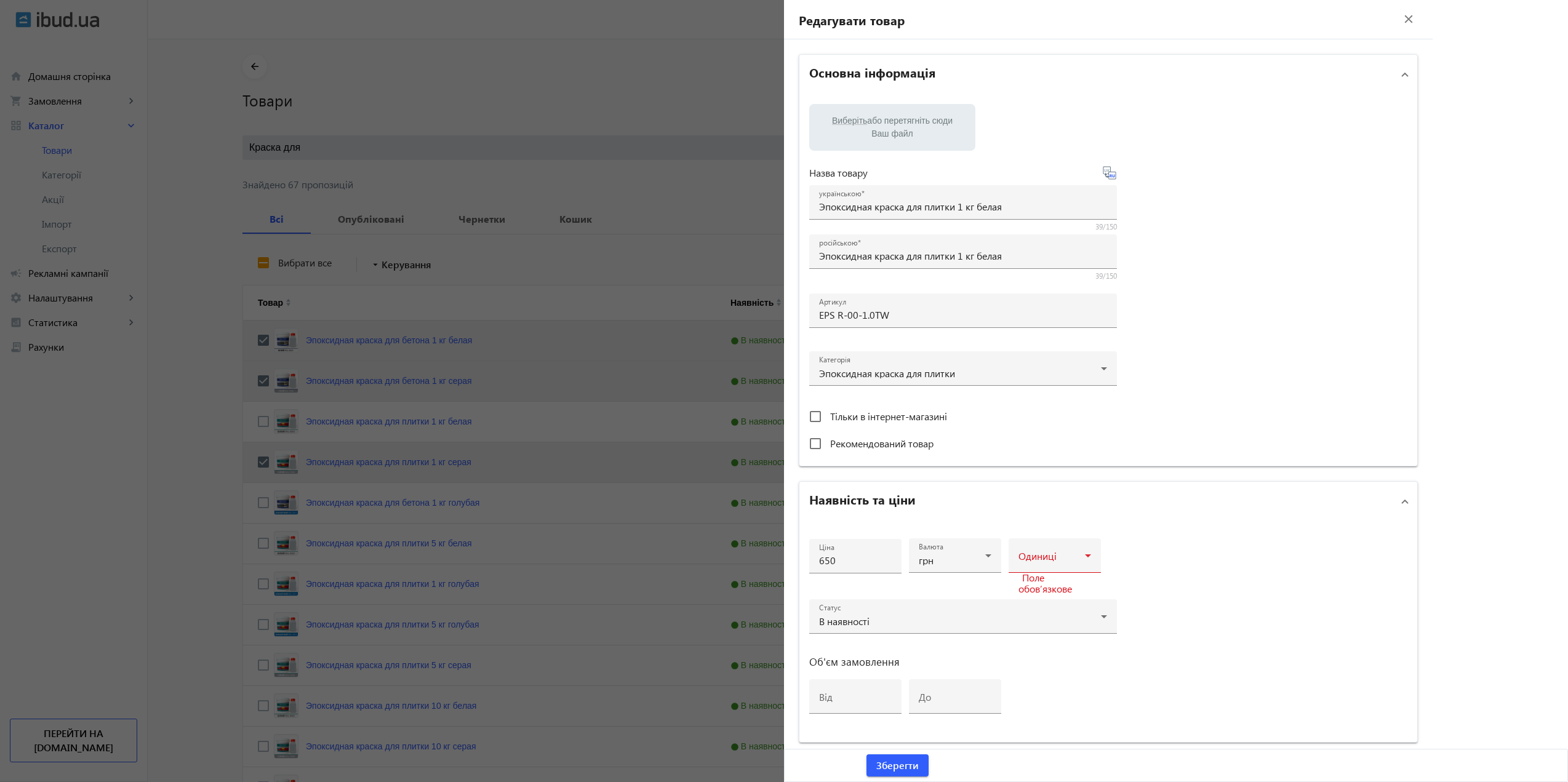
click at [256, 419] on div at bounding box center [784, 391] width 1568 height 782
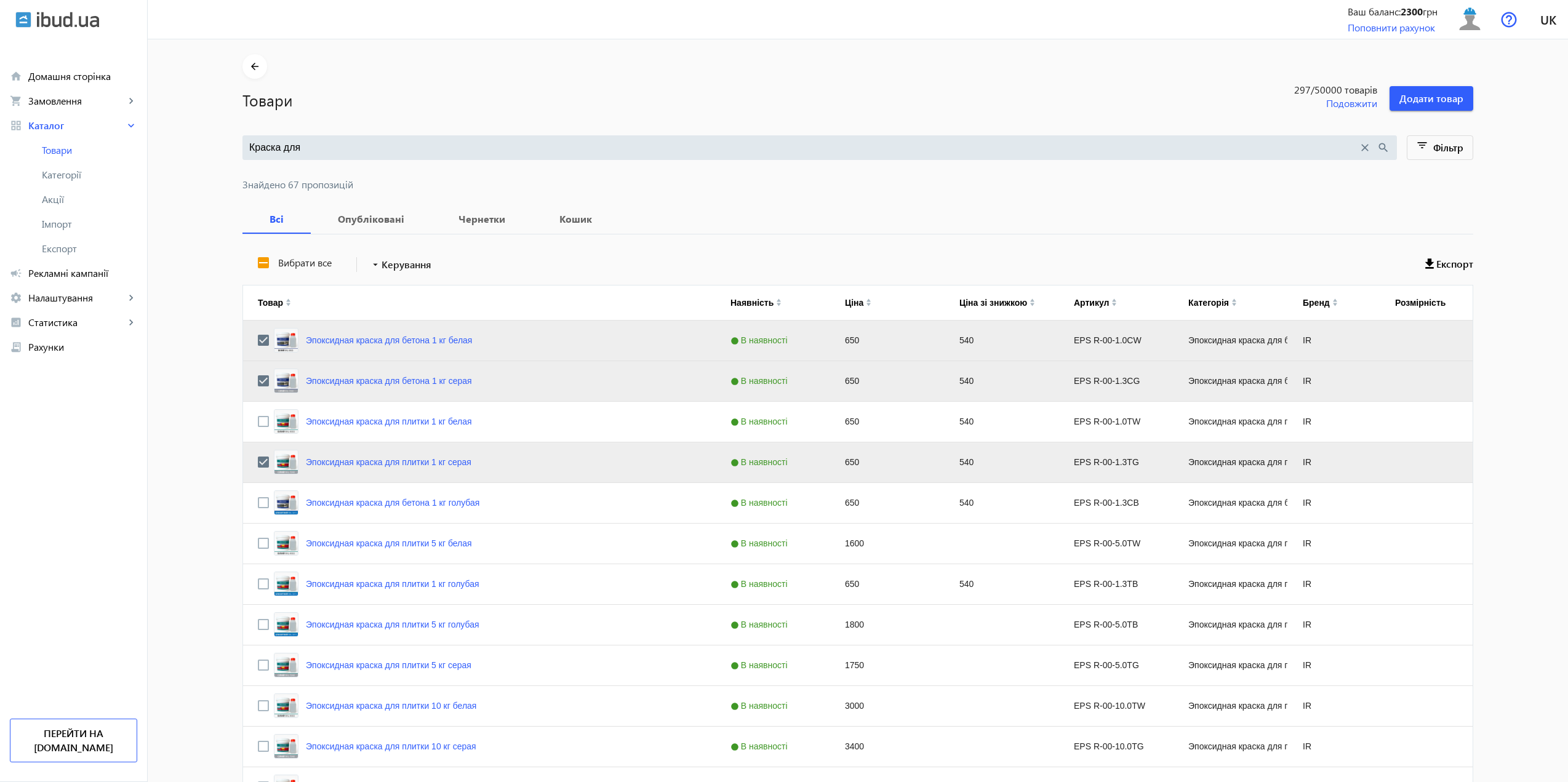
click at [256, 419] on div at bounding box center [784, 391] width 1568 height 782
click at [260, 419] on input "Press Space to toggle row selection (unchecked)" at bounding box center [263, 421] width 11 height 11
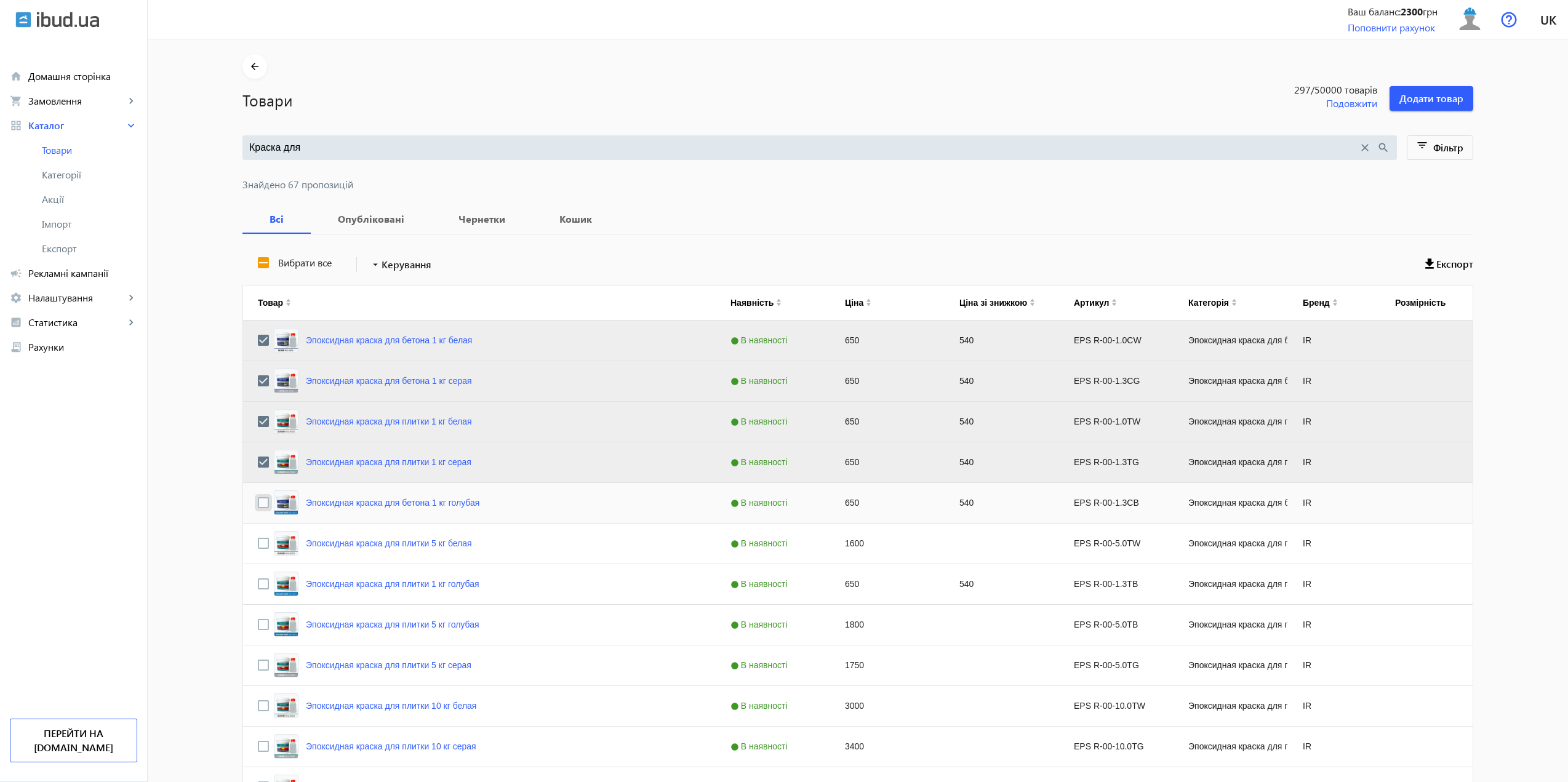
click at [263, 506] on input "Press Space to toggle row selection (unchecked)" at bounding box center [263, 502] width 11 height 11
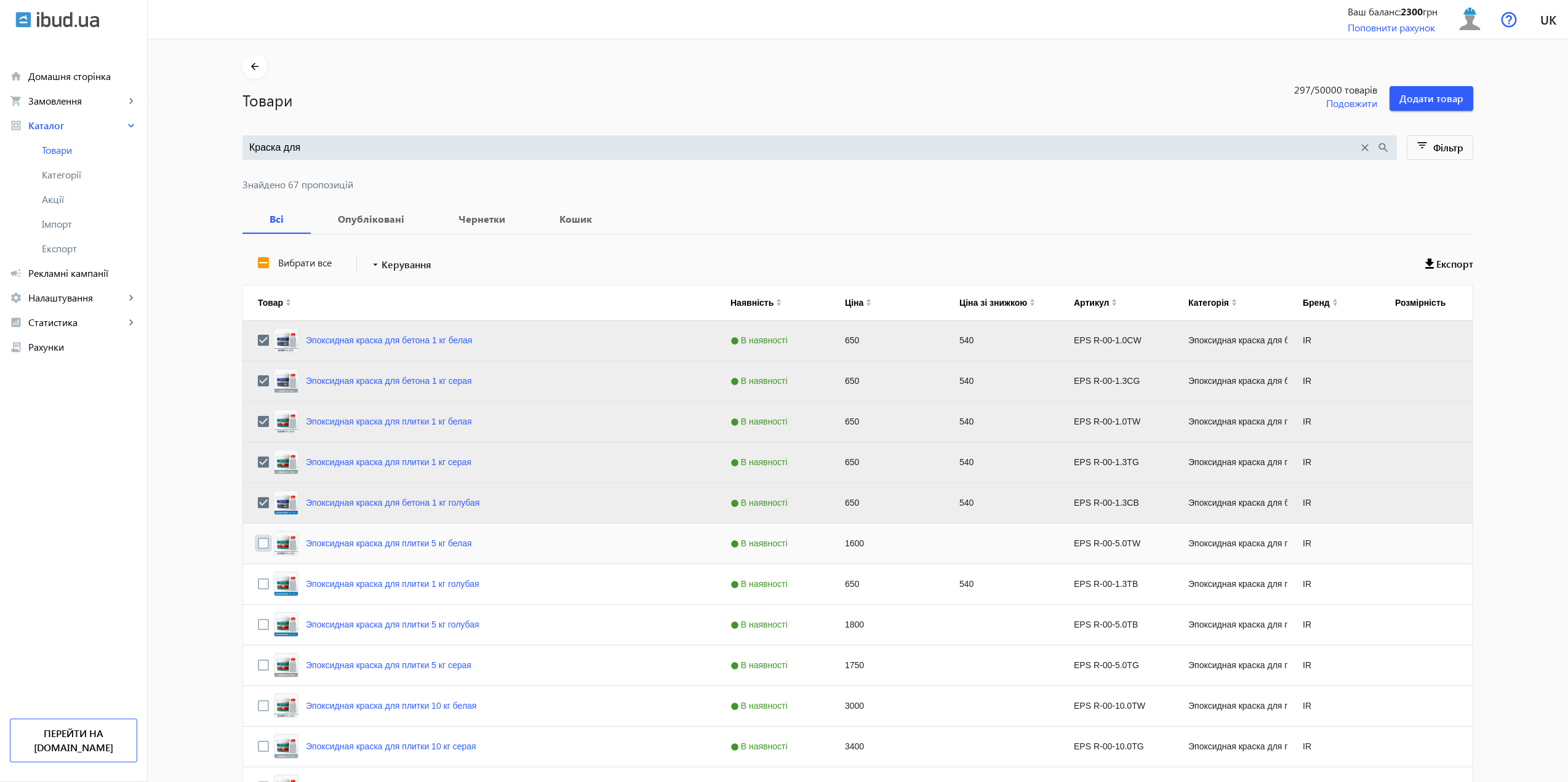
click at [258, 543] on input "Press Space to toggle row selection (unchecked)" at bounding box center [263, 543] width 11 height 11
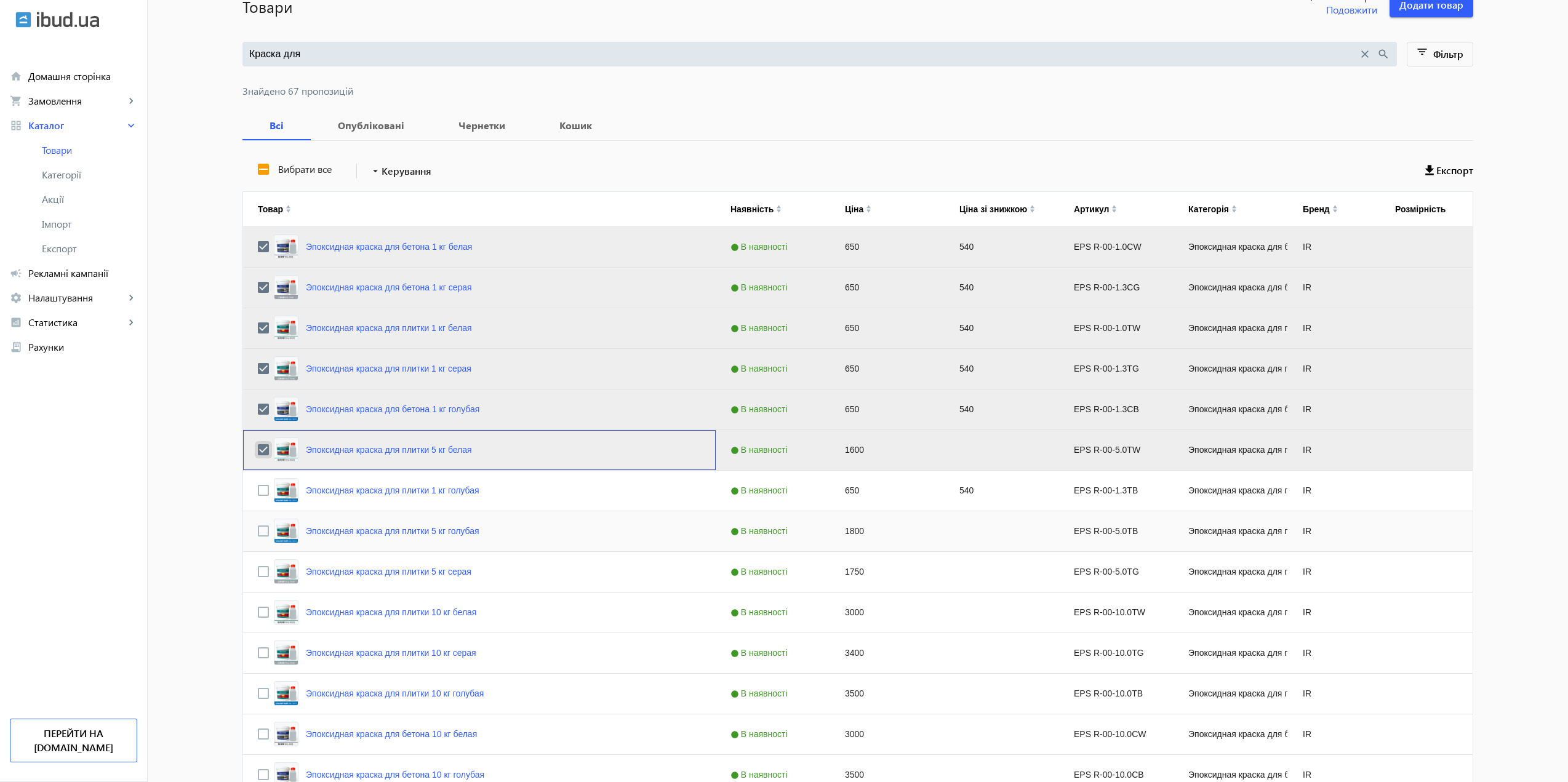
scroll to position [123, 0]
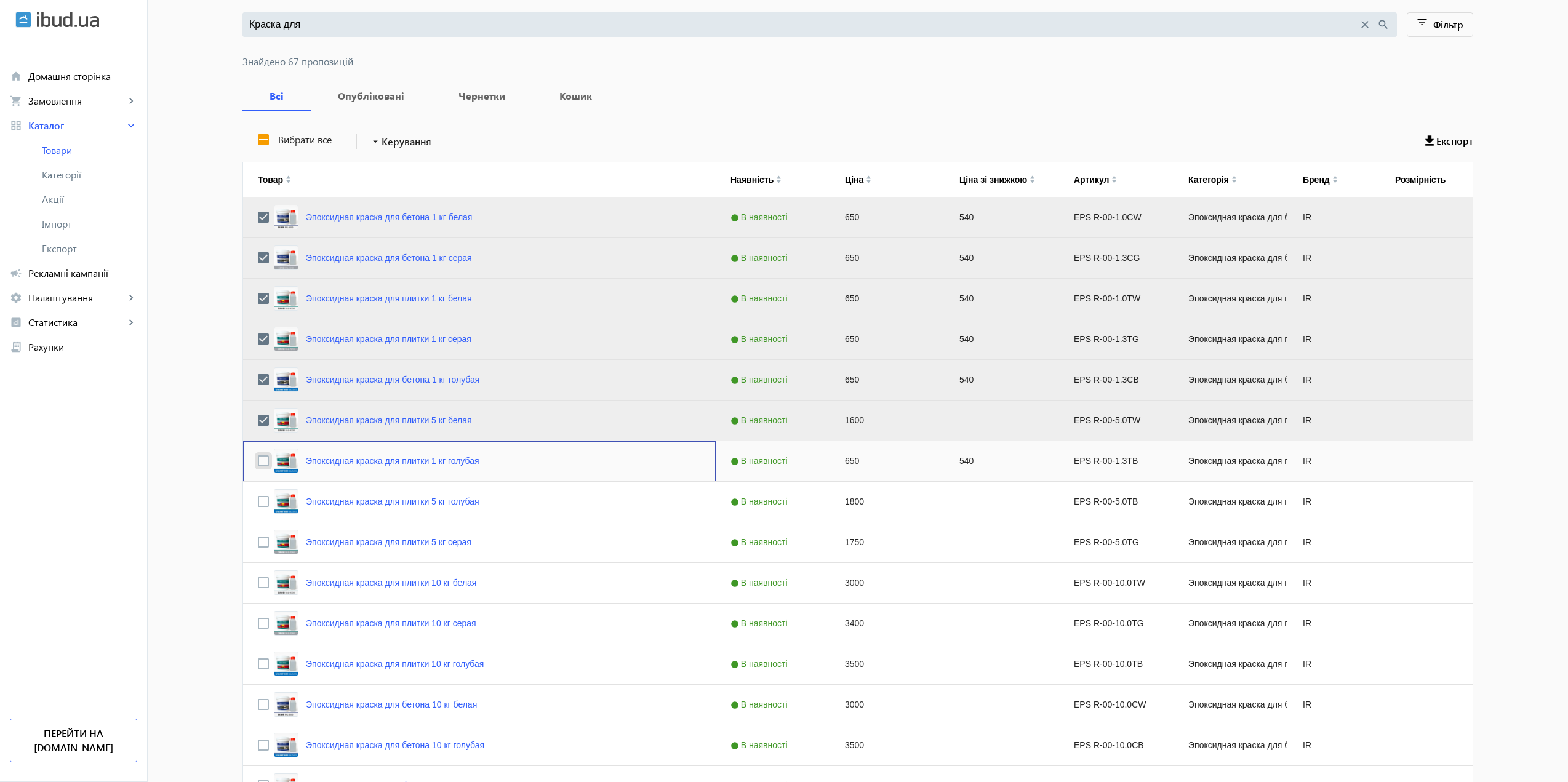
click at [258, 461] on input "Press Space to toggle row selection (unchecked)" at bounding box center [263, 460] width 11 height 11
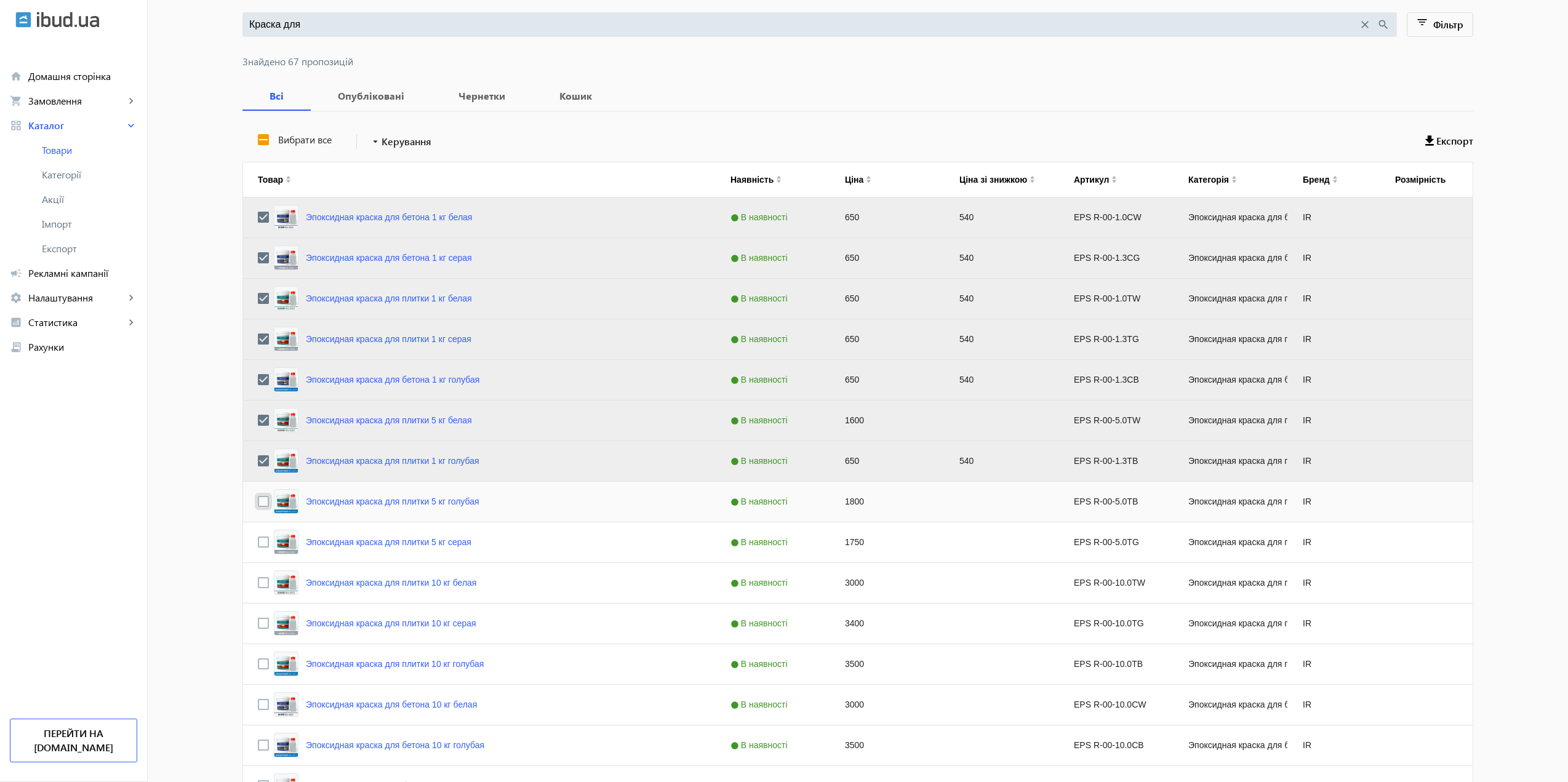
click at [258, 503] on input "Press Space to toggle row selection (unchecked)" at bounding box center [263, 501] width 11 height 11
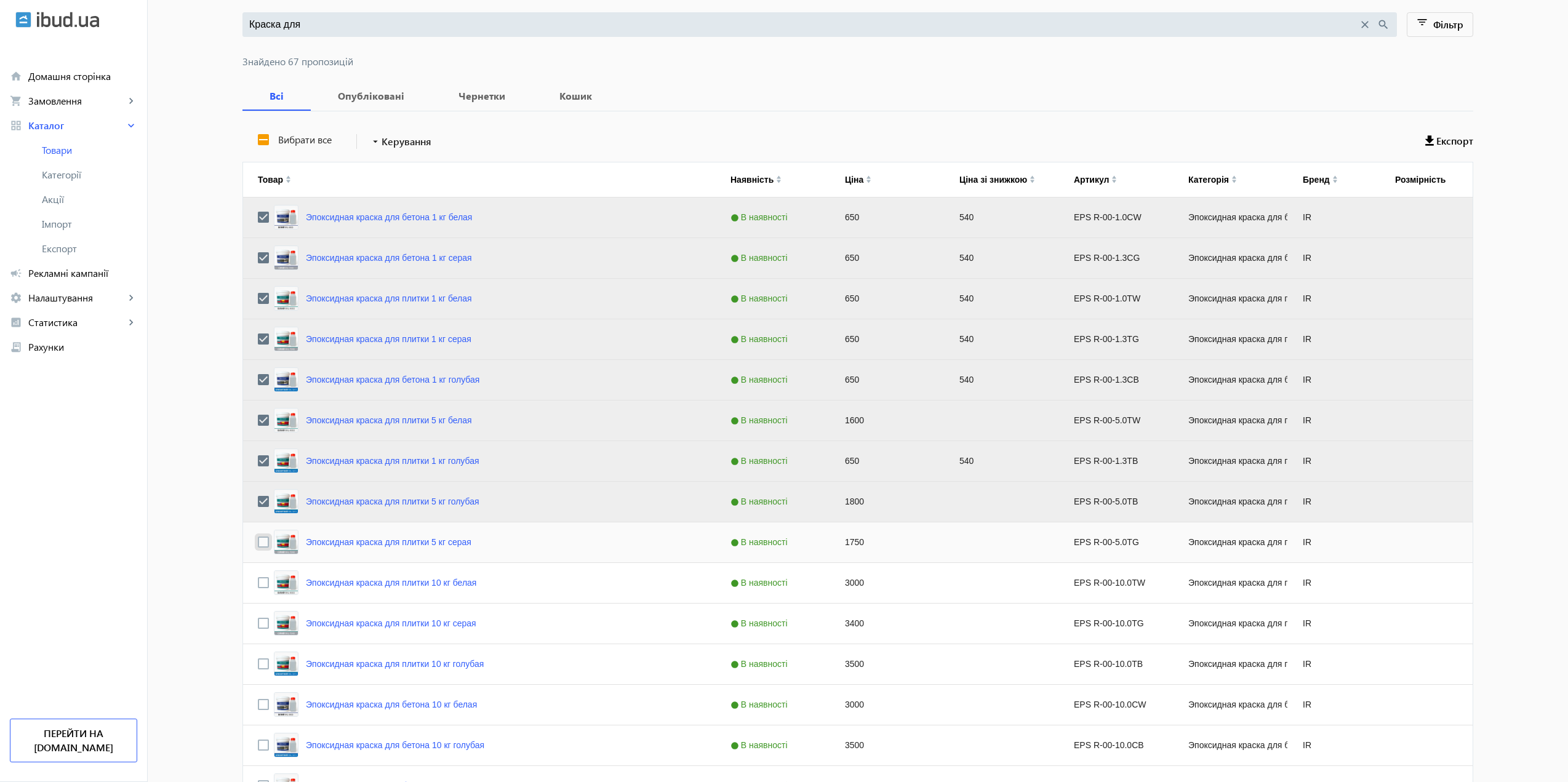
click at [260, 541] on input "Press Space to toggle row selection (unchecked)" at bounding box center [263, 542] width 11 height 11
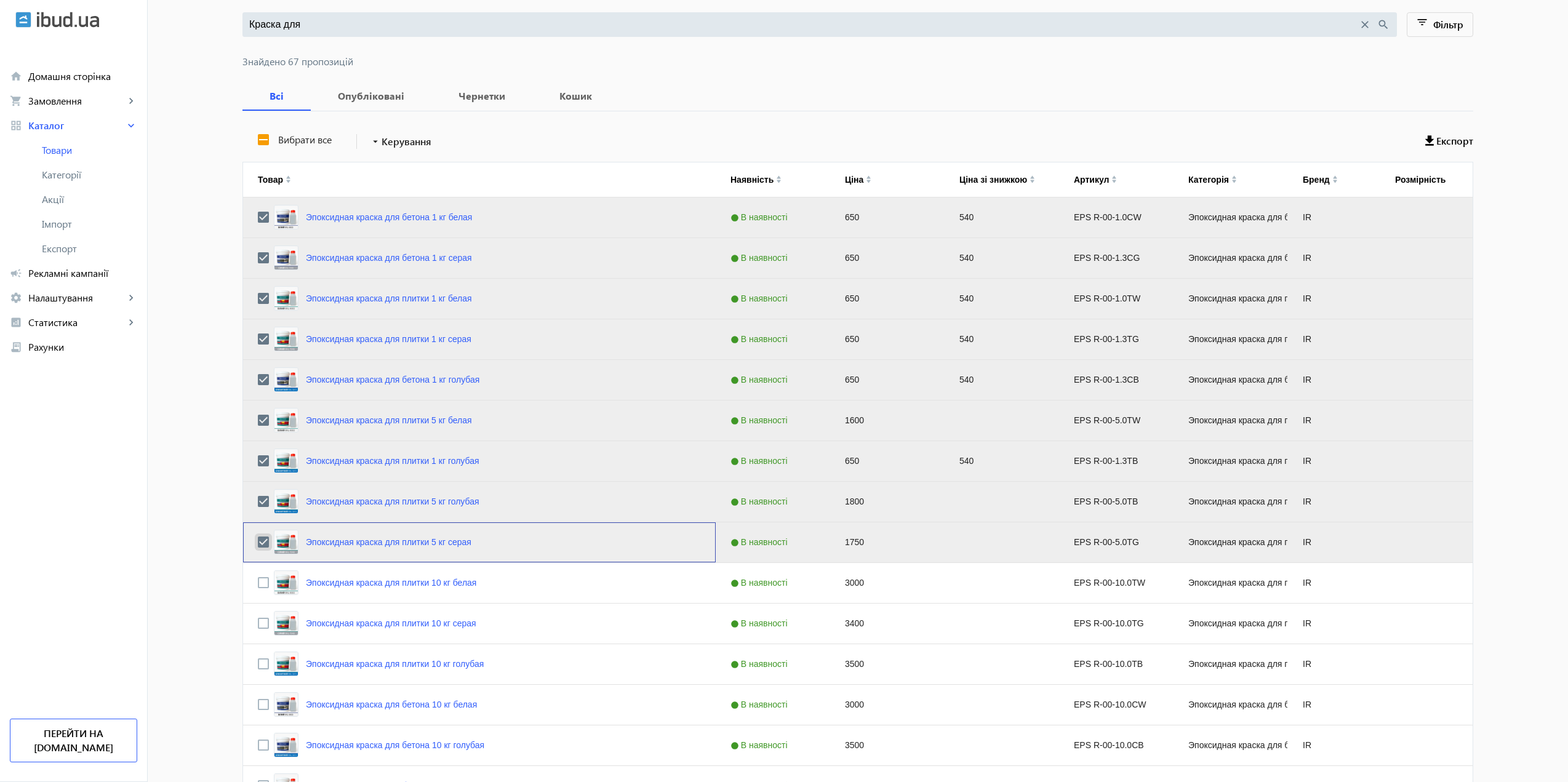
scroll to position [185, 0]
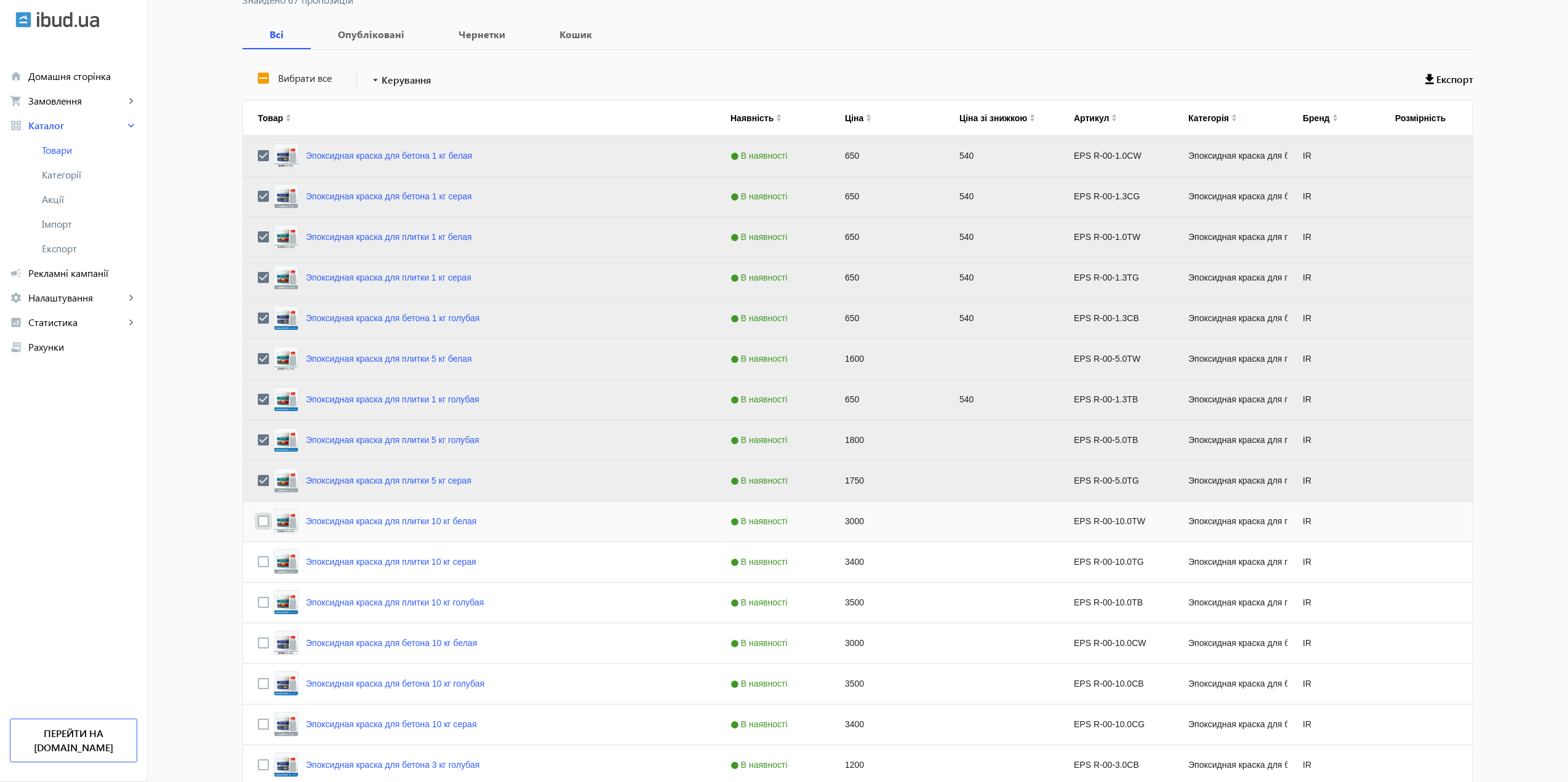
click at [260, 523] on input "Press Space to toggle row selection (unchecked)" at bounding box center [263, 520] width 11 height 11
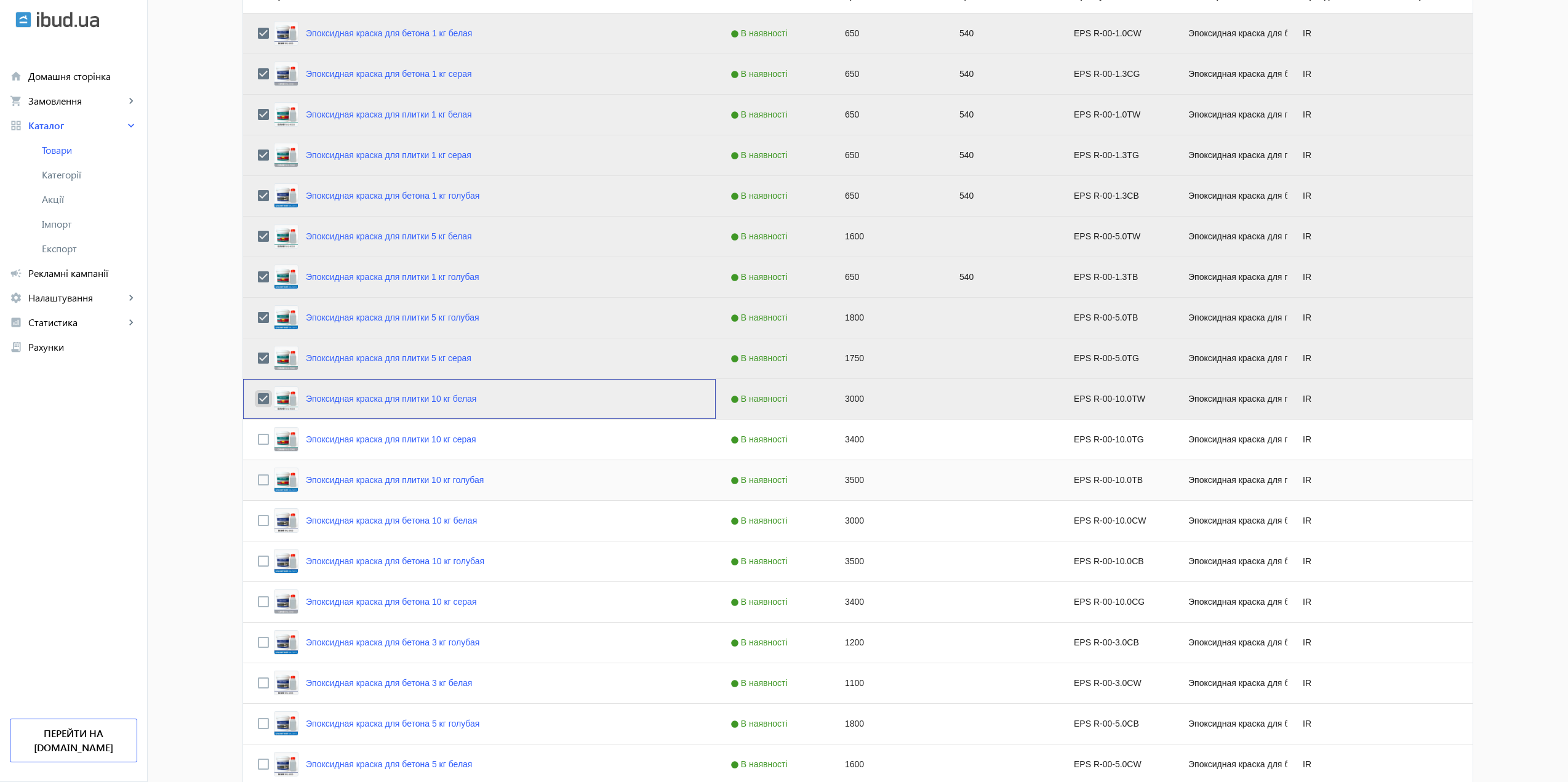
scroll to position [307, 0]
click at [258, 439] on input "Press Space to toggle row selection (unchecked)" at bounding box center [263, 438] width 11 height 11
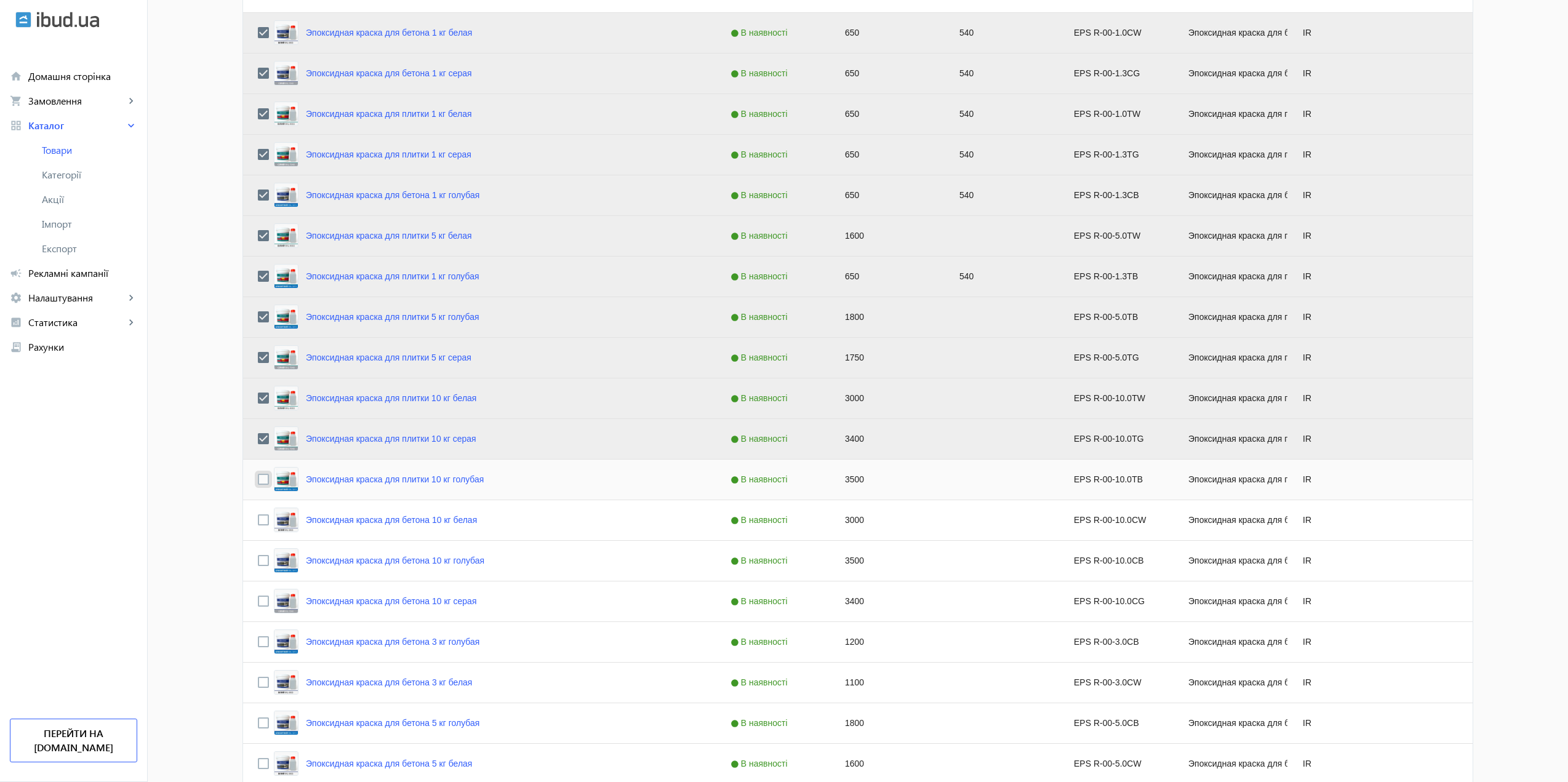
click at [258, 479] on input "Press Space to toggle row selection (unchecked)" at bounding box center [263, 479] width 11 height 11
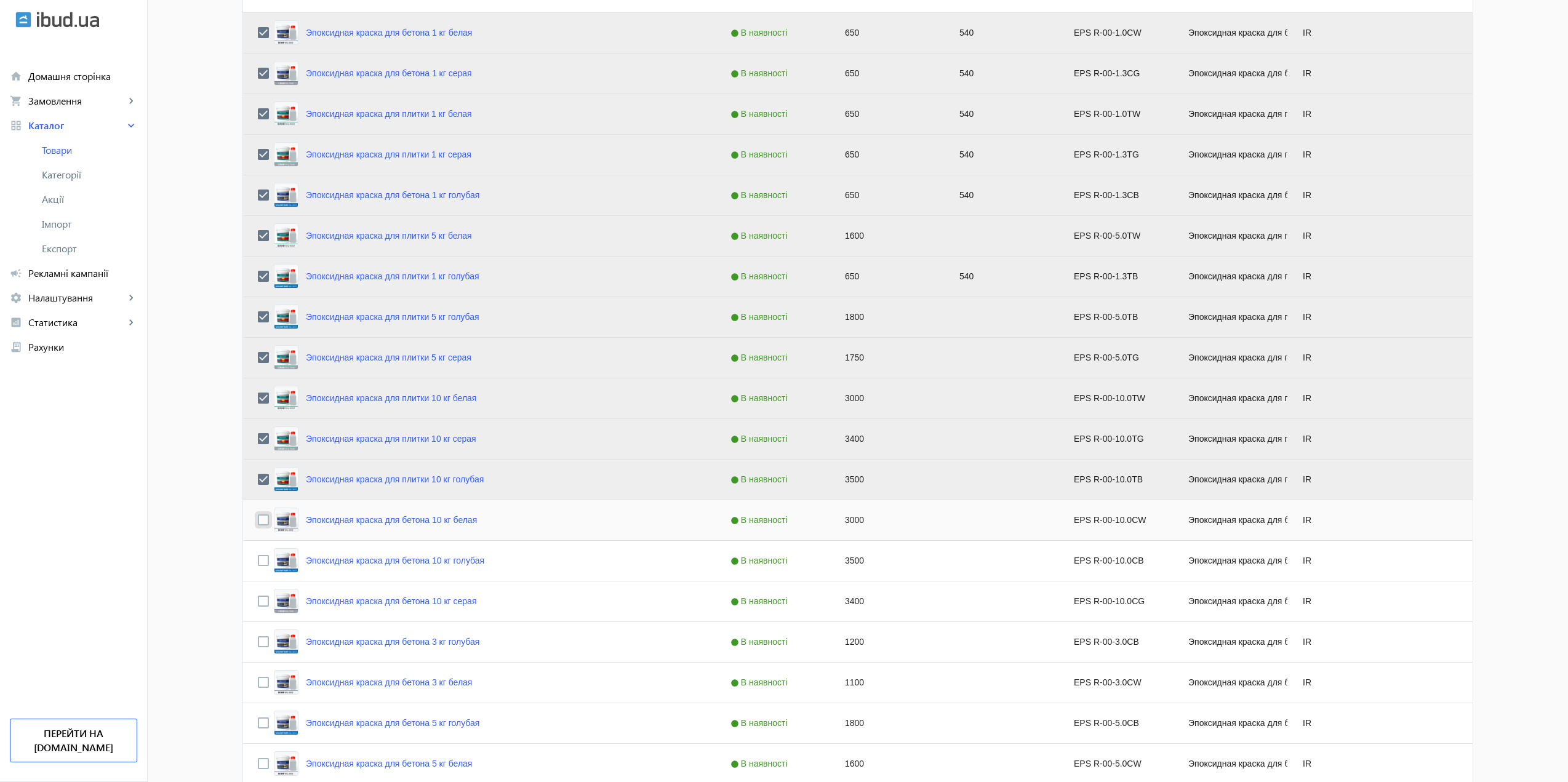
click at [259, 518] on input "Press Space to toggle row selection (unchecked)" at bounding box center [263, 519] width 11 height 11
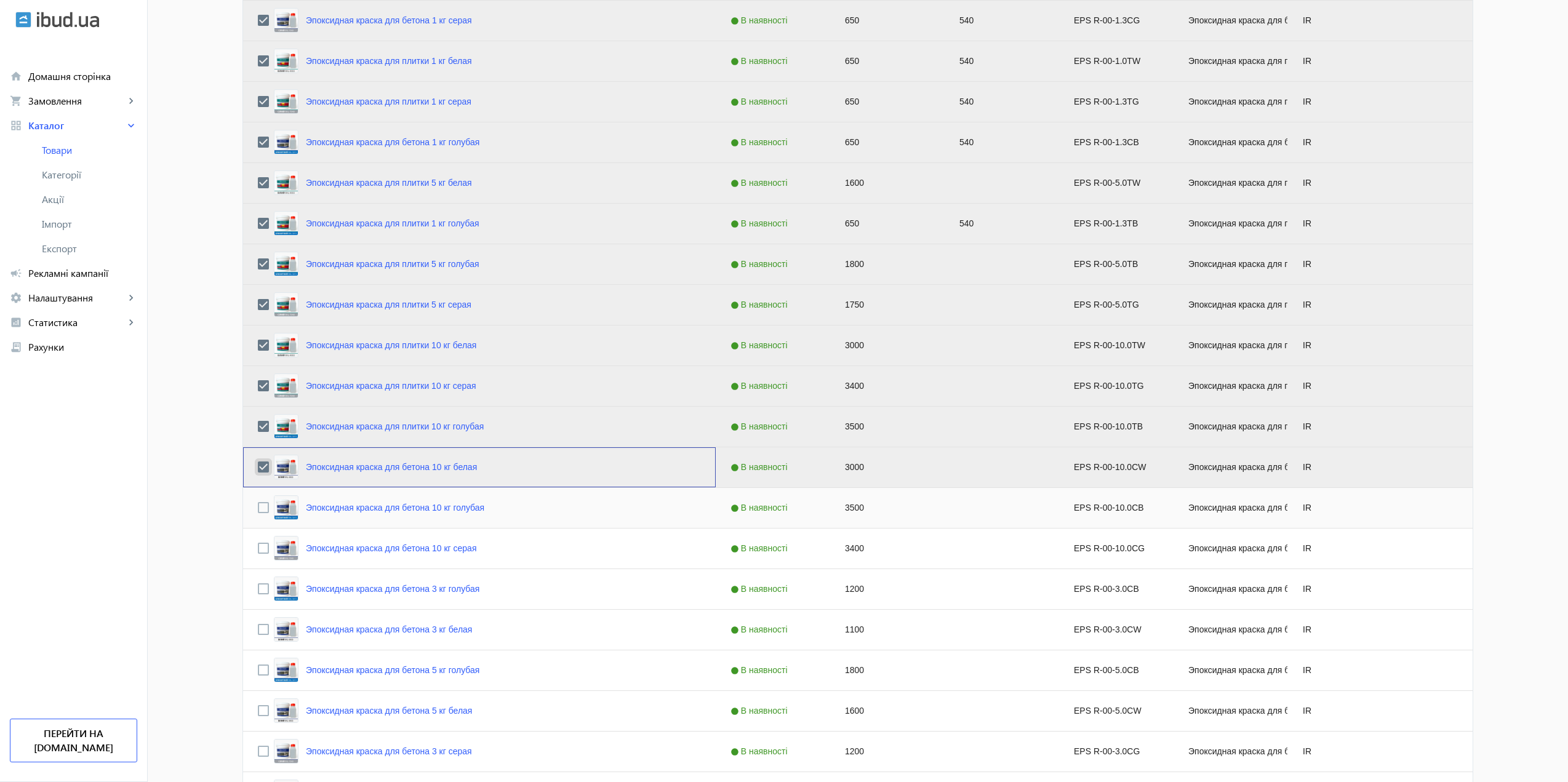
scroll to position [369, 0]
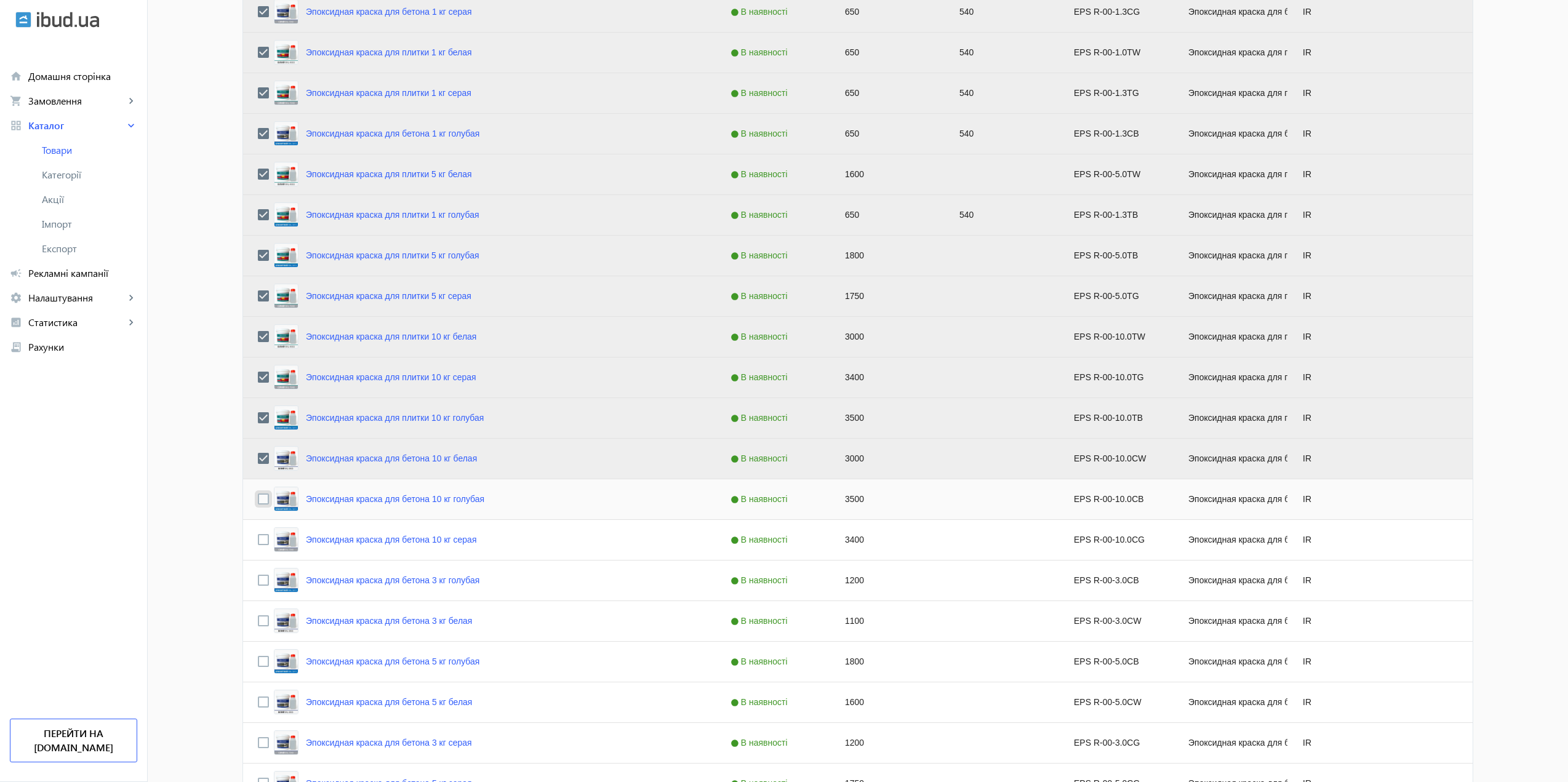
click at [258, 501] on input "Press Space to toggle row selection (unchecked)" at bounding box center [263, 499] width 11 height 11
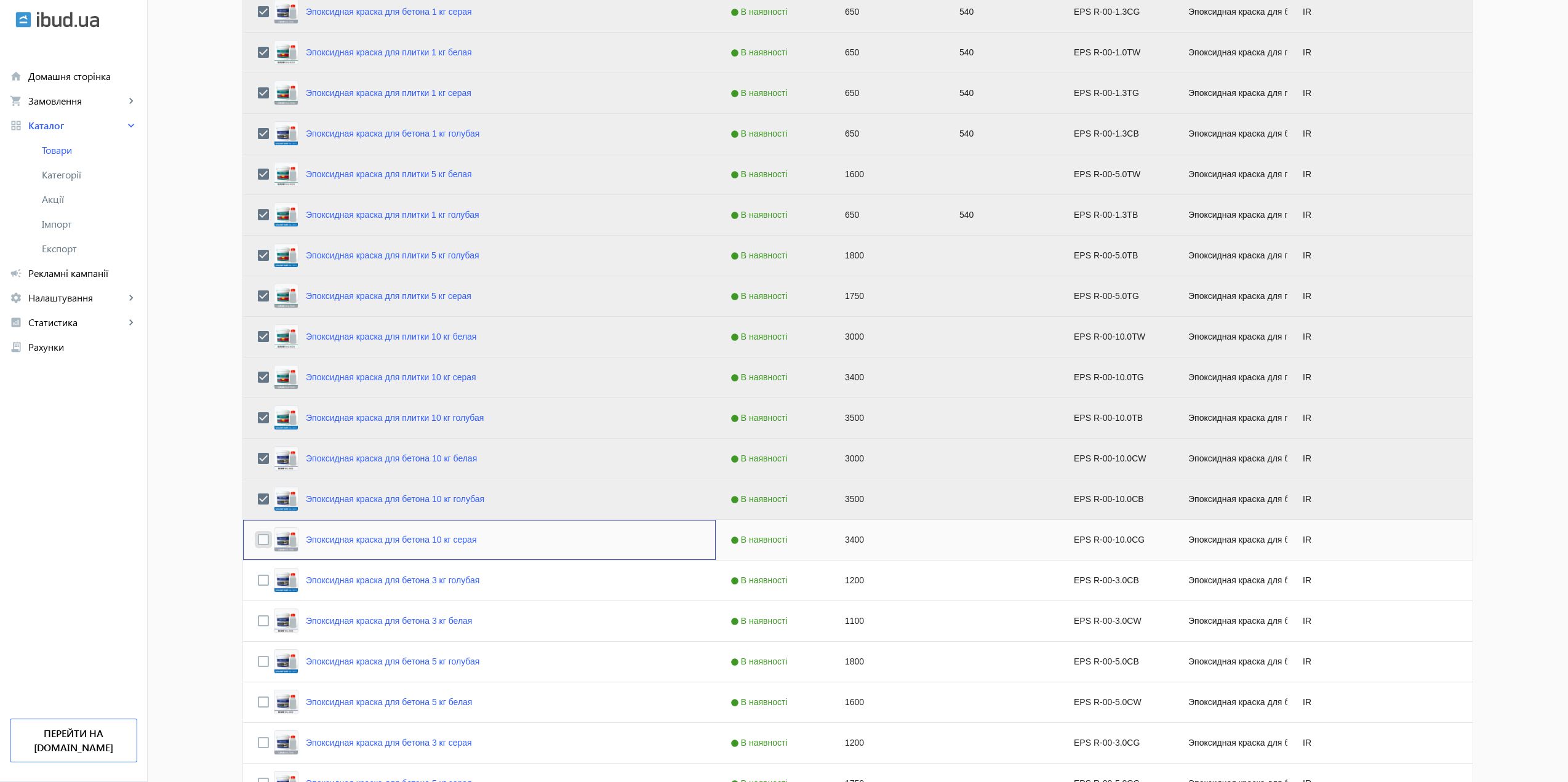
click at [258, 540] on input "Press Space to toggle row selection (unchecked)" at bounding box center [263, 539] width 11 height 11
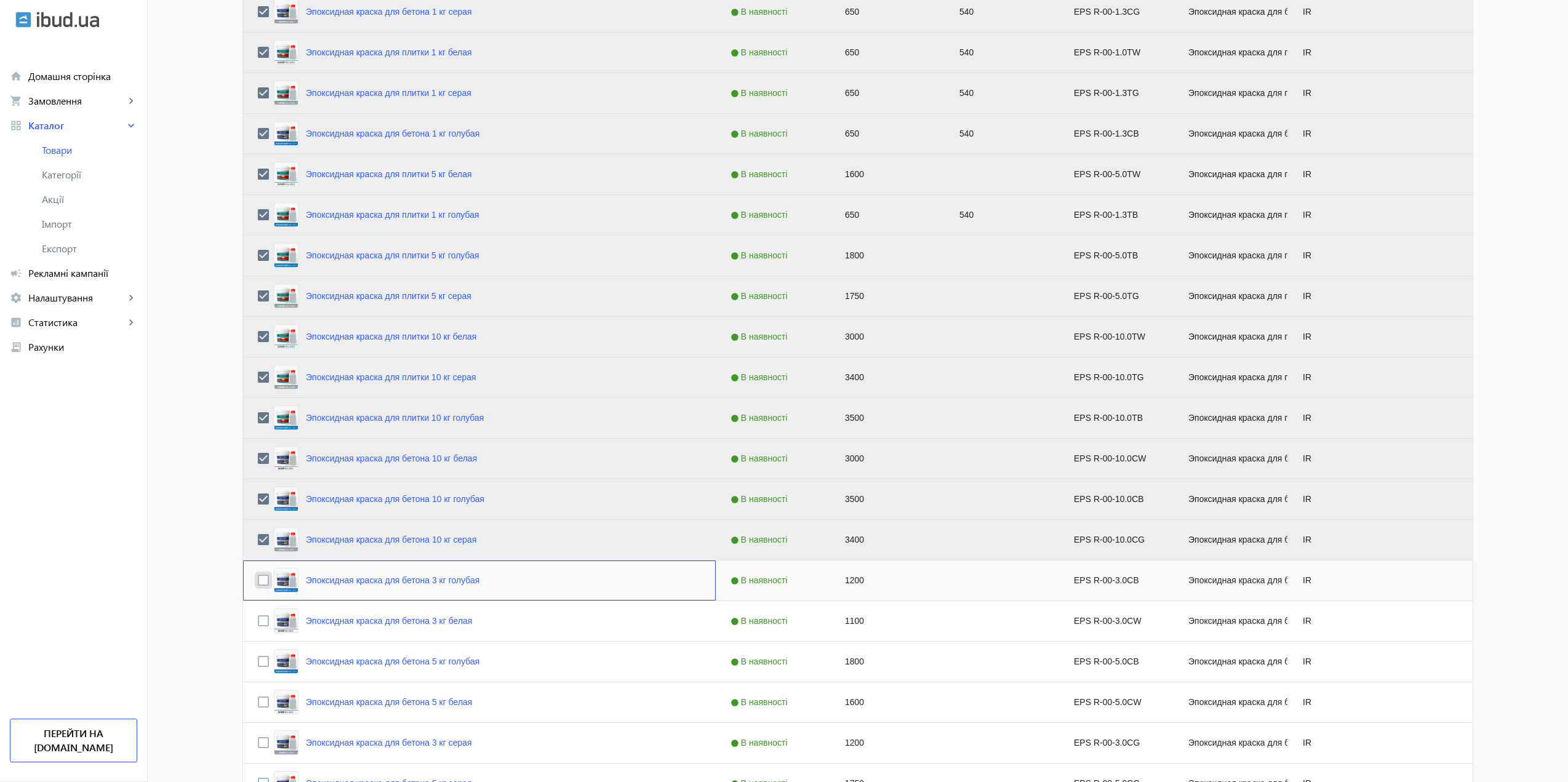
drag, startPoint x: 262, startPoint y: 585, endPoint x: 258, endPoint y: 612, distance: 27.3
click at [262, 585] on input "Press Space to toggle row selection (unchecked)" at bounding box center [263, 579] width 11 height 11
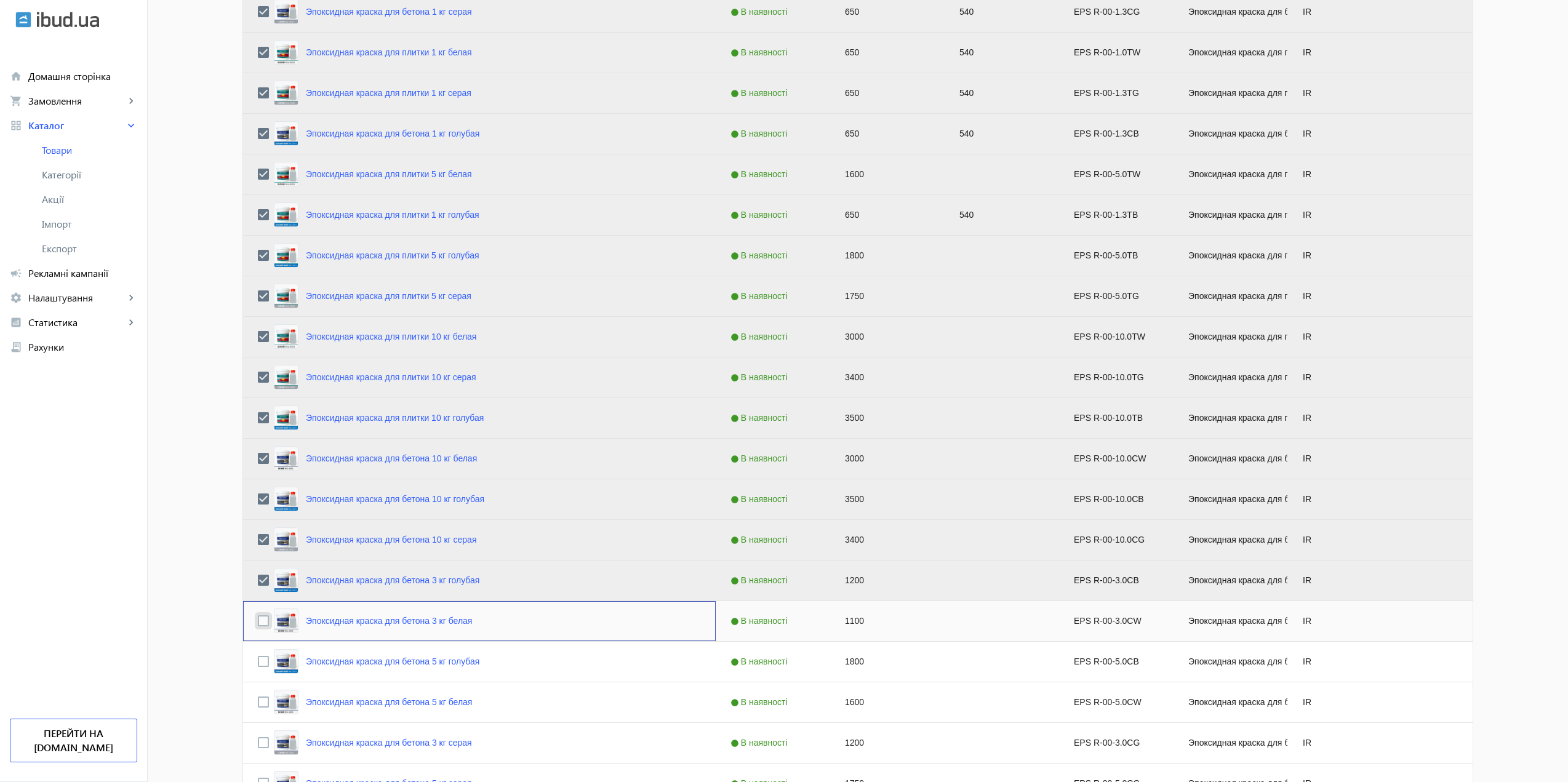
click at [258, 623] on input "Press Space to toggle row selection (unchecked)" at bounding box center [263, 621] width 11 height 11
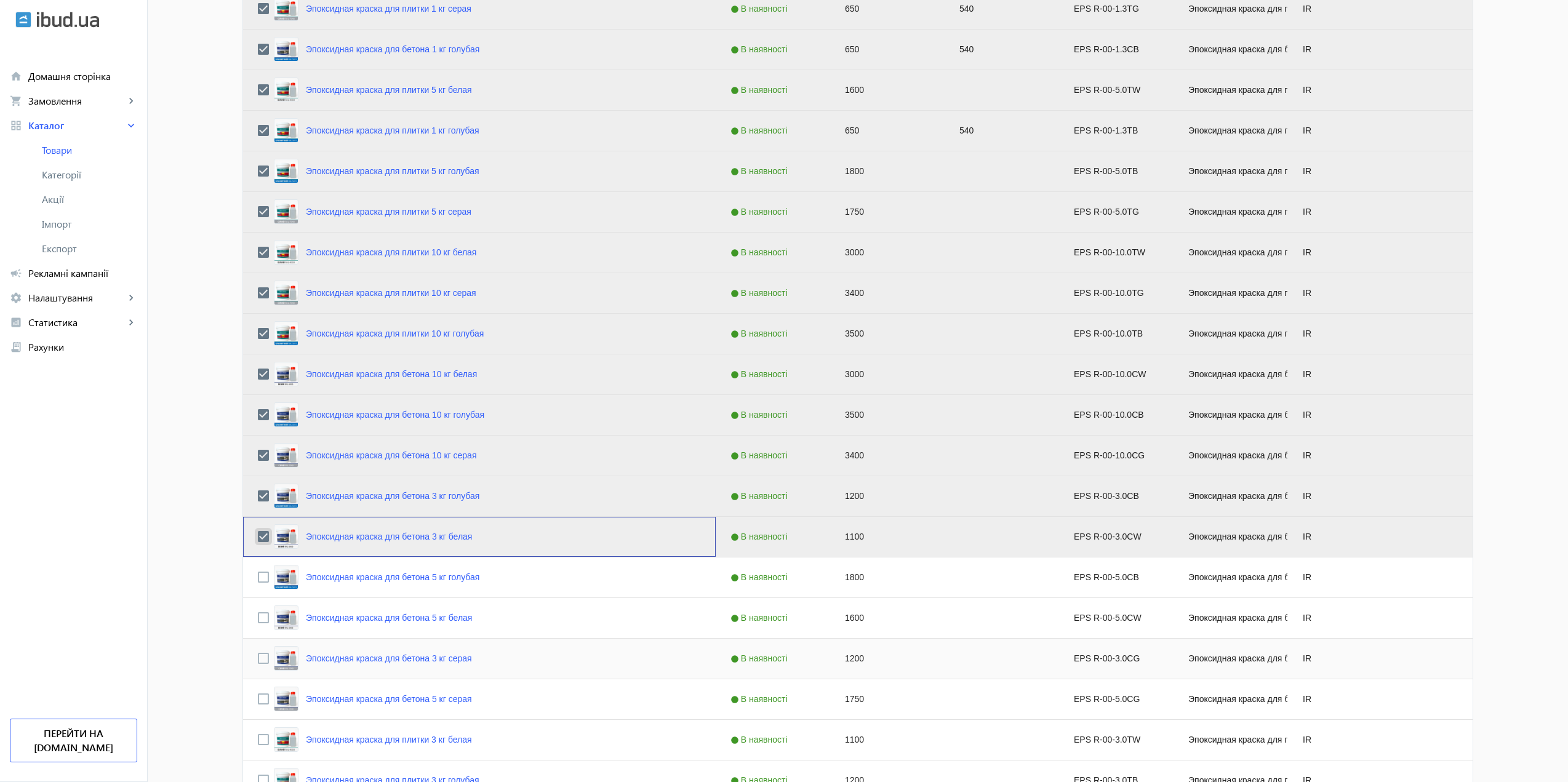
scroll to position [492, 0]
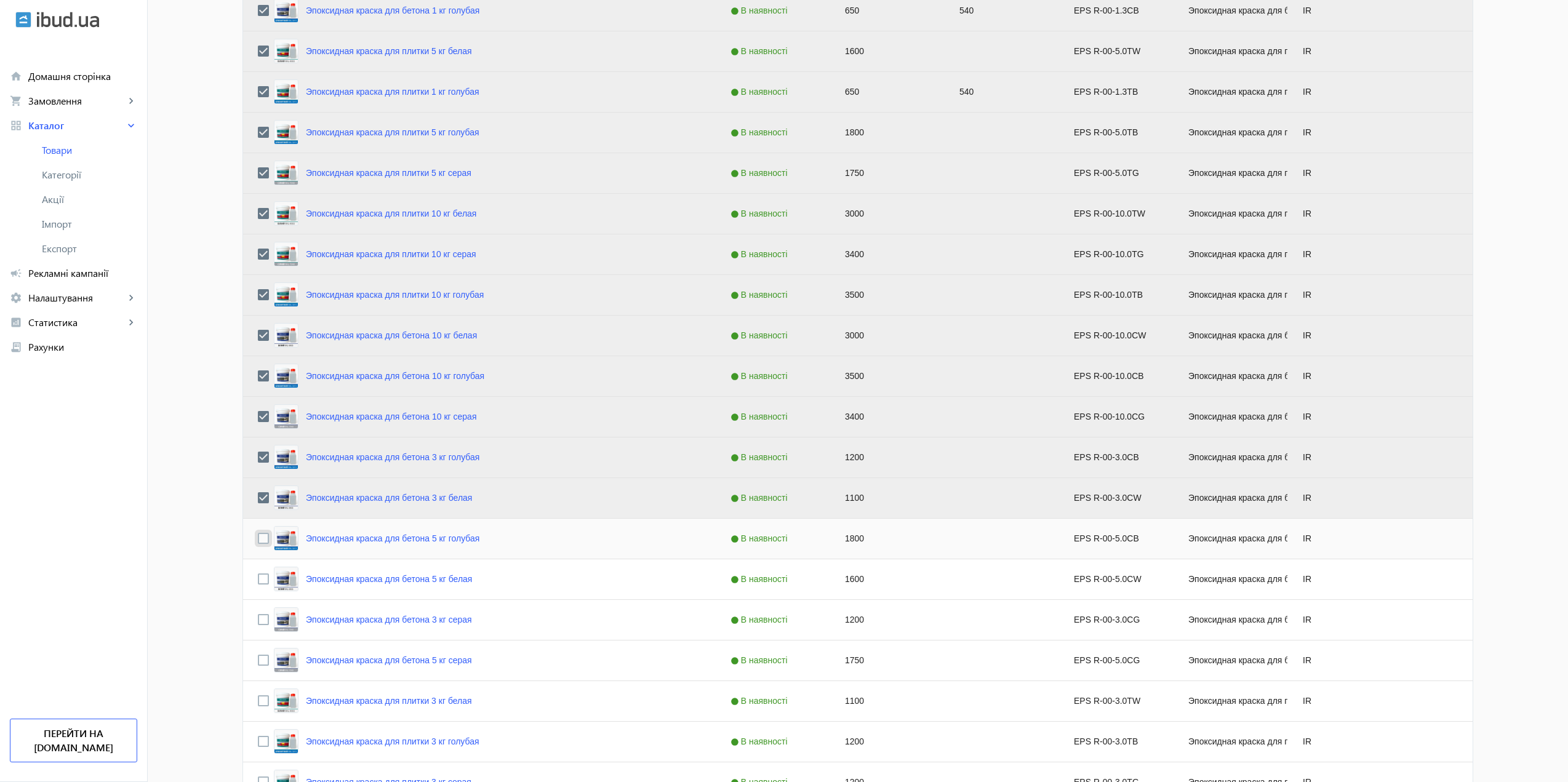
click at [258, 540] on input "Press Space to toggle row selection (unchecked)" at bounding box center [263, 538] width 11 height 11
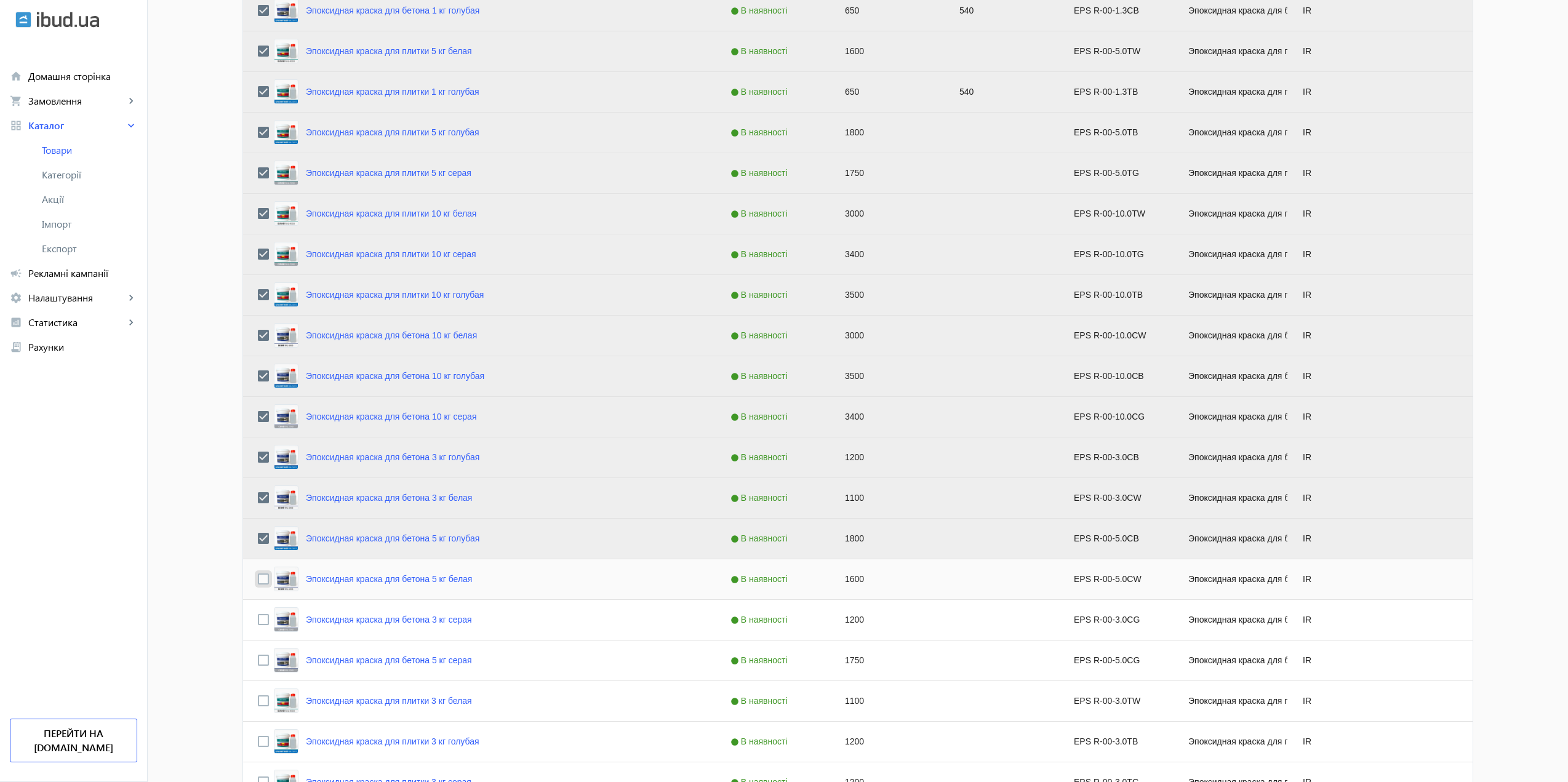
click at [259, 585] on input "Press Space to toggle row selection (unchecked)" at bounding box center [263, 579] width 11 height 11
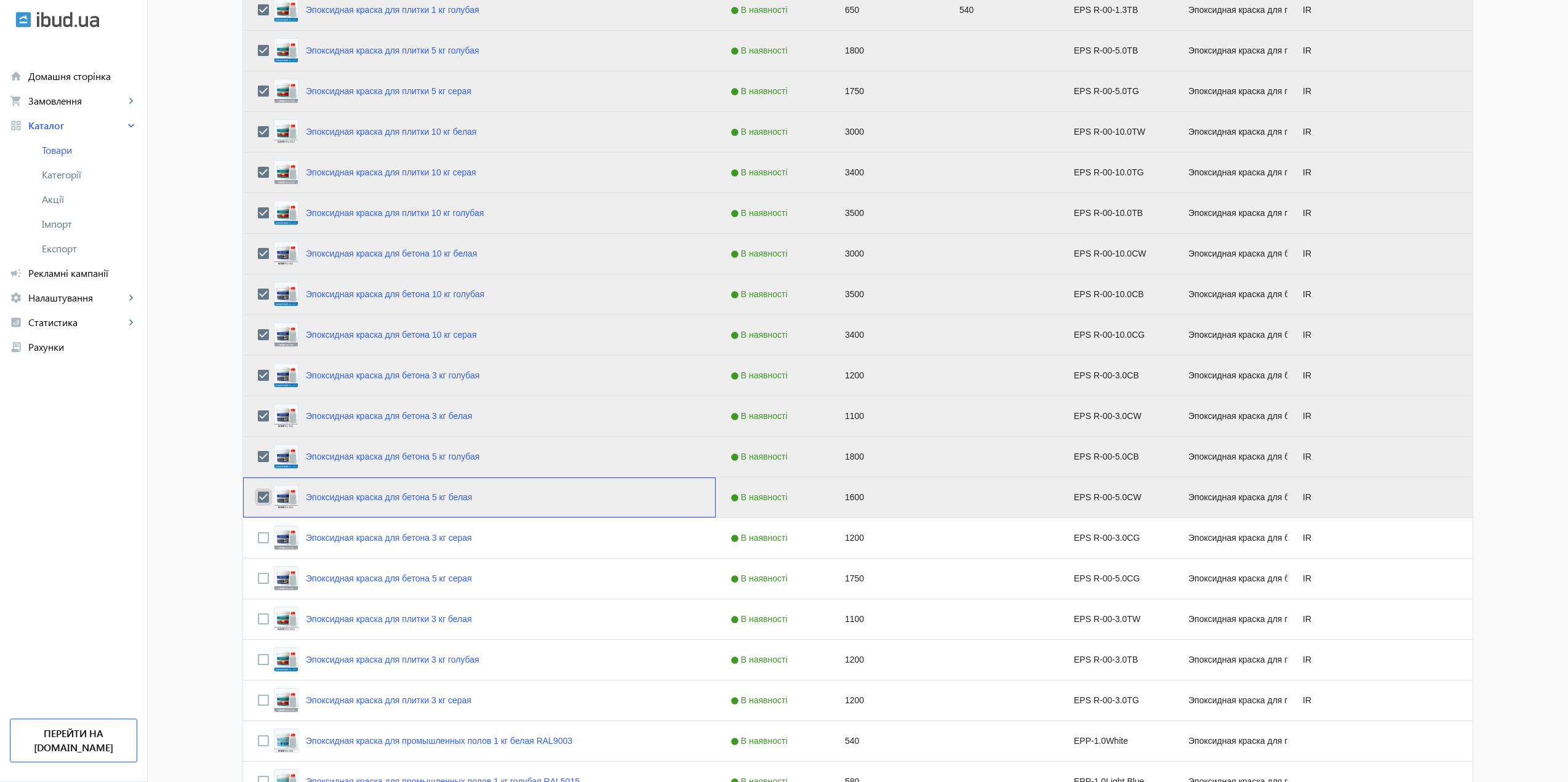
scroll to position [615, 0]
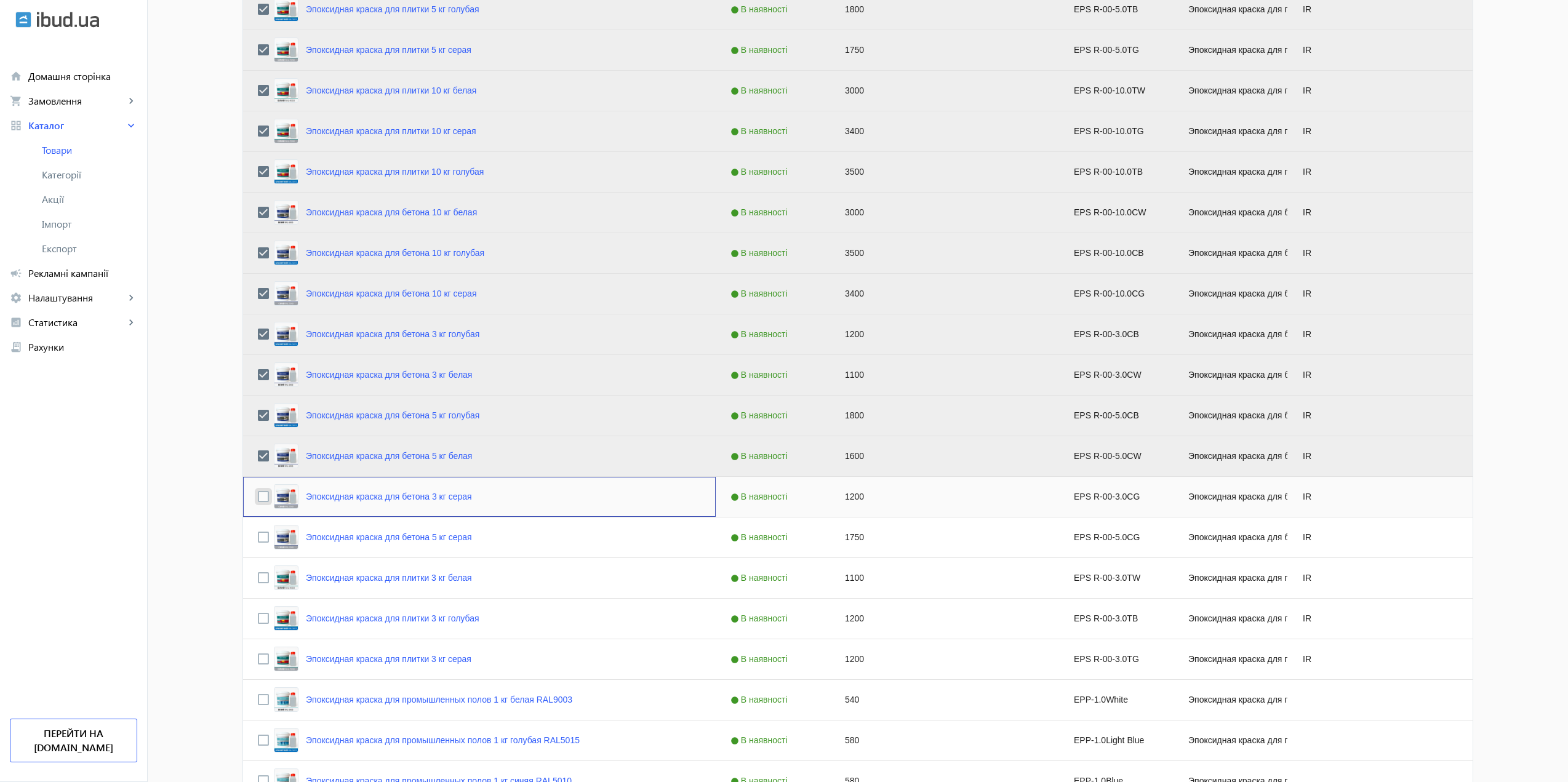
click at [258, 498] on input "Press Space to toggle row selection (unchecked)" at bounding box center [263, 496] width 11 height 11
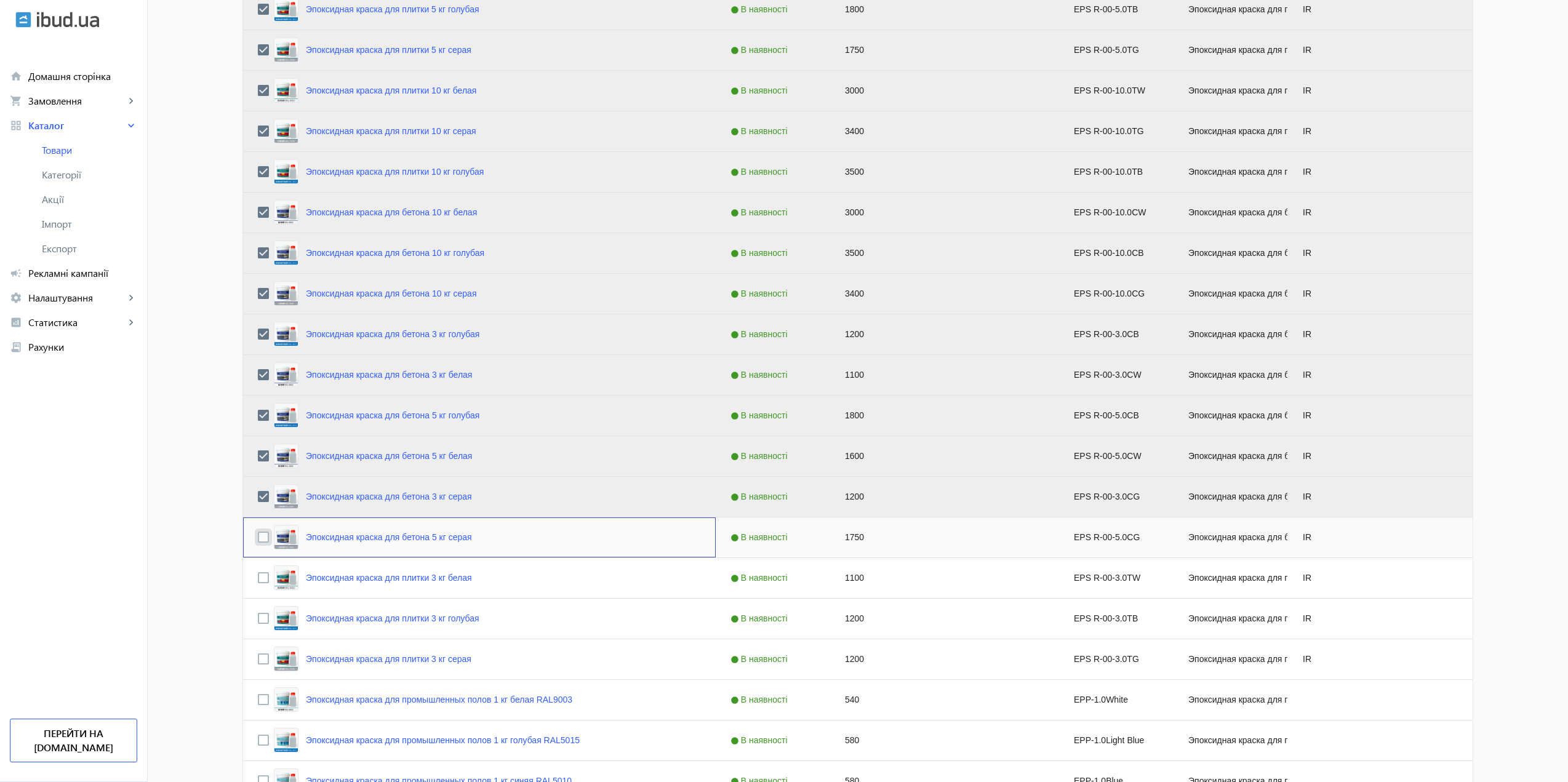
click at [260, 538] on input "Press Space to toggle row selection (unchecked)" at bounding box center [263, 536] width 11 height 11
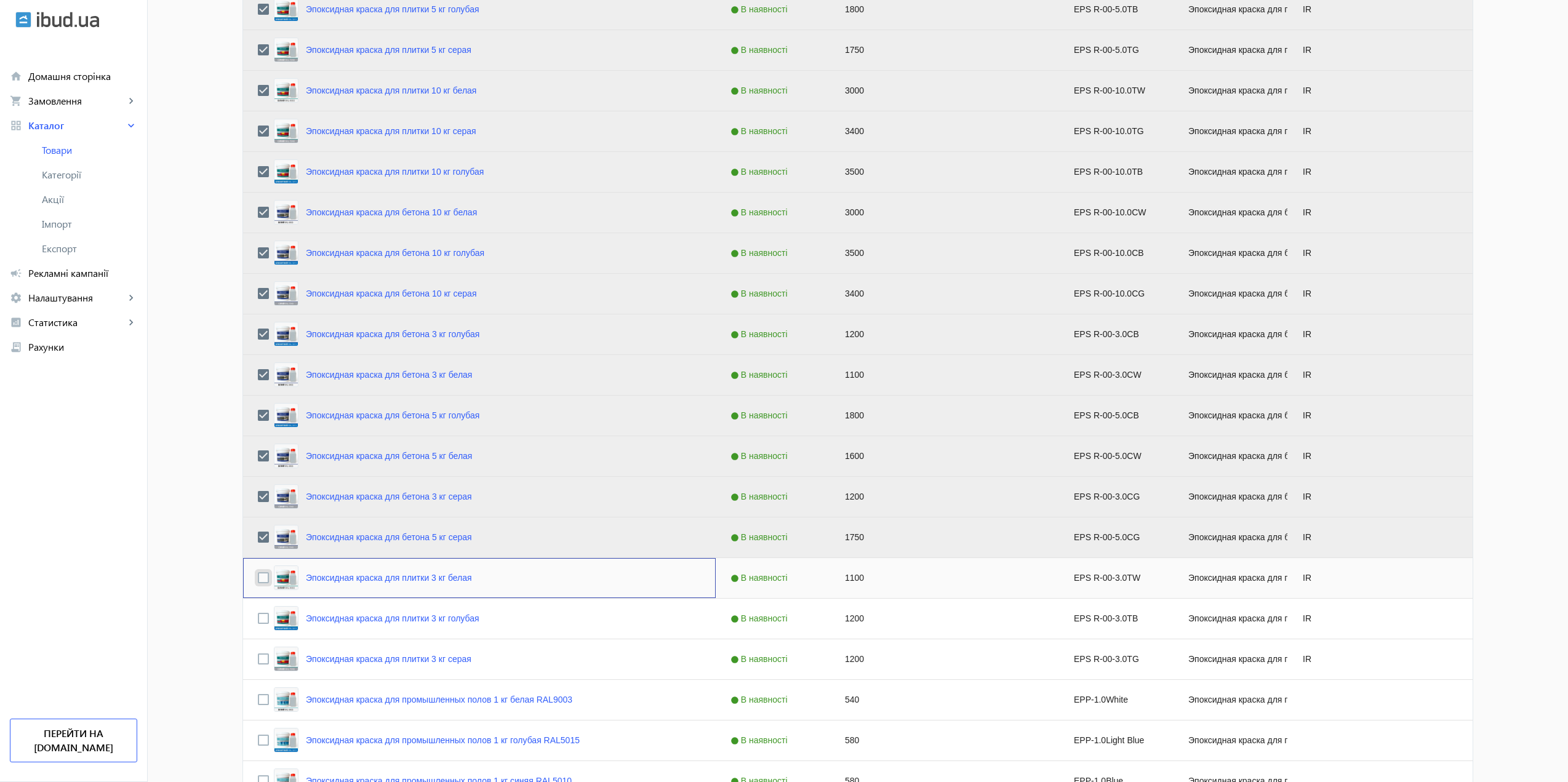
click at [264, 576] on input "Press Space to toggle row selection (unchecked)" at bounding box center [263, 577] width 11 height 11
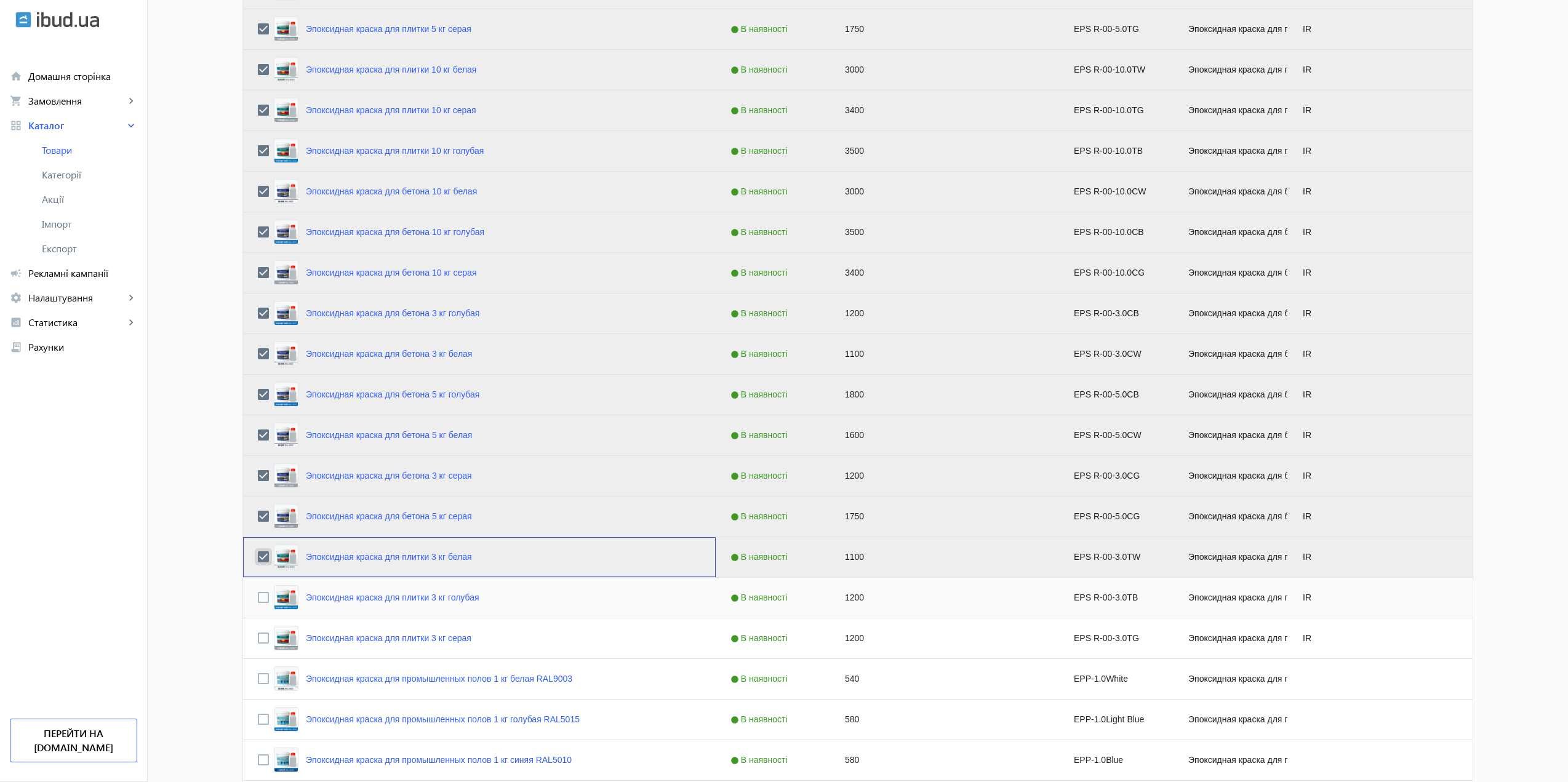
scroll to position [676, 0]
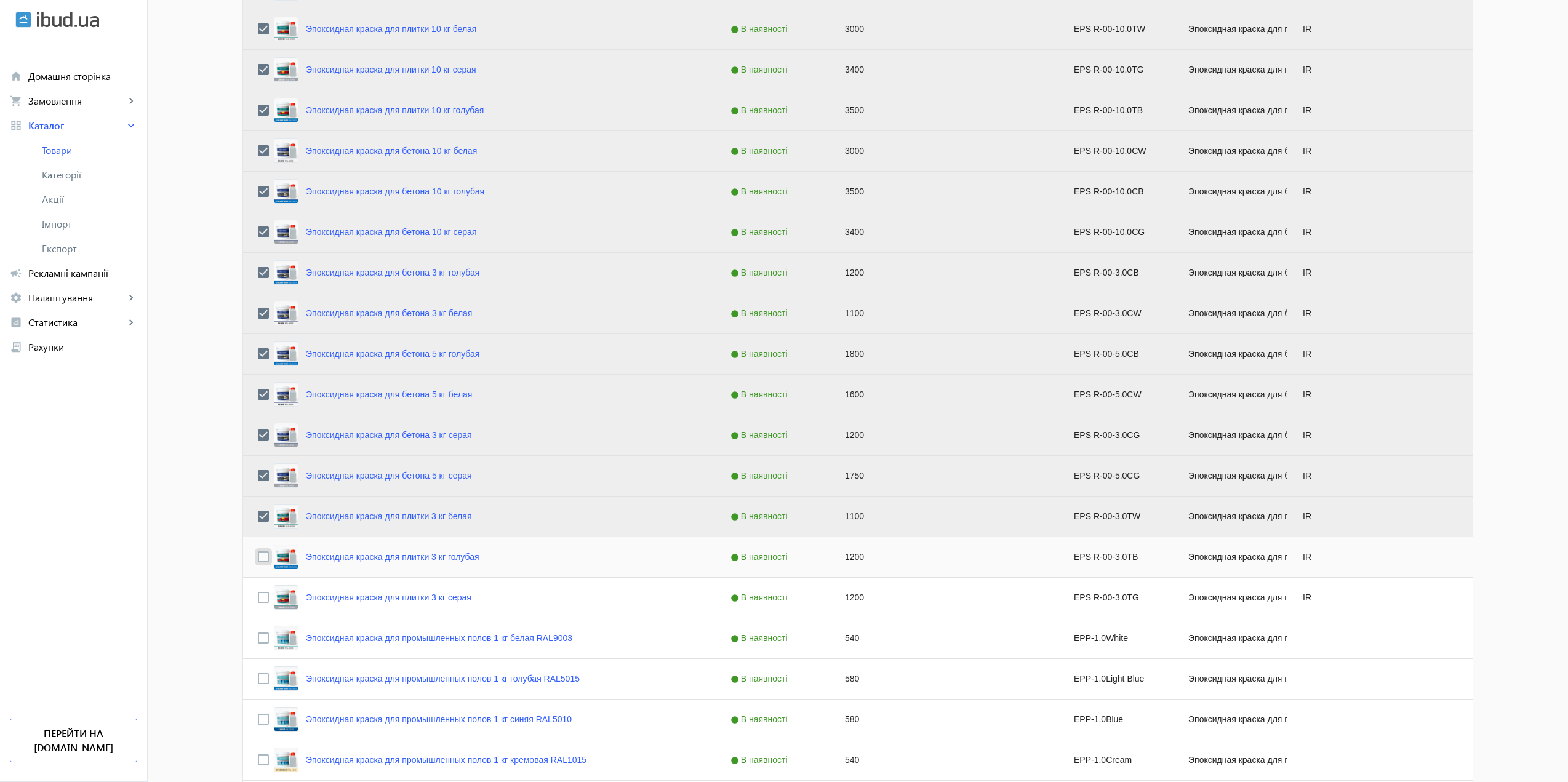
click at [258, 552] on input "Press Space to toggle row selection (unchecked)" at bounding box center [263, 556] width 11 height 11
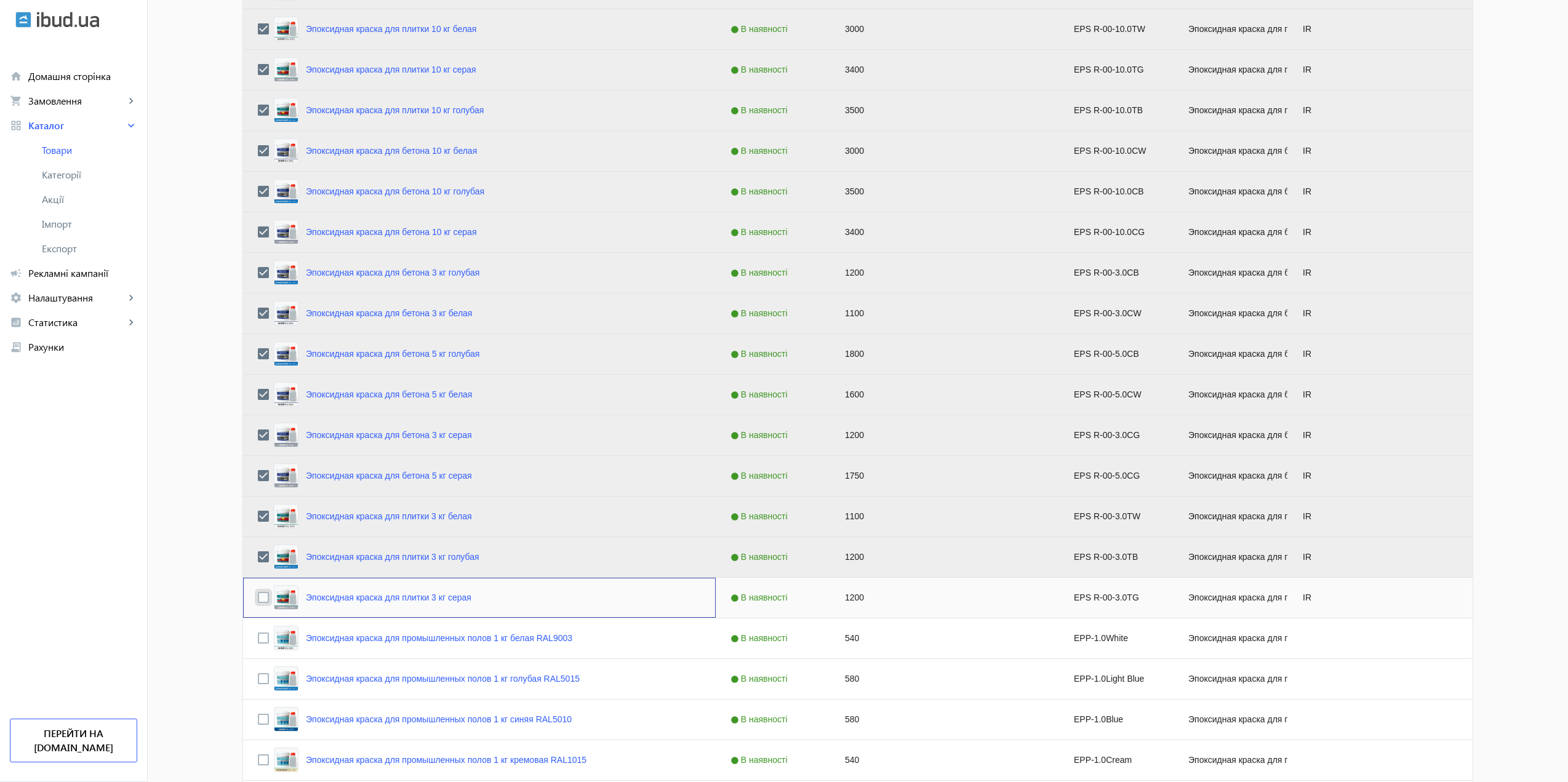
click at [260, 591] on input "Press Space to toggle row selection (unchecked)" at bounding box center [263, 597] width 11 height 11
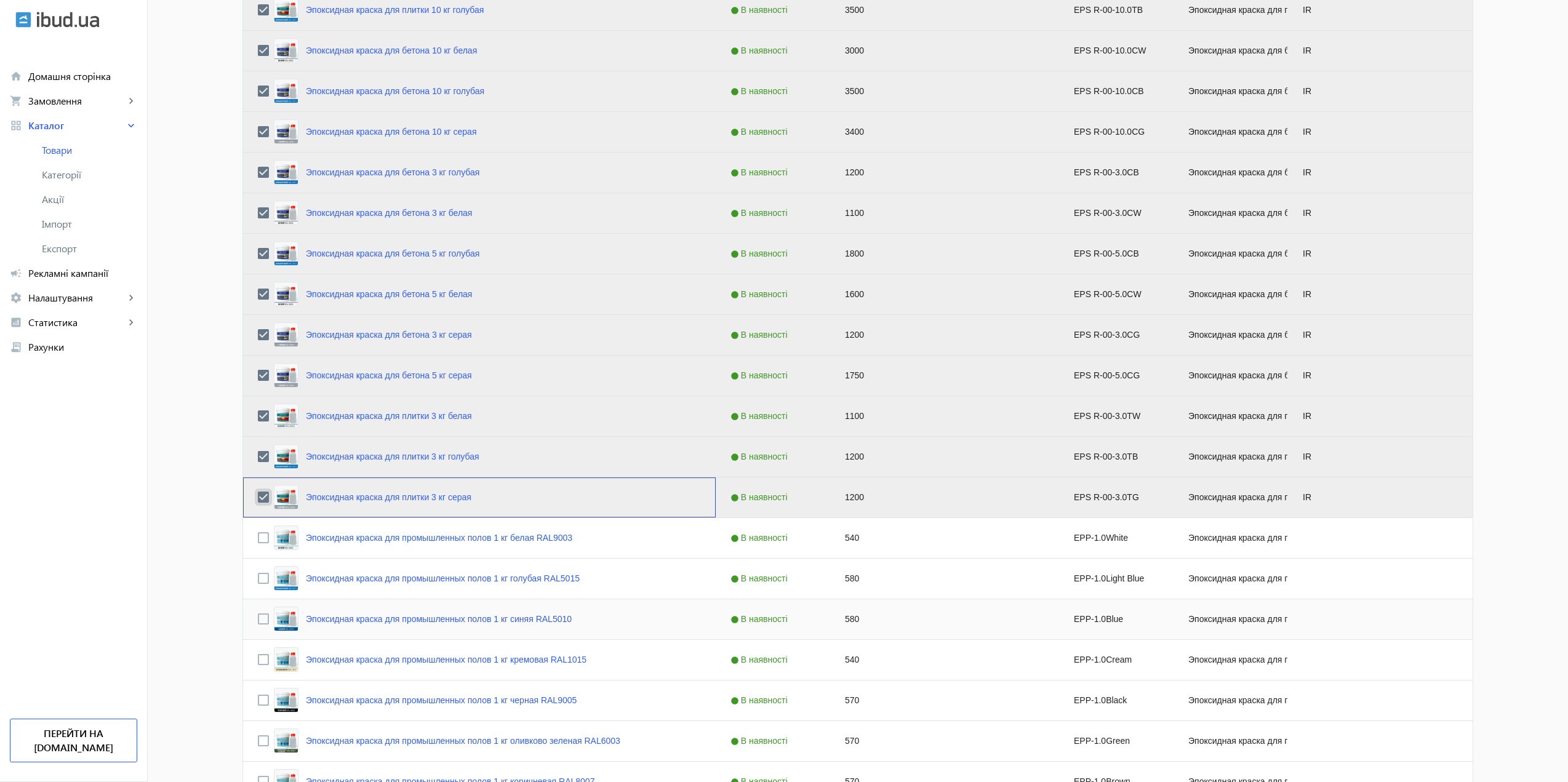
scroll to position [800, 0]
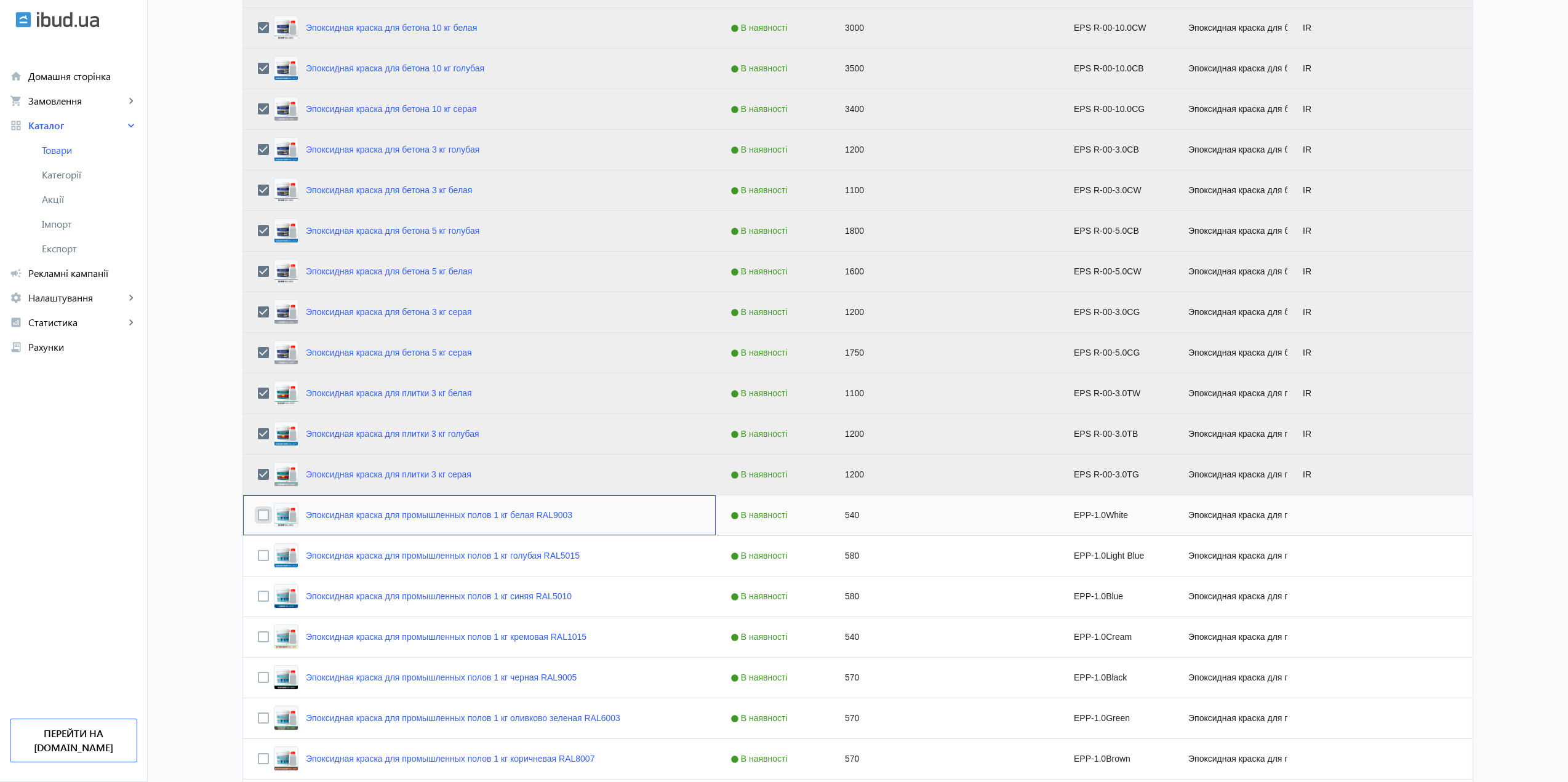
click at [258, 512] on input "Press Space to toggle row selection (unchecked)" at bounding box center [263, 514] width 11 height 11
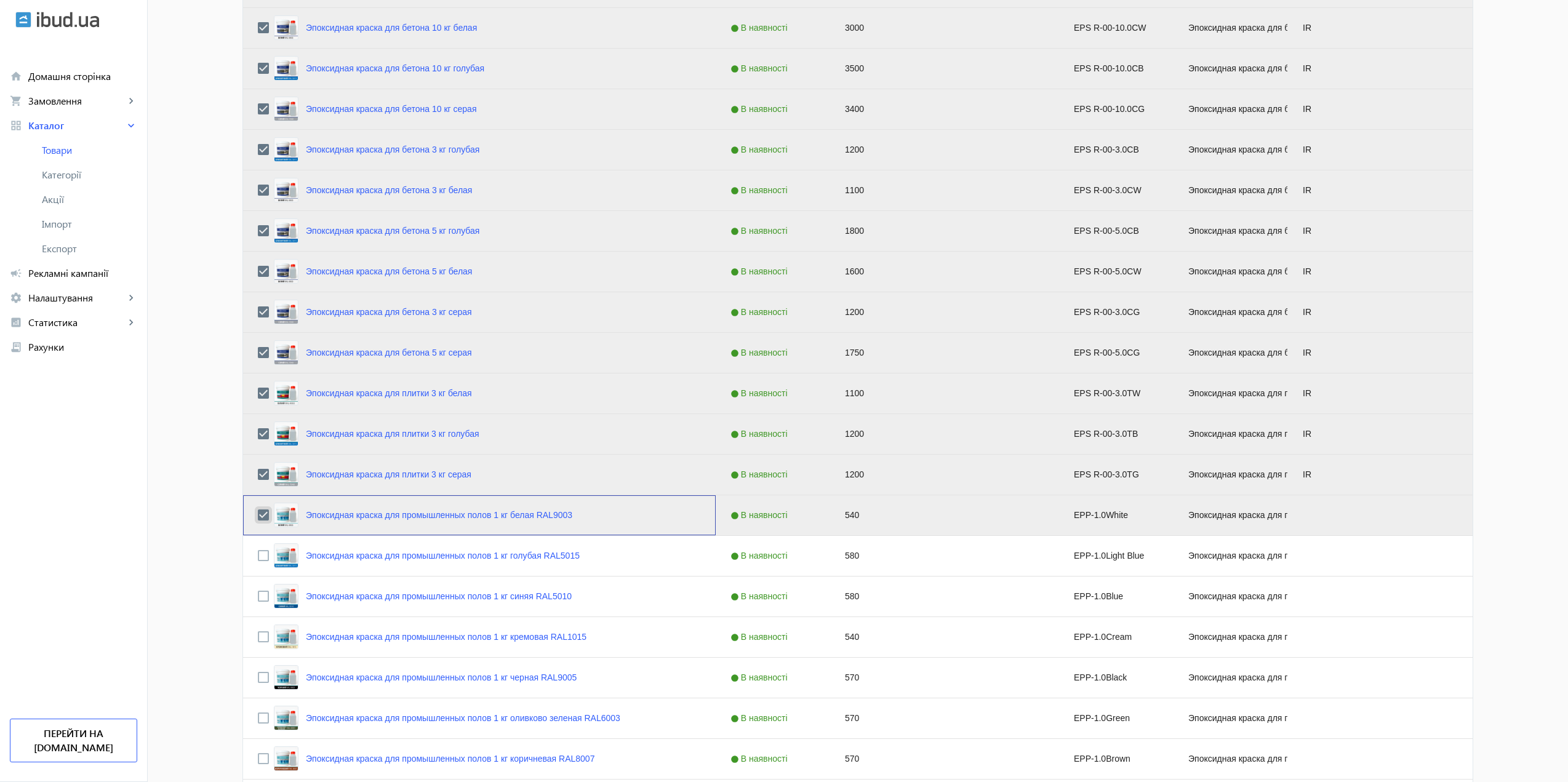
click at [258, 518] on input "Press Space to toggle row selection (checked)" at bounding box center [263, 514] width 11 height 11
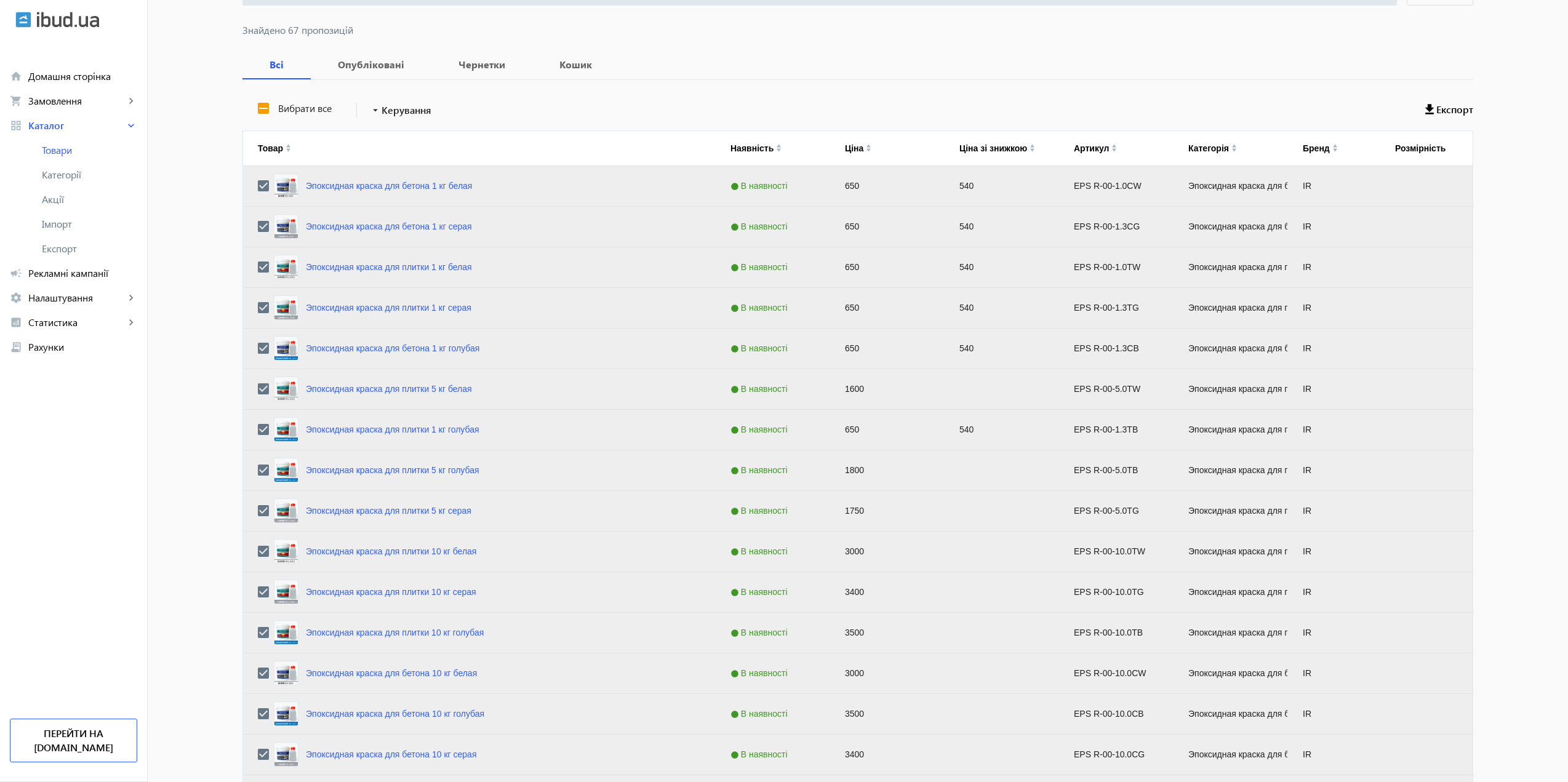
scroll to position [0, 0]
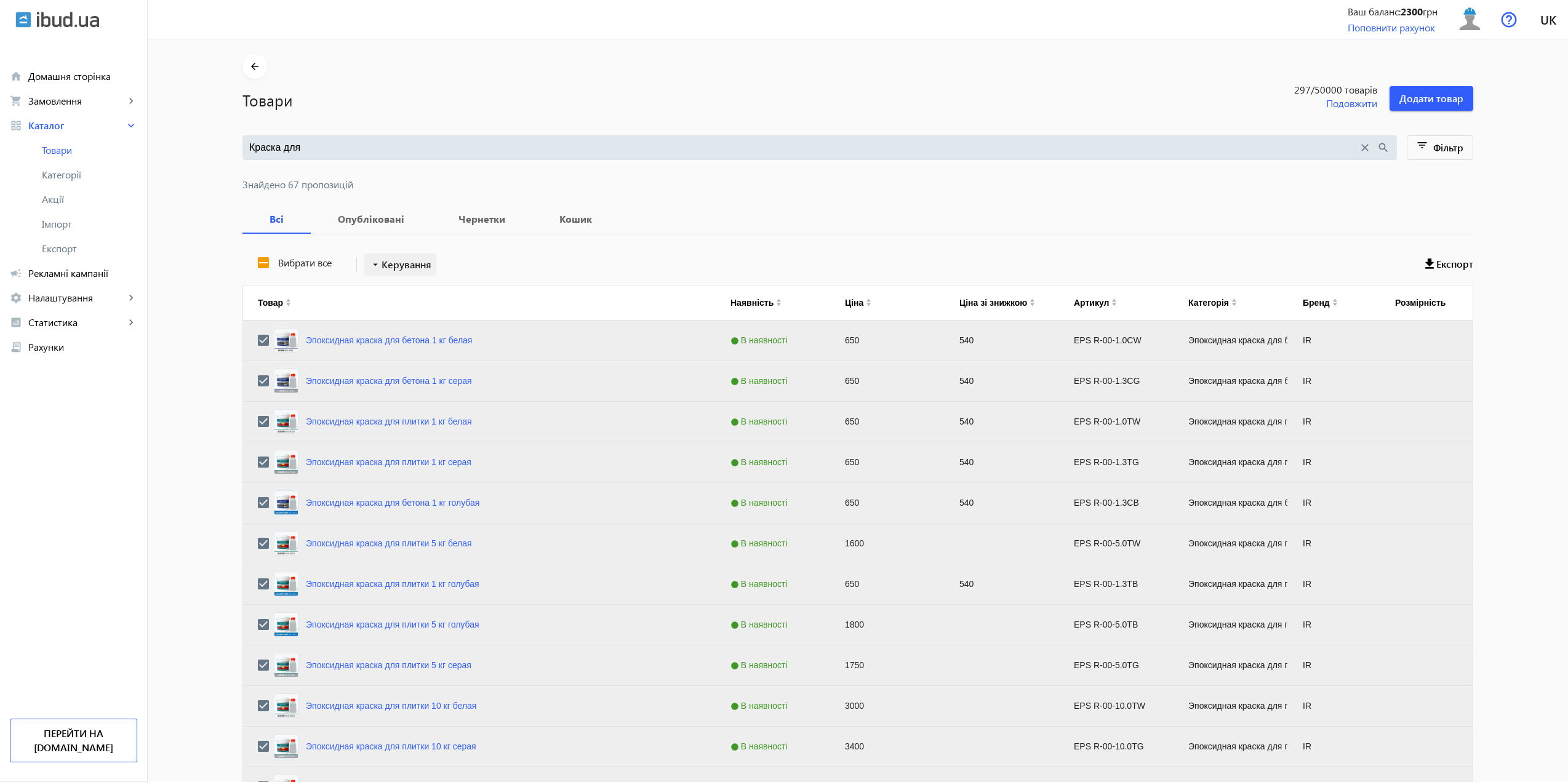
click at [411, 274] on span at bounding box center [400, 264] width 72 height 29
click at [674, 266] on div at bounding box center [784, 391] width 1568 height 782
click at [1436, 266] on span "Експорт" at bounding box center [1454, 264] width 37 height 14
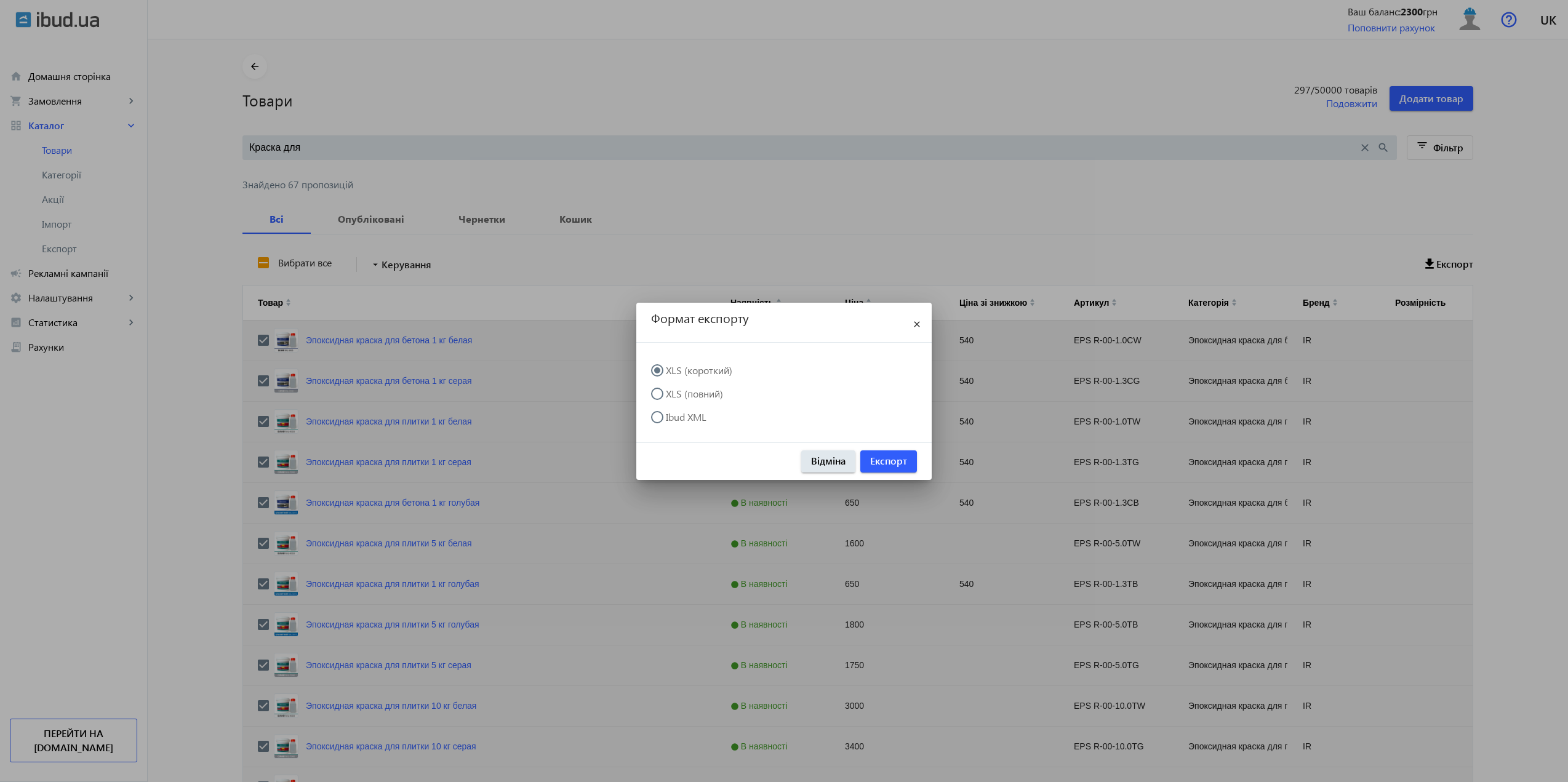
click at [683, 394] on label "XLS (повний)" at bounding box center [693, 393] width 60 height 9
click at [676, 394] on input "XLS (повний)" at bounding box center [663, 399] width 25 height 25
click at [887, 461] on span "Експорт" at bounding box center [888, 461] width 37 height 14
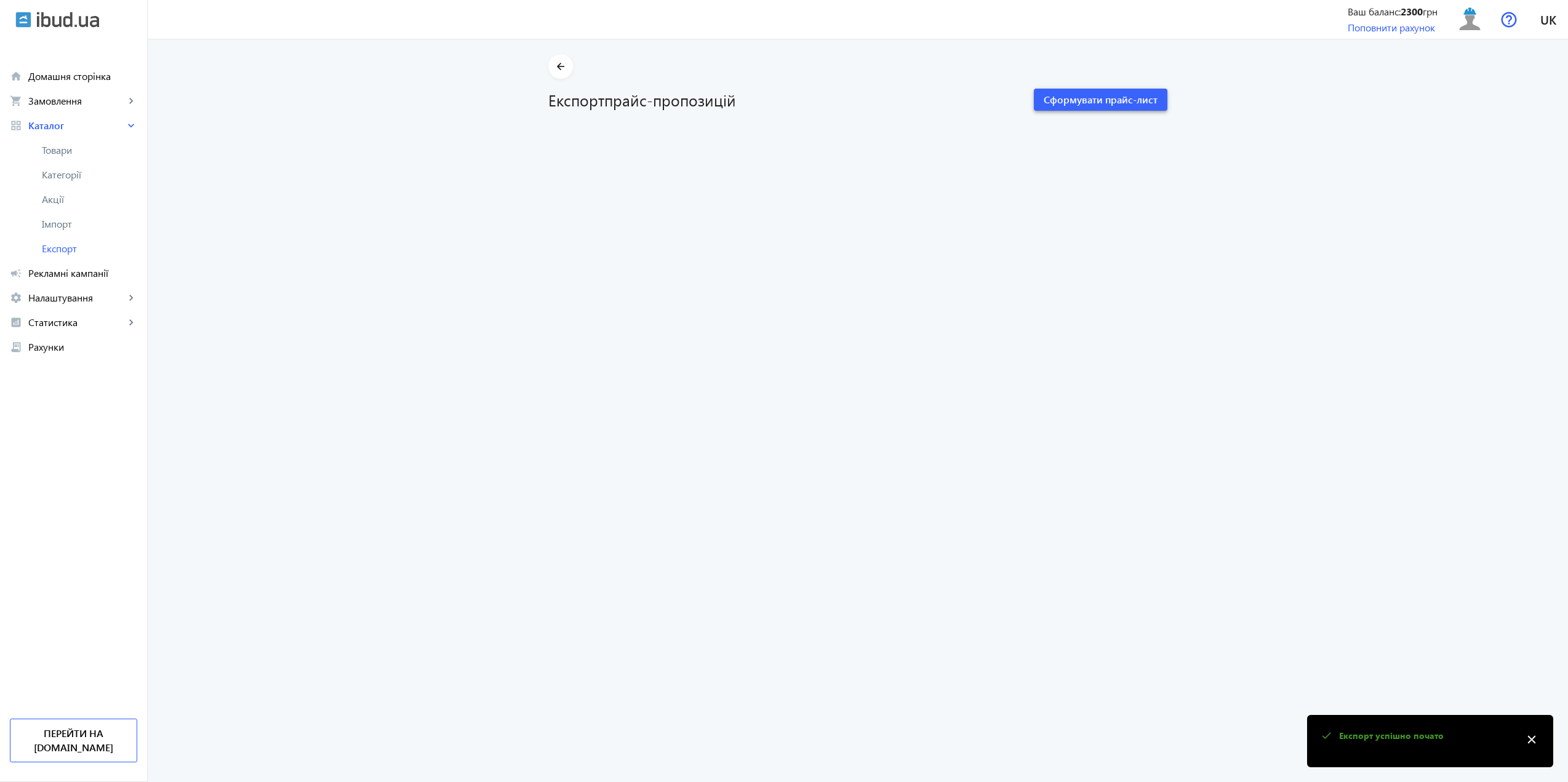
click at [1073, 98] on span "Сформувати прайс-лист" at bounding box center [1100, 100] width 114 height 14
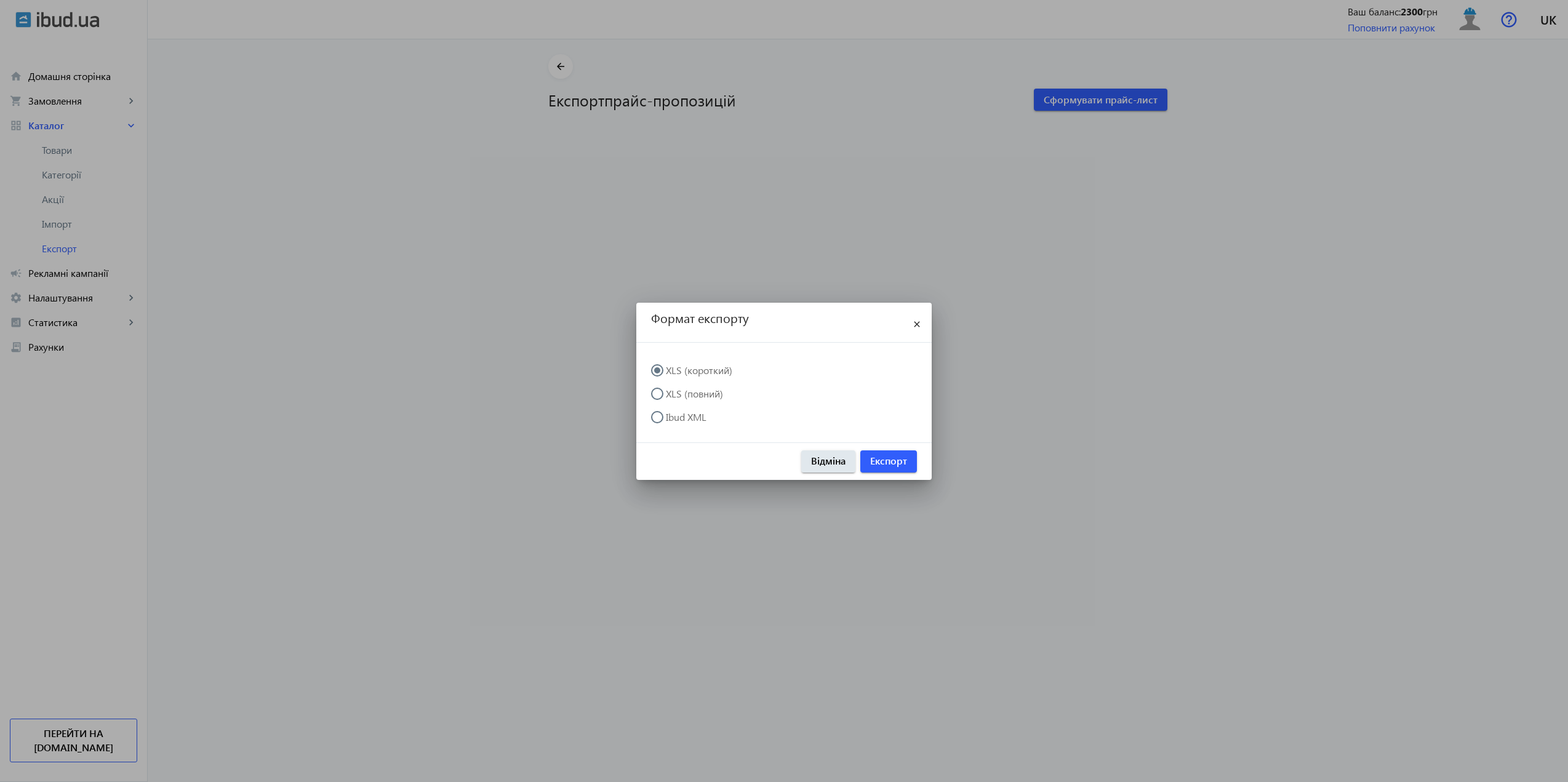
click at [702, 392] on label "XLS (повний)" at bounding box center [693, 393] width 60 height 9
click at [676, 392] on input "XLS (повний)" at bounding box center [663, 399] width 25 height 25
click at [900, 459] on span "Експорт" at bounding box center [888, 461] width 37 height 14
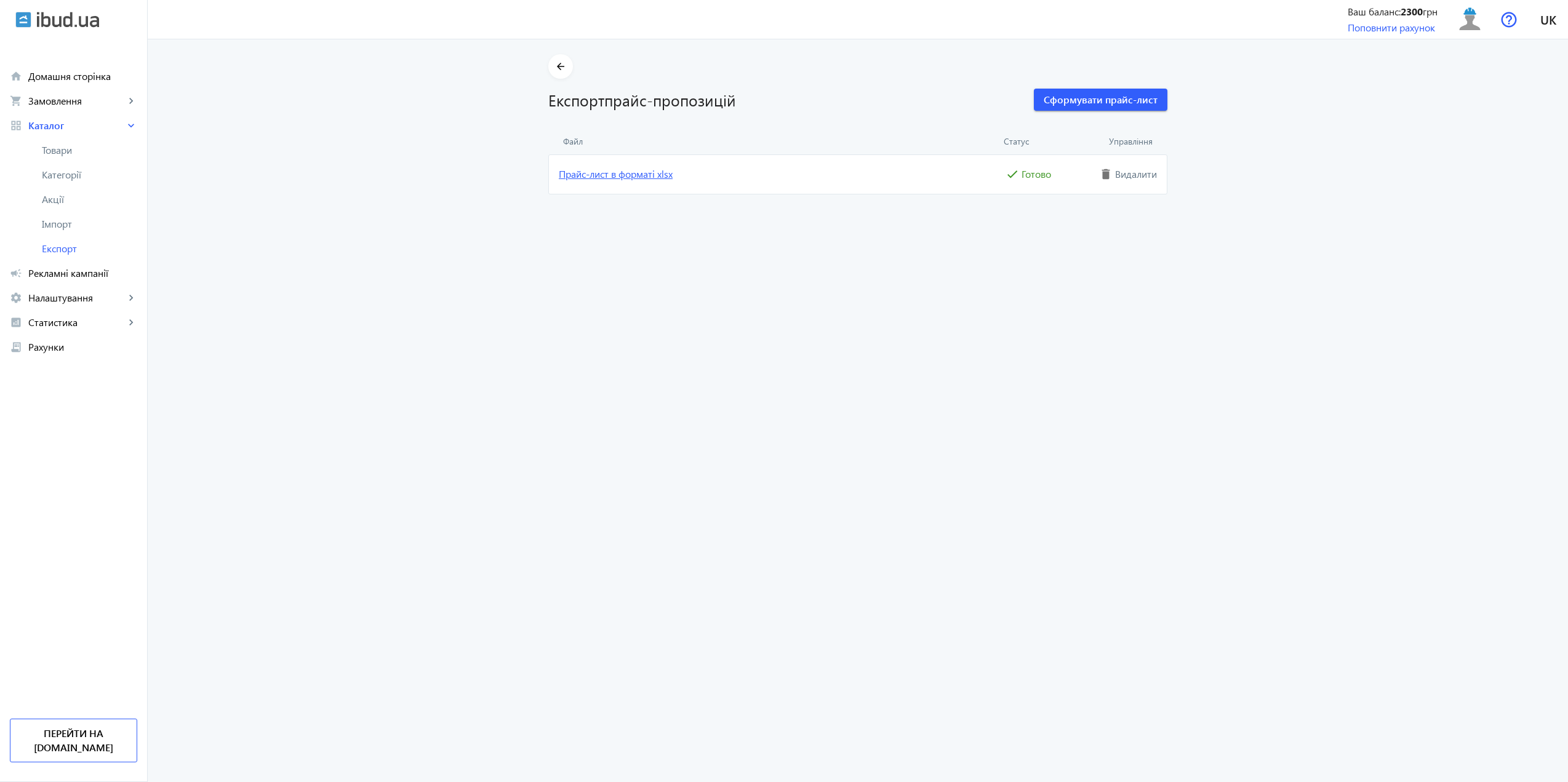
click at [593, 172] on link "Прайс-лист в форматі xlsx" at bounding box center [781, 174] width 444 height 14
click at [744, 168] on link "Прайс-лист в форматі xlsx" at bounding box center [781, 174] width 444 height 14
click at [1169, 365] on price-export "arrow_back Експорт прайс-пропозицій Сформувати прайс-лист Файл Статус Управлінн…" at bounding box center [858, 410] width 1420 height 743
click at [85, 99] on span "Замовлення" at bounding box center [76, 100] width 96 height 12
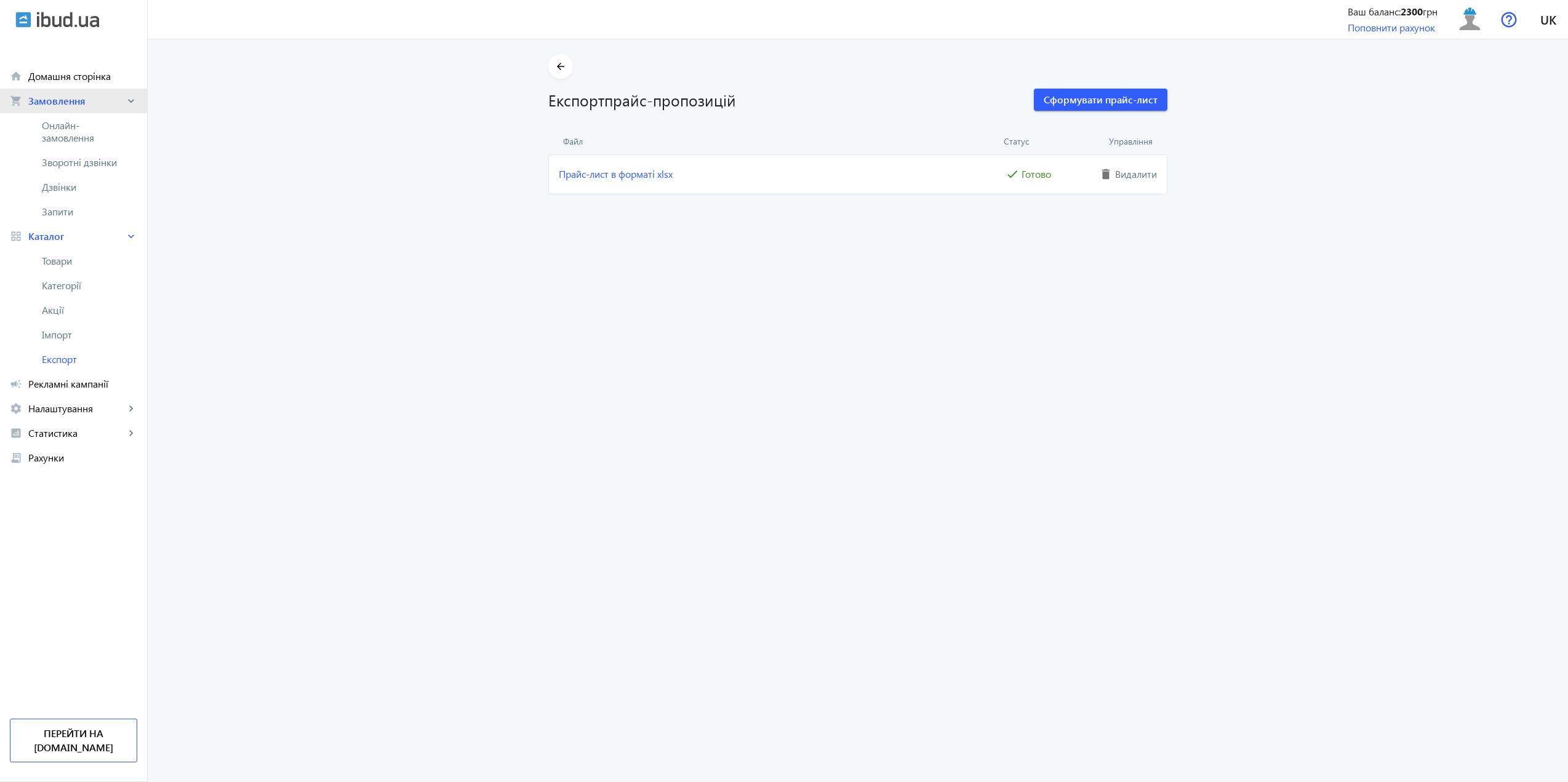
click at [84, 88] on link "shopping_cart Замовлення keyboard_arrow_right" at bounding box center [73, 100] width 147 height 25
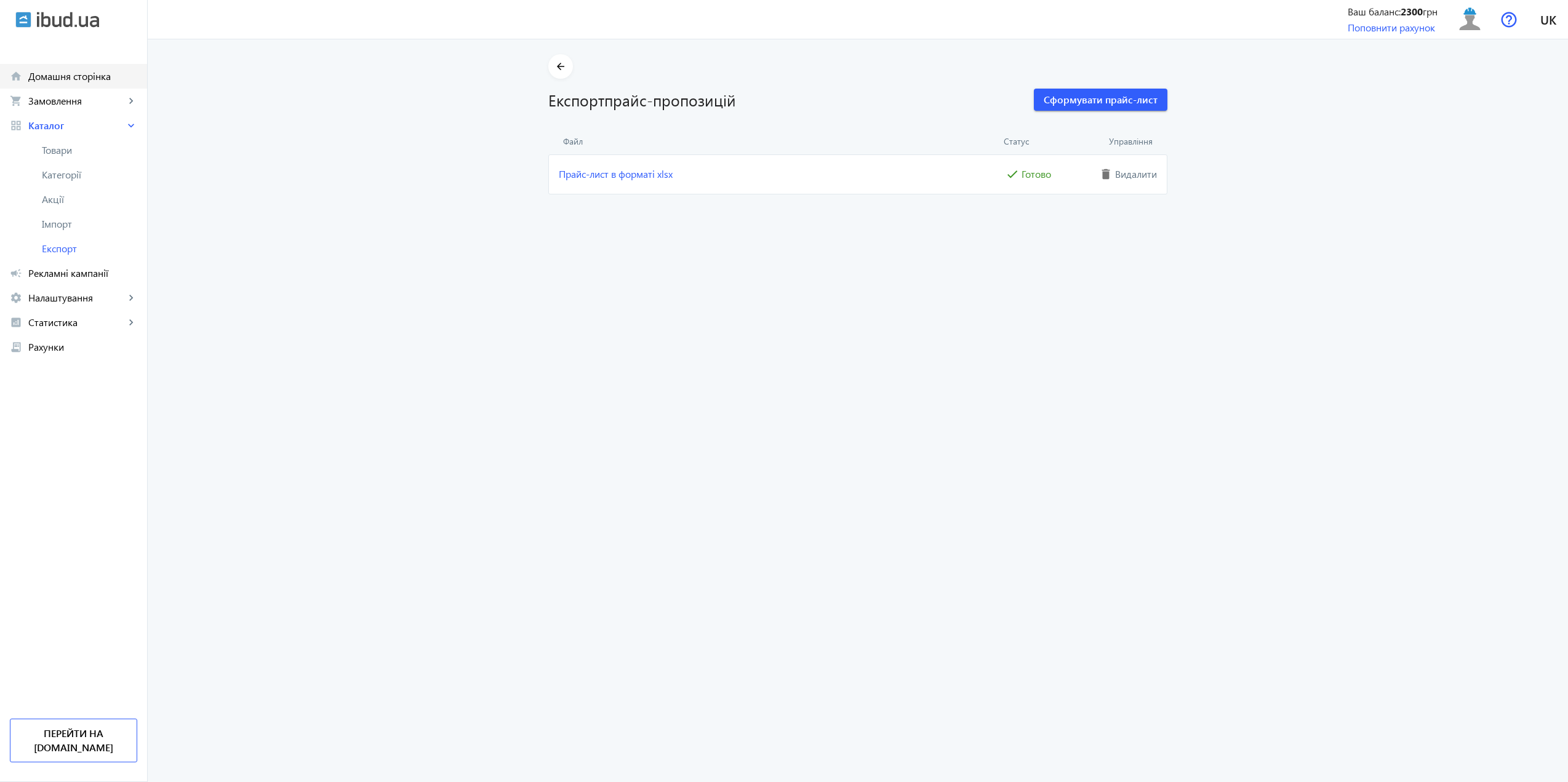
click at [75, 77] on span "Домашня сторінка" at bounding box center [82, 76] width 109 height 12
